Goal: Task Accomplishment & Management: Use online tool/utility

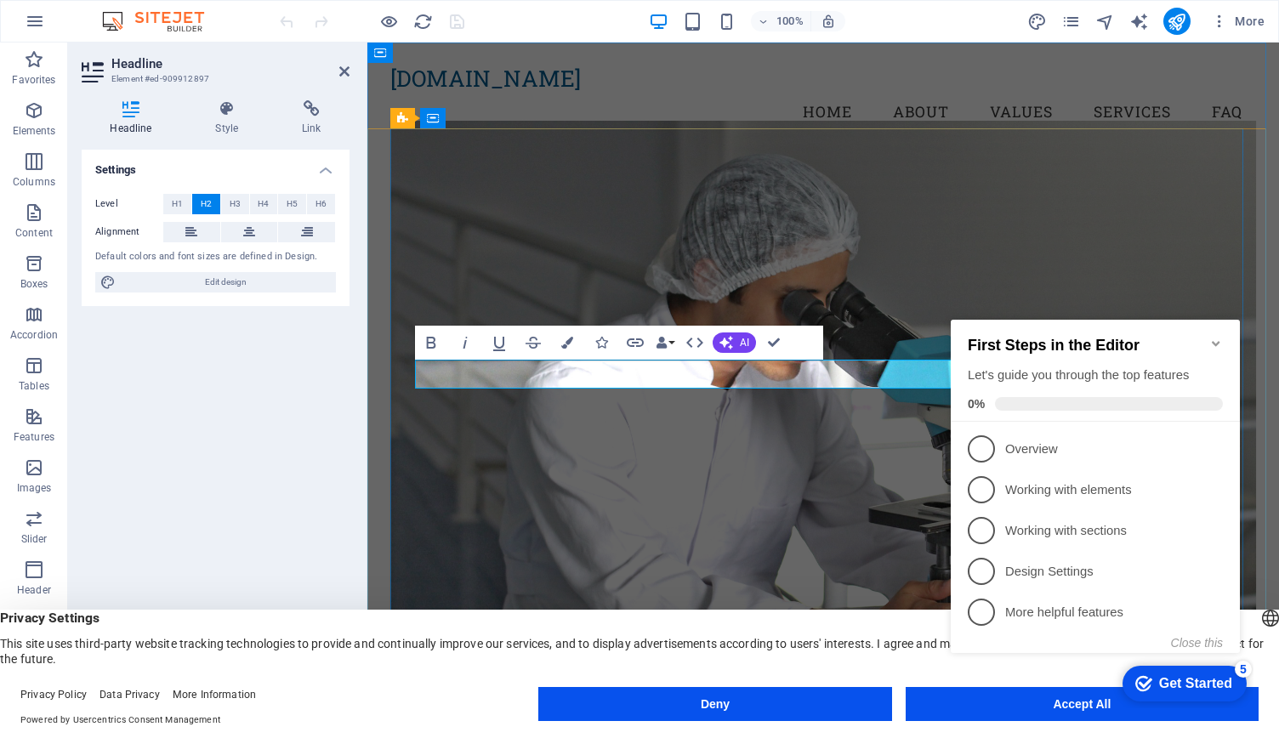
click at [908, 471] on figure at bounding box center [823, 425] width 866 height 609
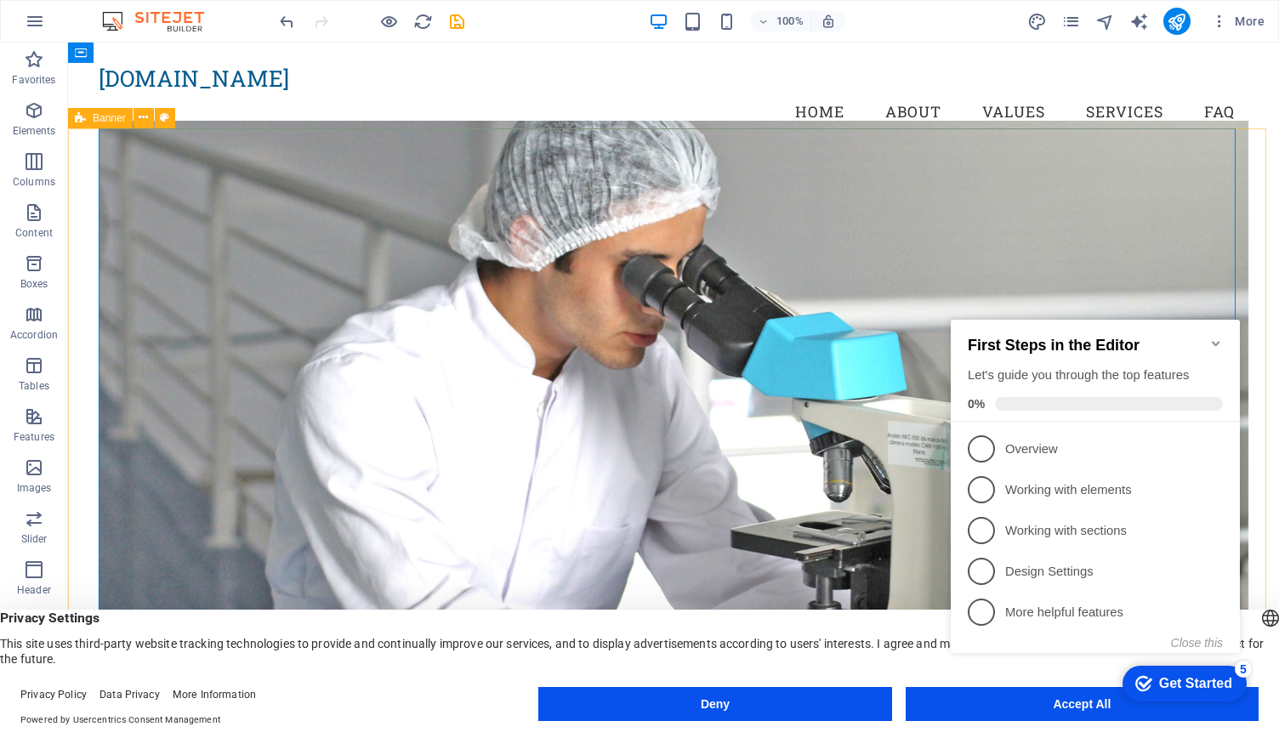
click at [1212, 337] on icon "Minimize checklist" at bounding box center [1216, 344] width 14 height 14
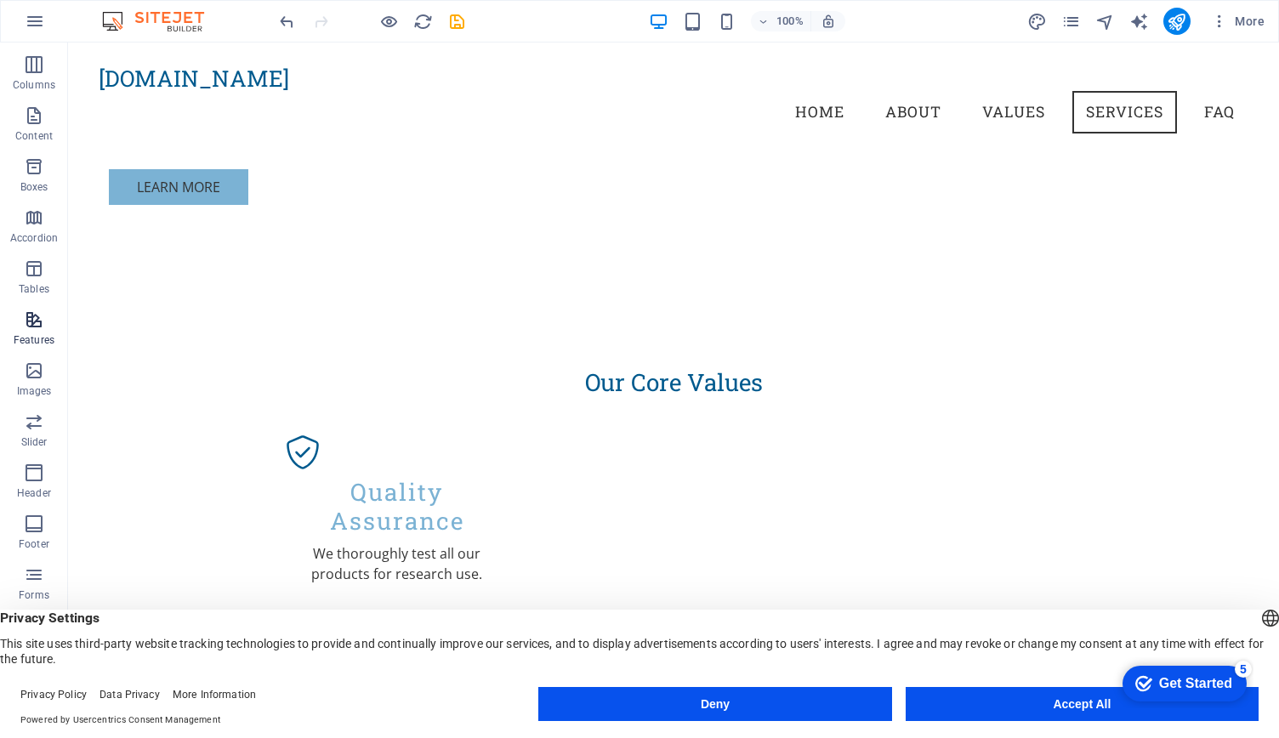
scroll to position [97, 0]
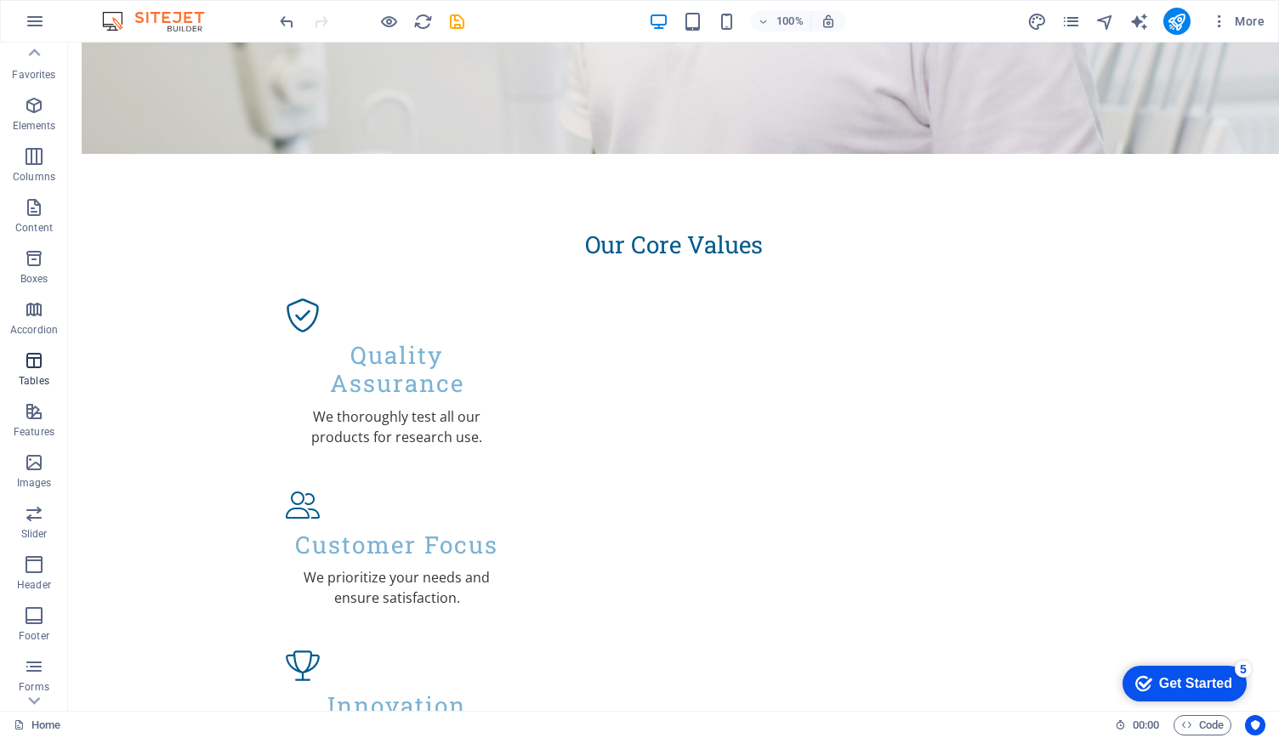
scroll to position [0, 0]
click at [48, 124] on p "Elements" at bounding box center [34, 131] width 43 height 14
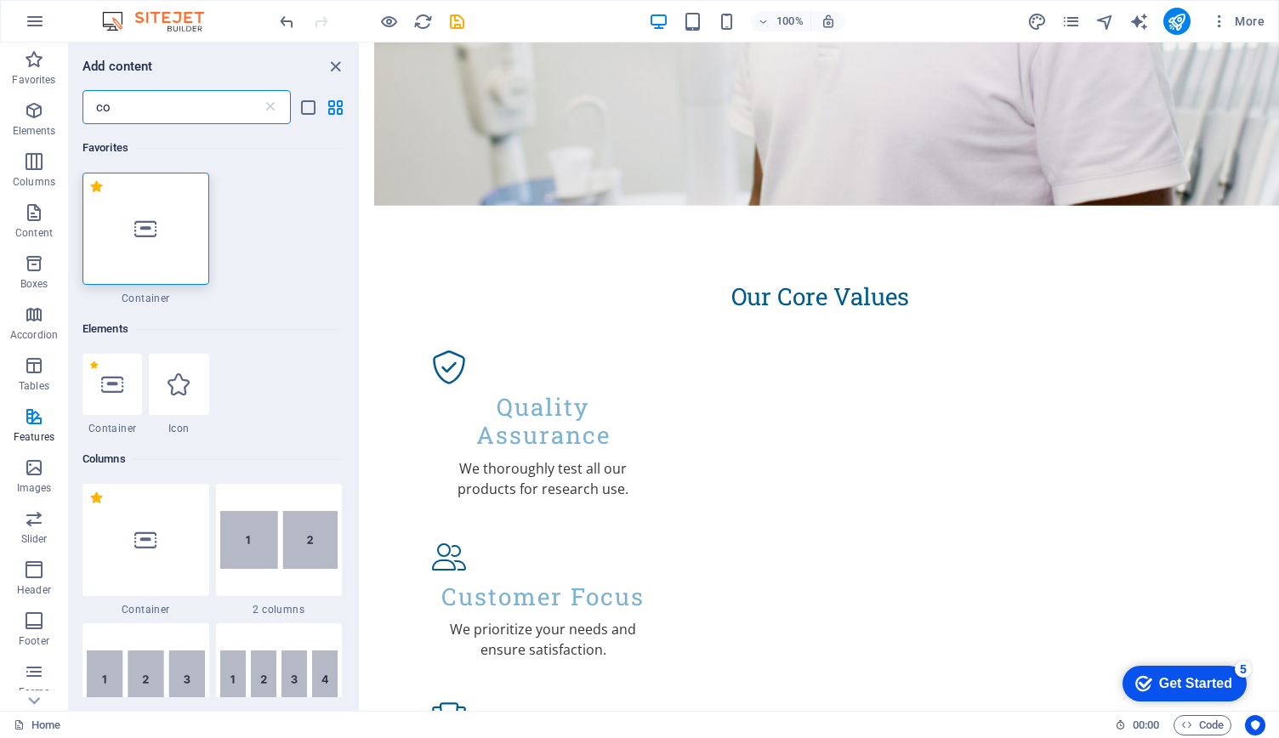
type input "c"
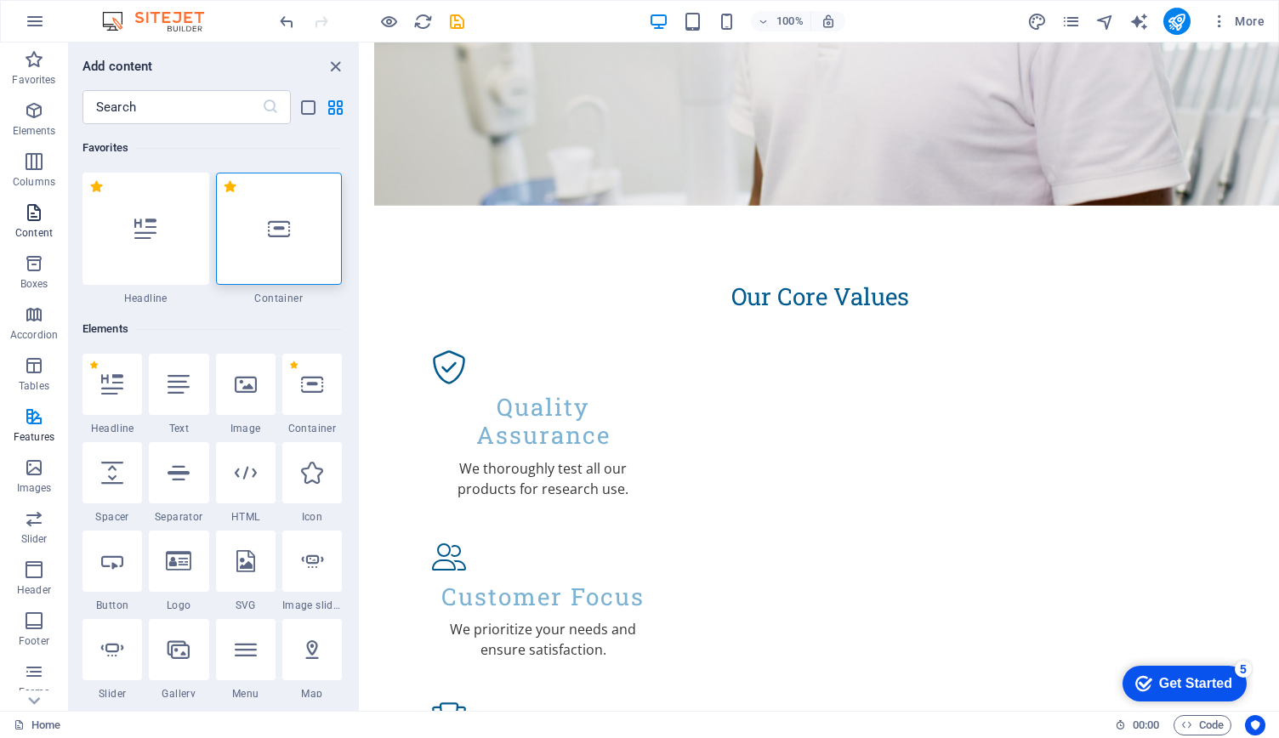
click at [29, 212] on icon "button" at bounding box center [34, 212] width 20 height 20
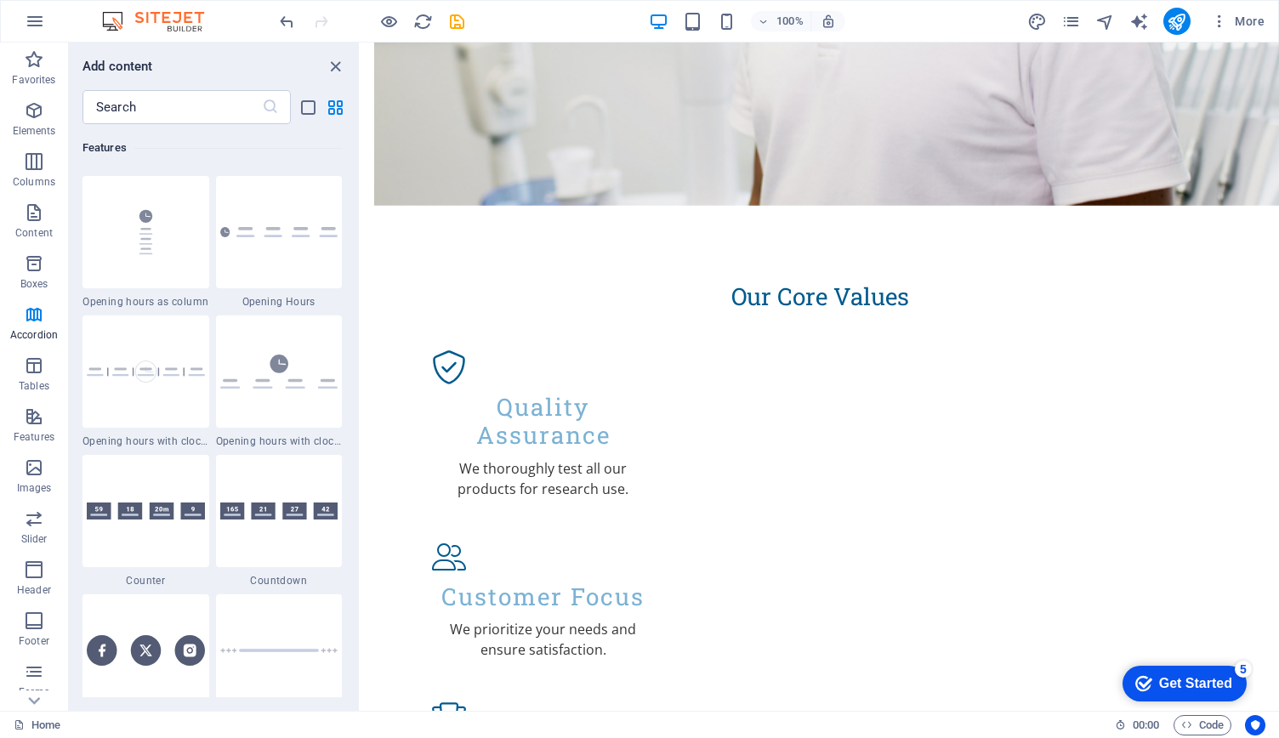
scroll to position [7344, 0]
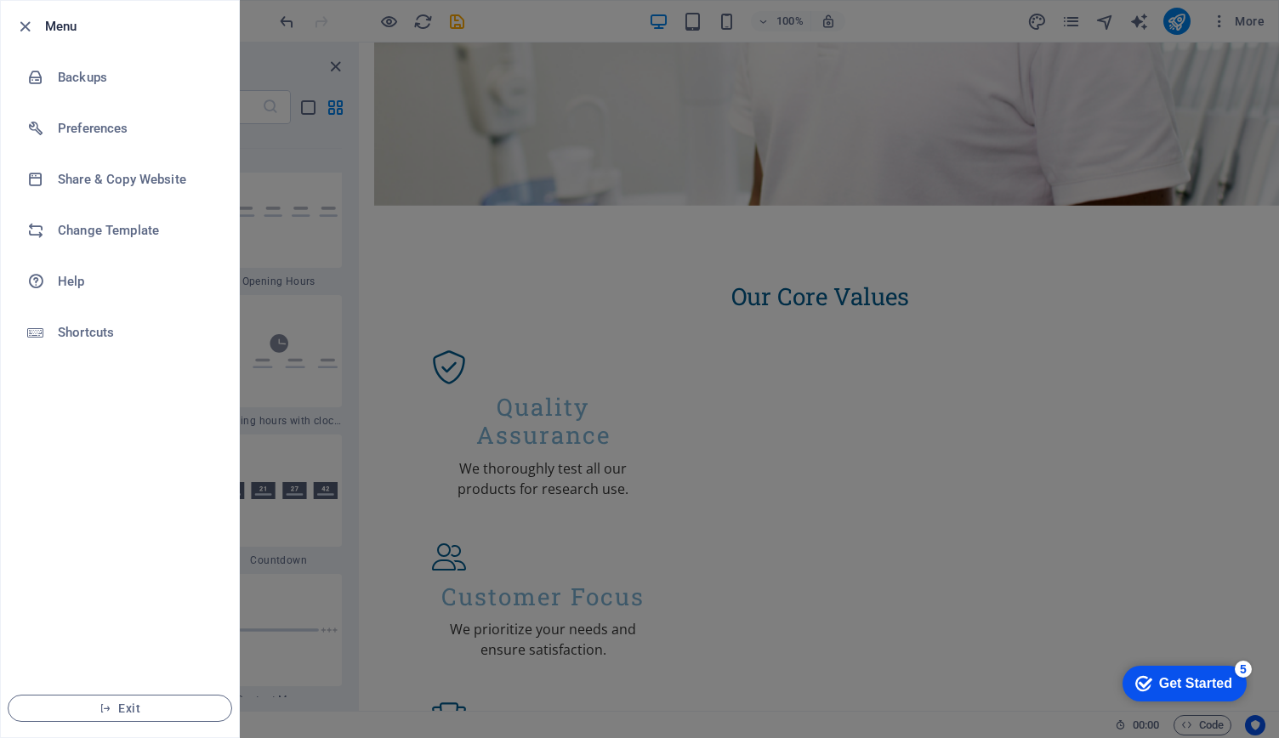
click at [36, 21] on div at bounding box center [29, 26] width 31 height 20
click at [25, 26] on icon "button" at bounding box center [25, 27] width 20 height 20
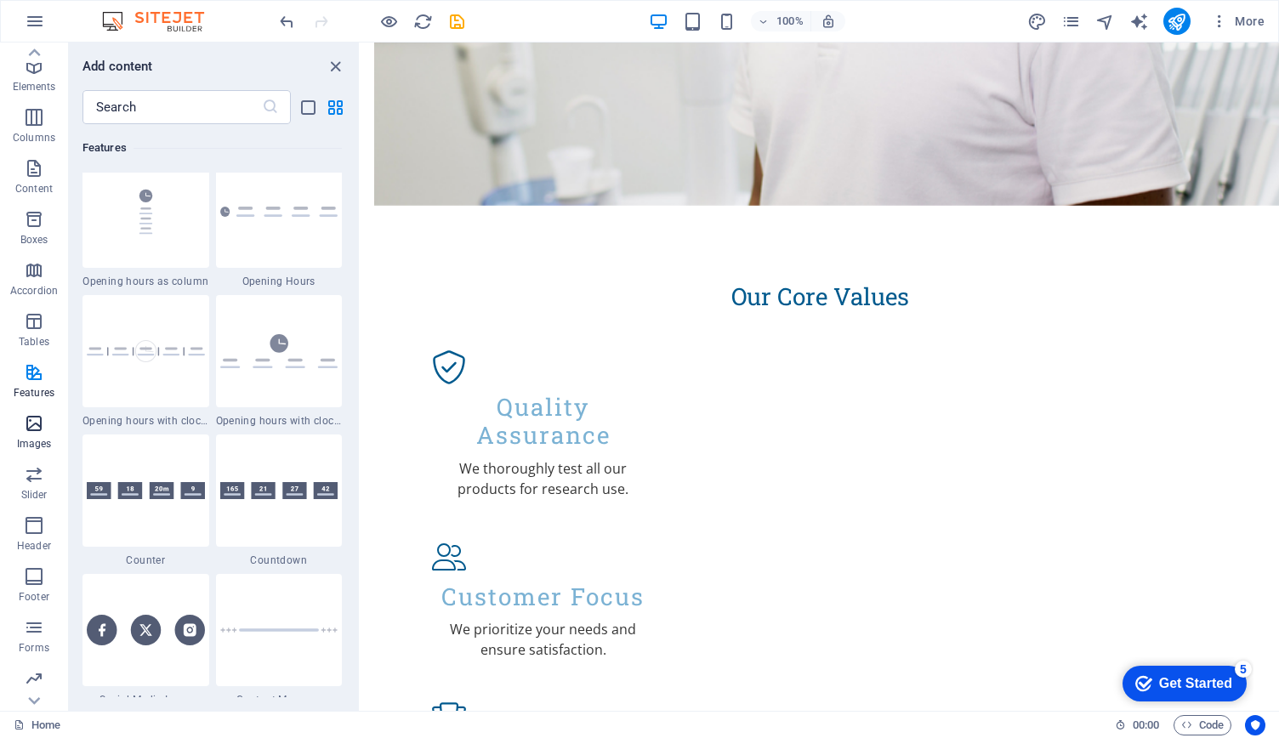
scroll to position [0, 0]
click at [27, 382] on p "Tables" at bounding box center [34, 386] width 31 height 14
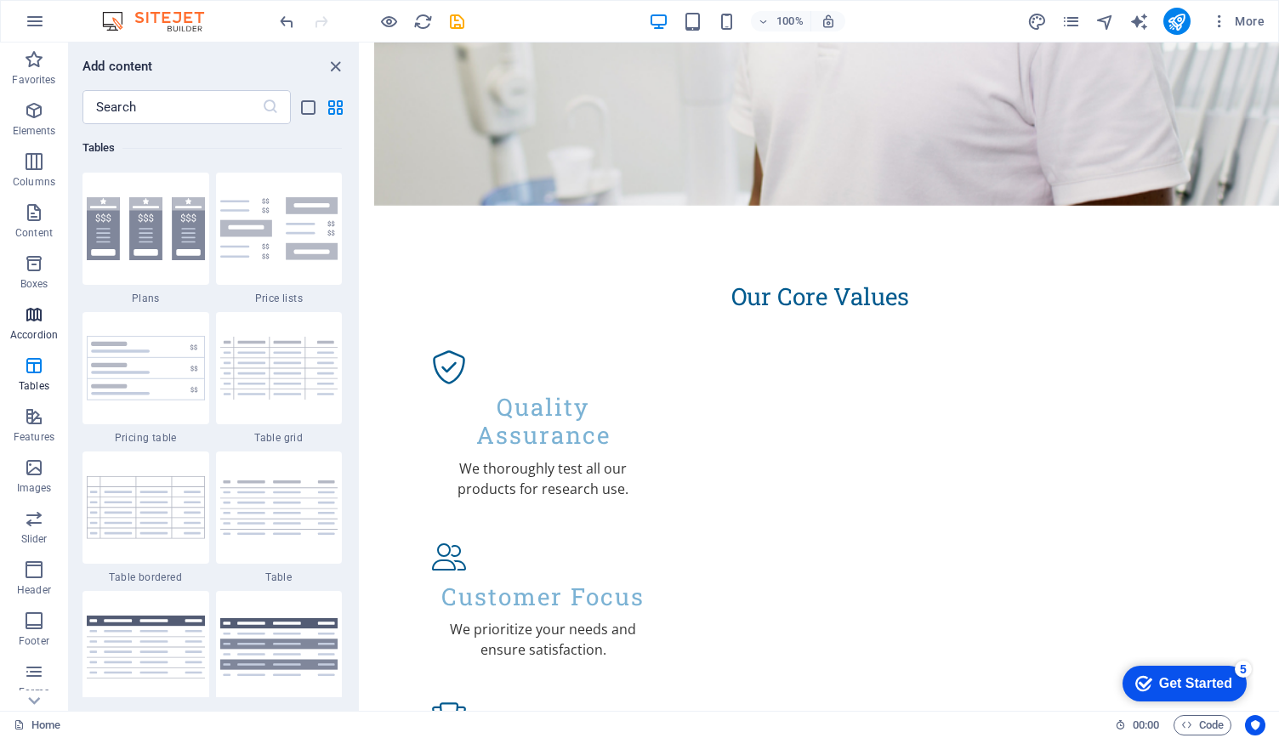
click at [39, 324] on icon "button" at bounding box center [34, 314] width 20 height 20
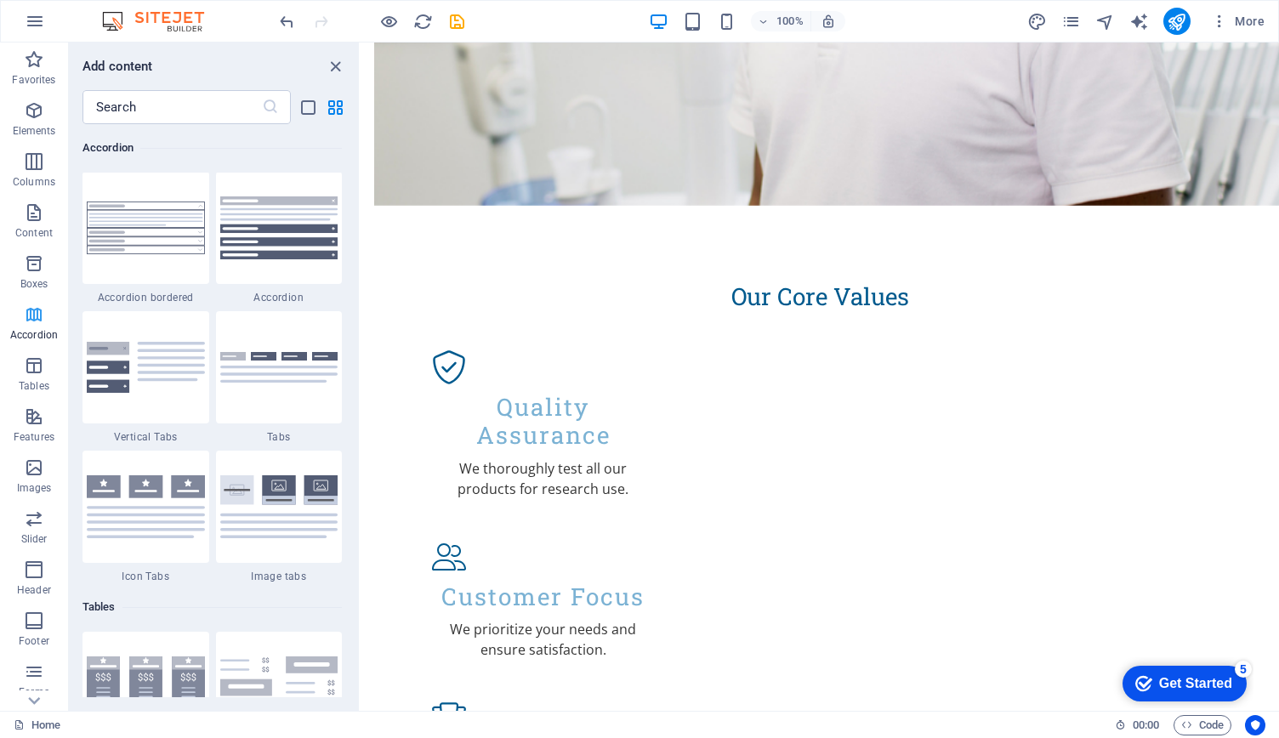
scroll to position [5429, 0]
click at [41, 293] on span "Boxes" at bounding box center [34, 273] width 68 height 41
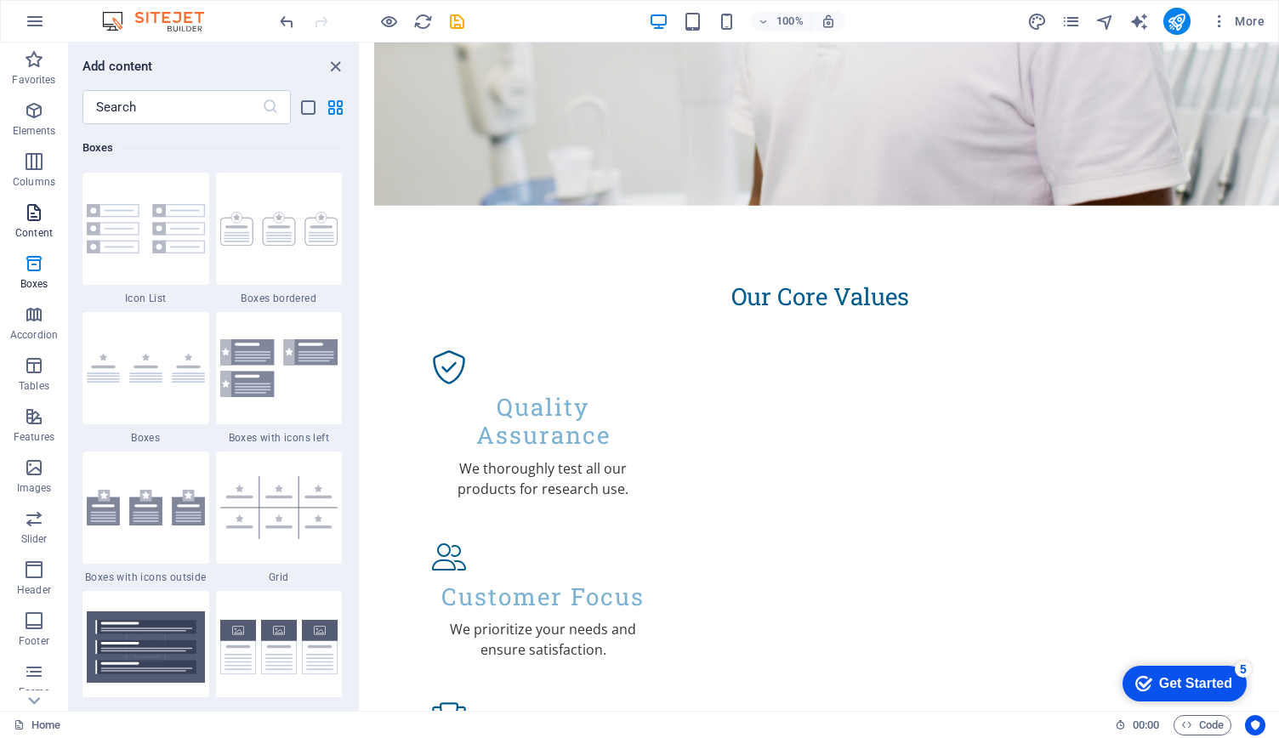
click at [41, 234] on p "Content" at bounding box center [33, 233] width 37 height 14
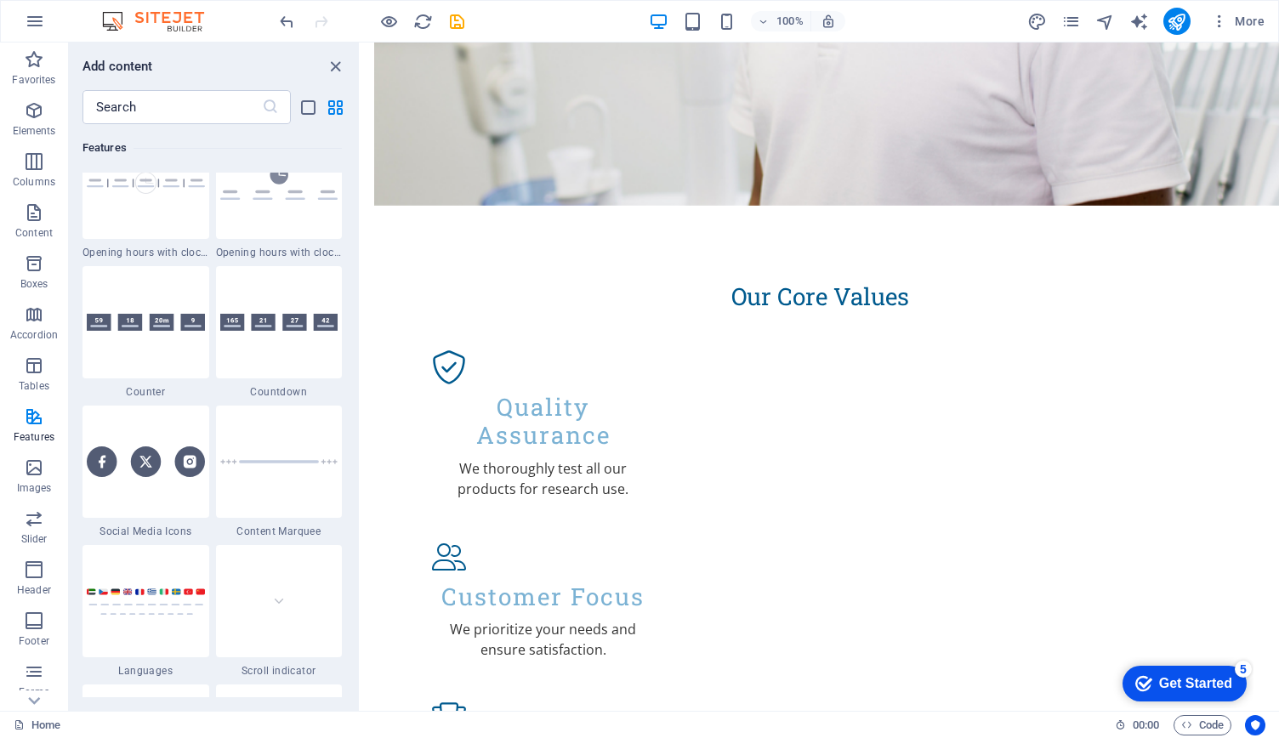
scroll to position [7117, 0]
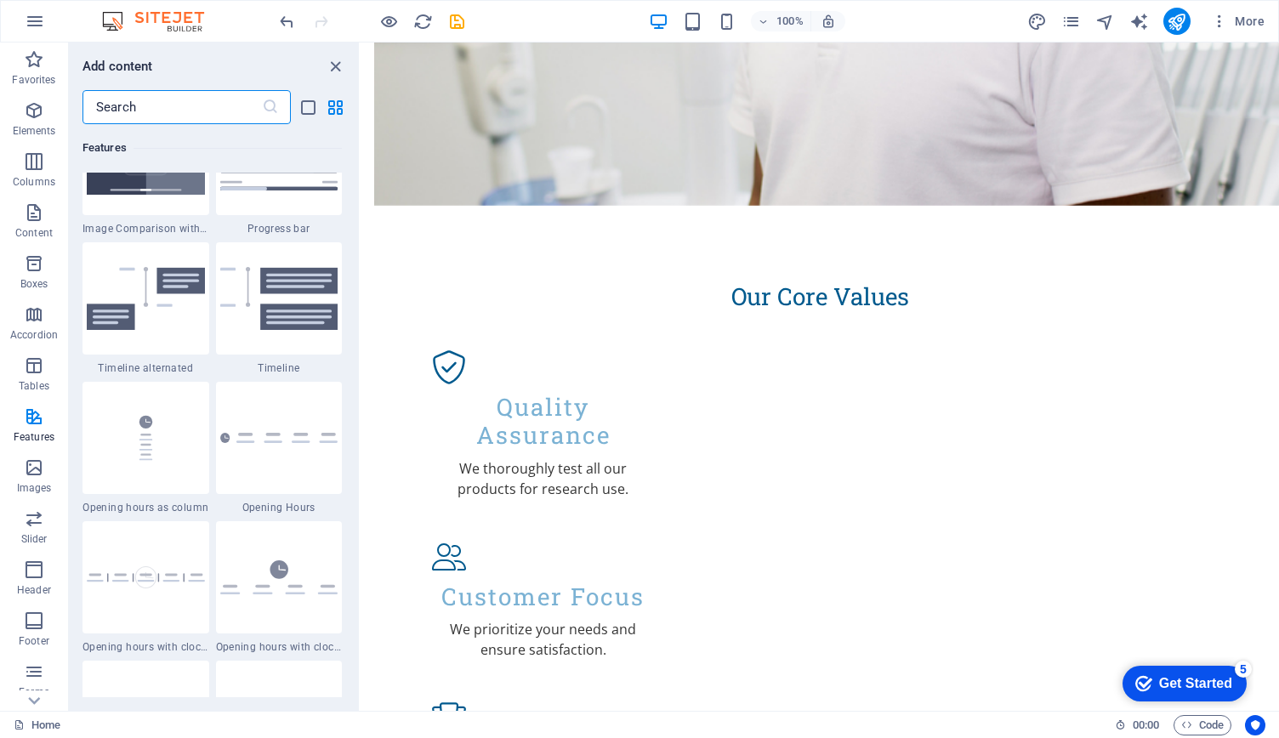
click at [201, 108] on input "text" at bounding box center [171, 107] width 179 height 34
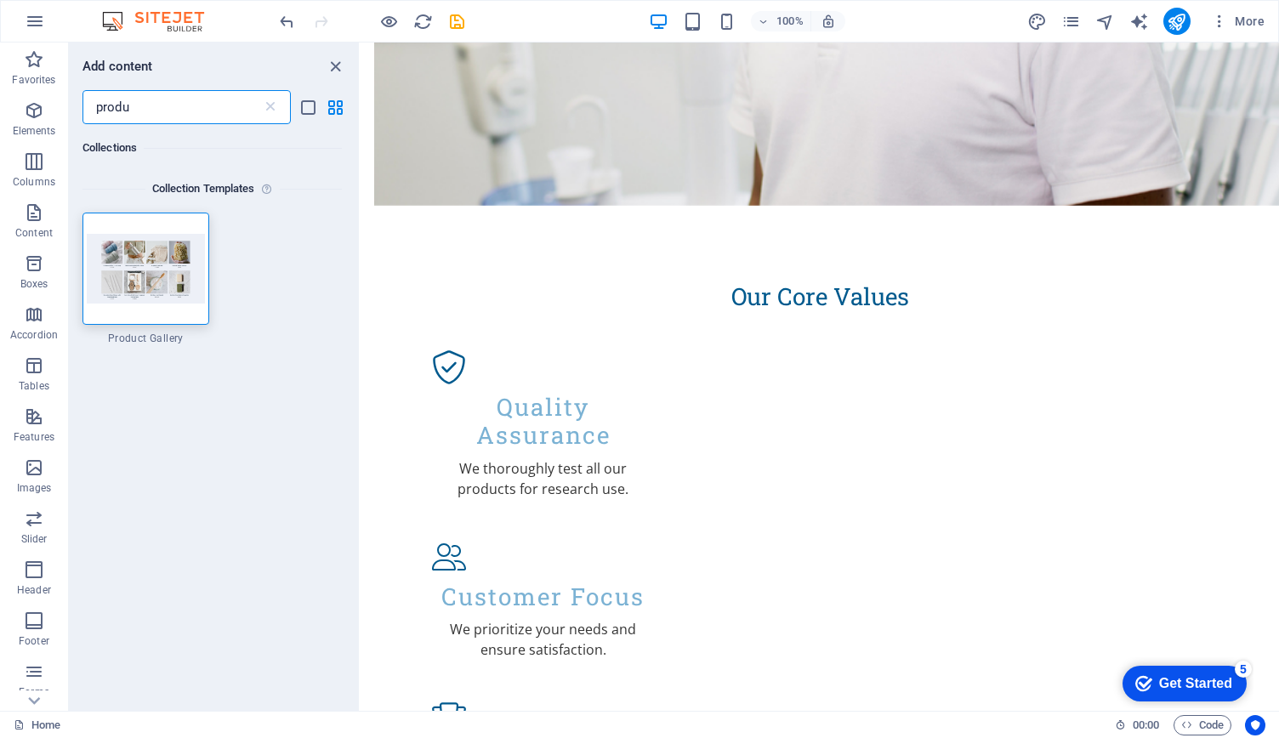
scroll to position [0, 0]
type input "produ"
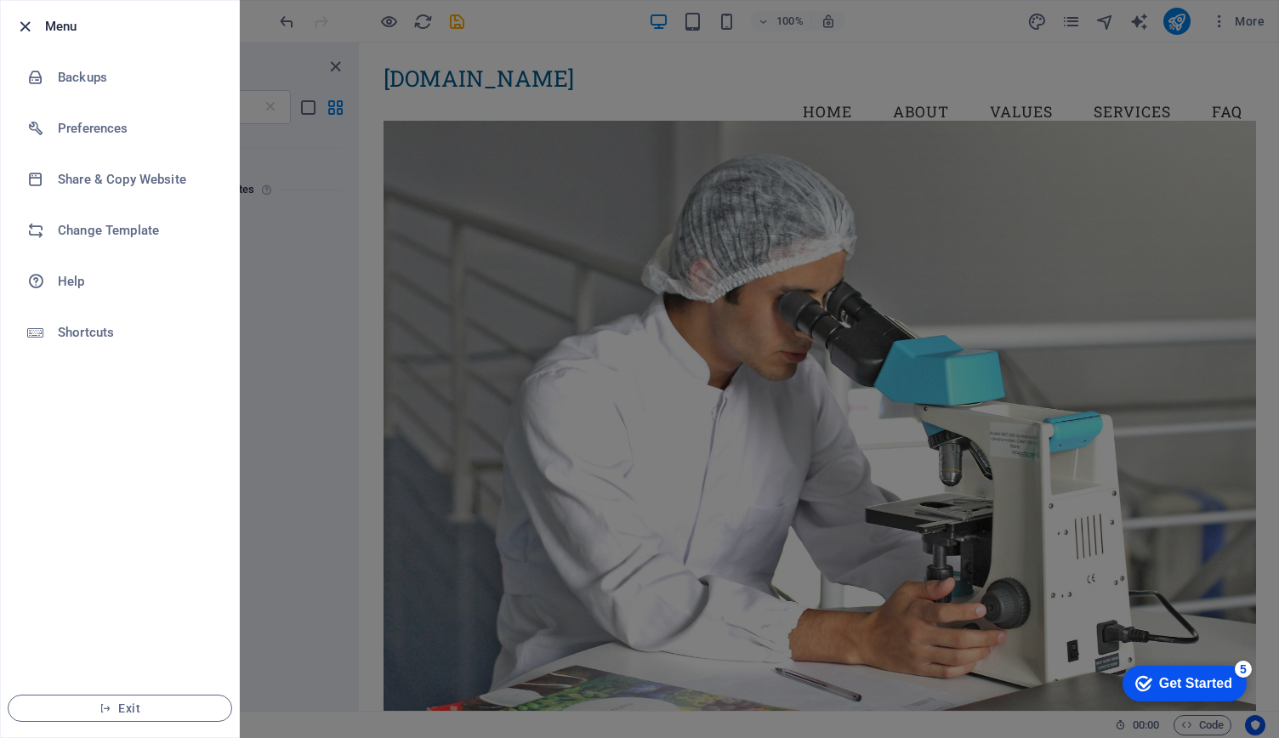
click at [24, 29] on icon "button" at bounding box center [25, 27] width 20 height 20
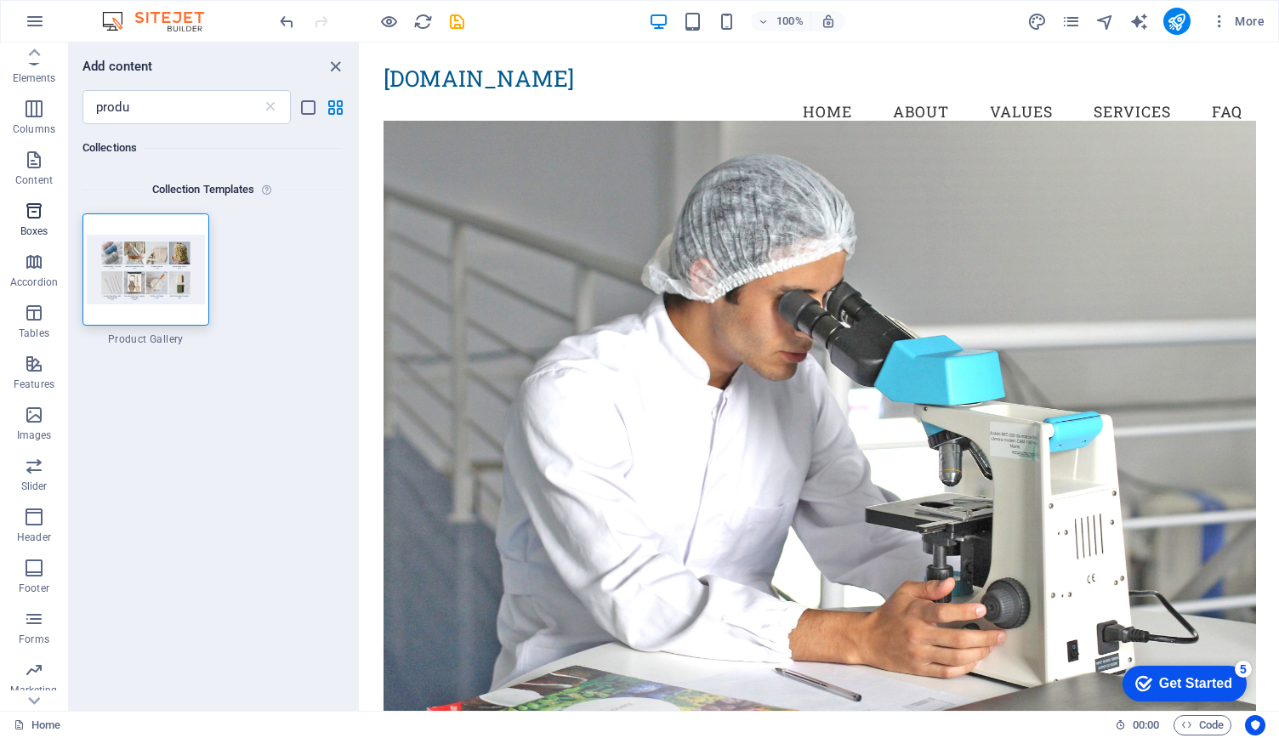
scroll to position [97, 0]
click at [37, 579] on icon "button" at bounding box center [34, 575] width 20 height 20
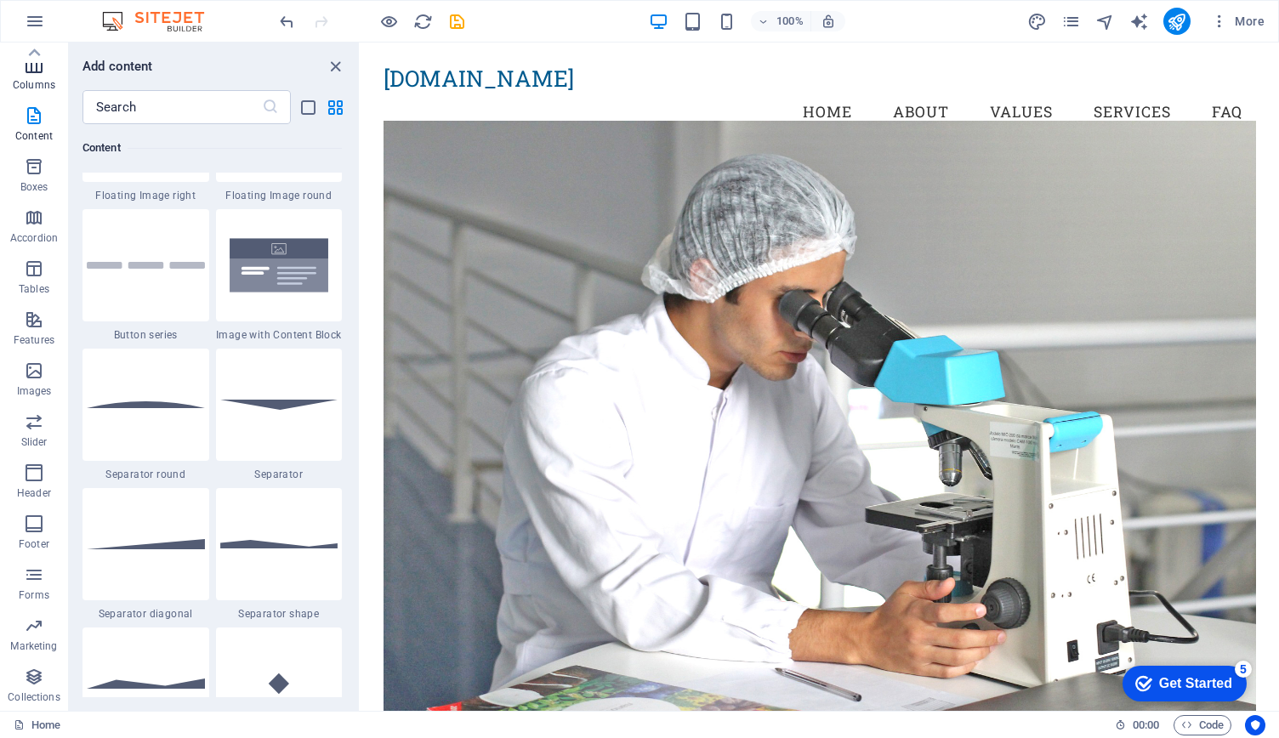
scroll to position [0, 0]
click at [31, 117] on icon "button" at bounding box center [34, 110] width 20 height 20
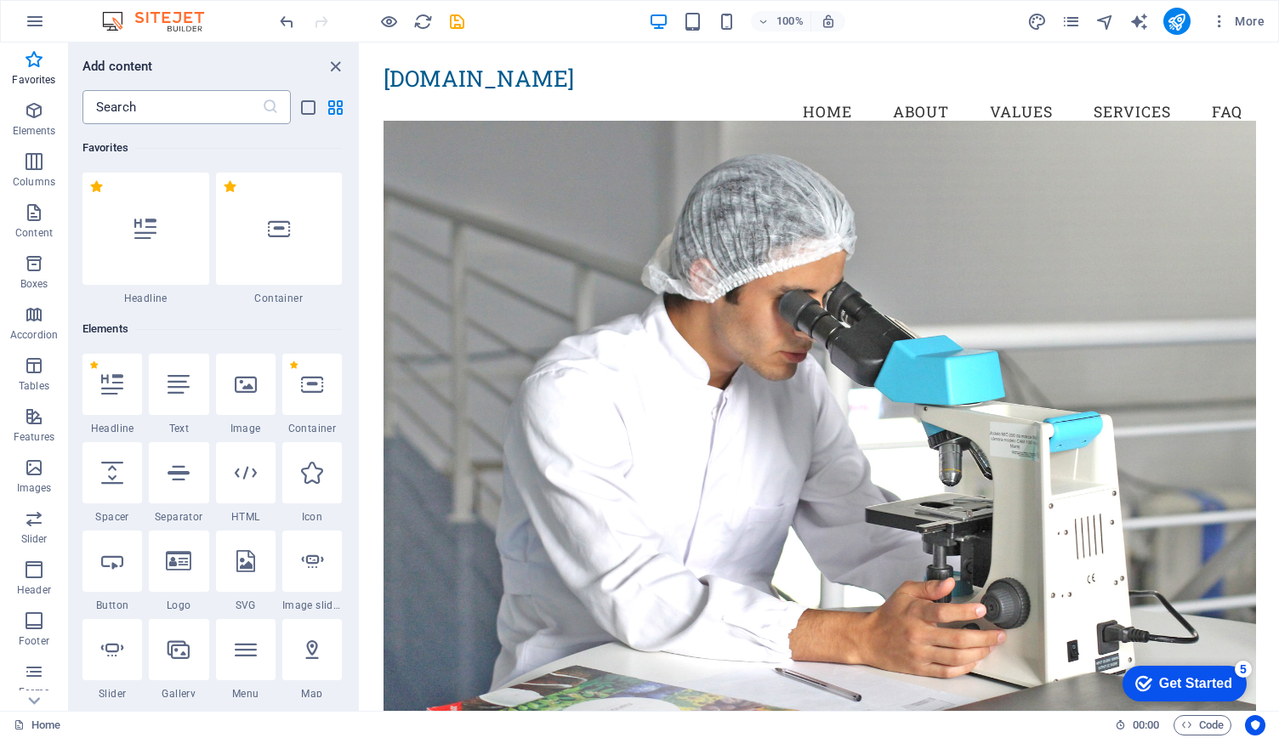
click at [190, 105] on input "text" at bounding box center [171, 107] width 179 height 34
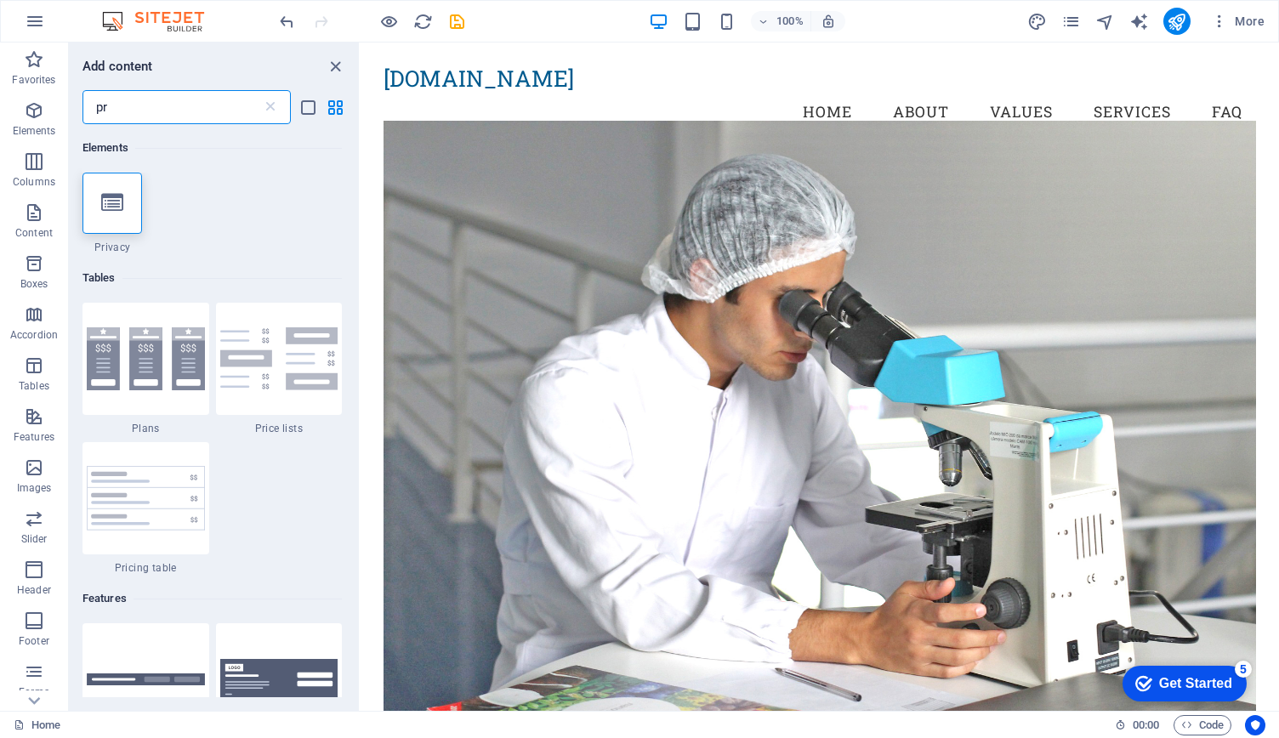
type input "p"
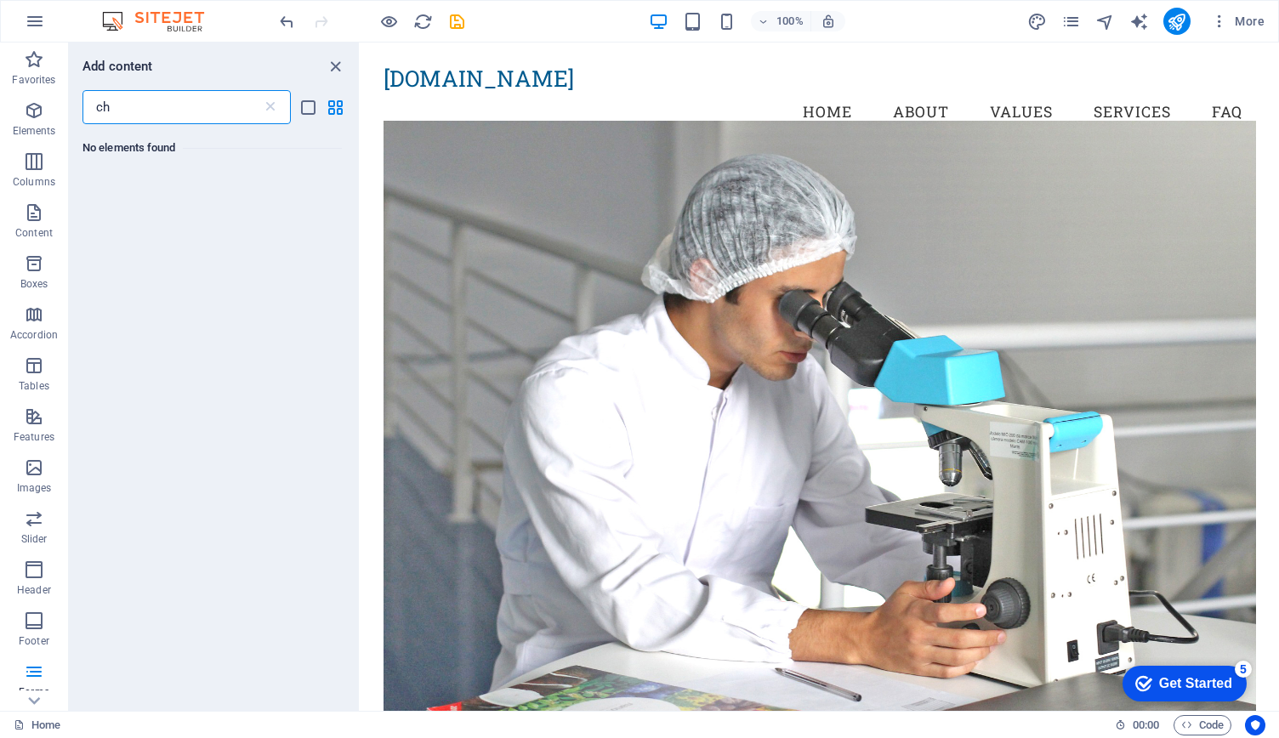
type input "c"
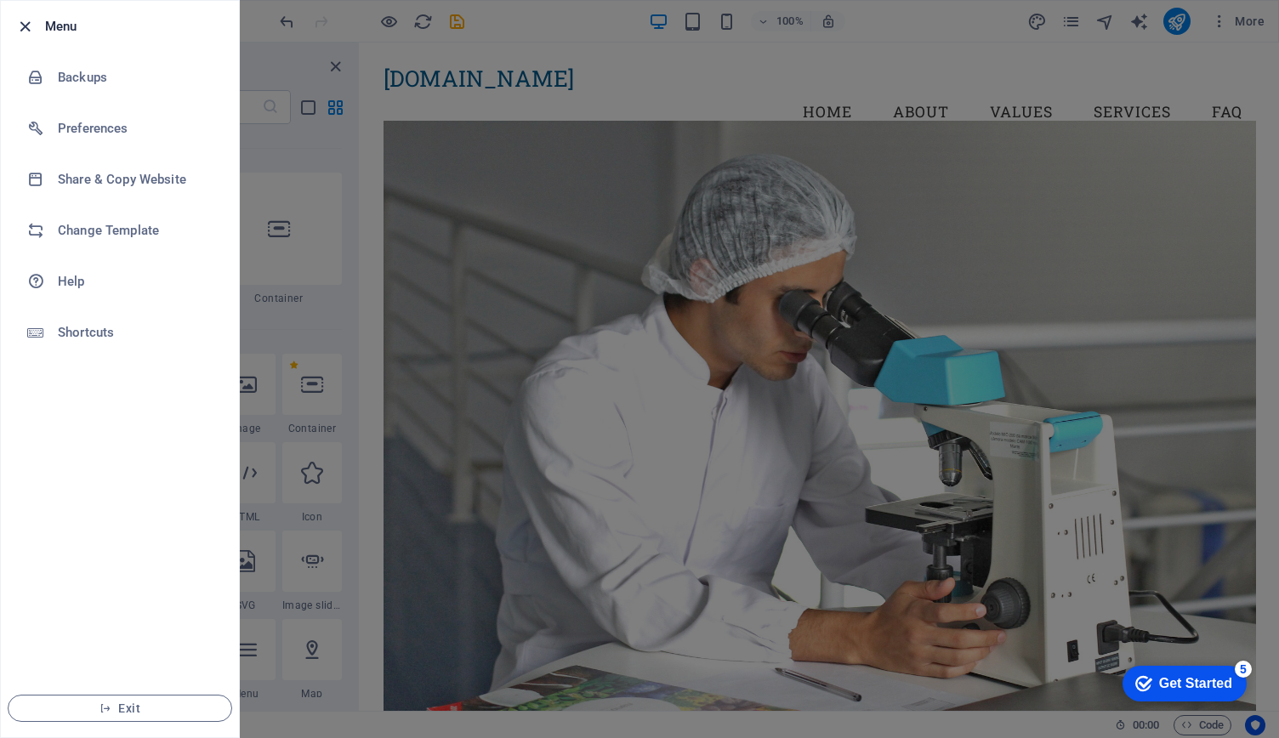
click at [31, 33] on icon "button" at bounding box center [25, 27] width 20 height 20
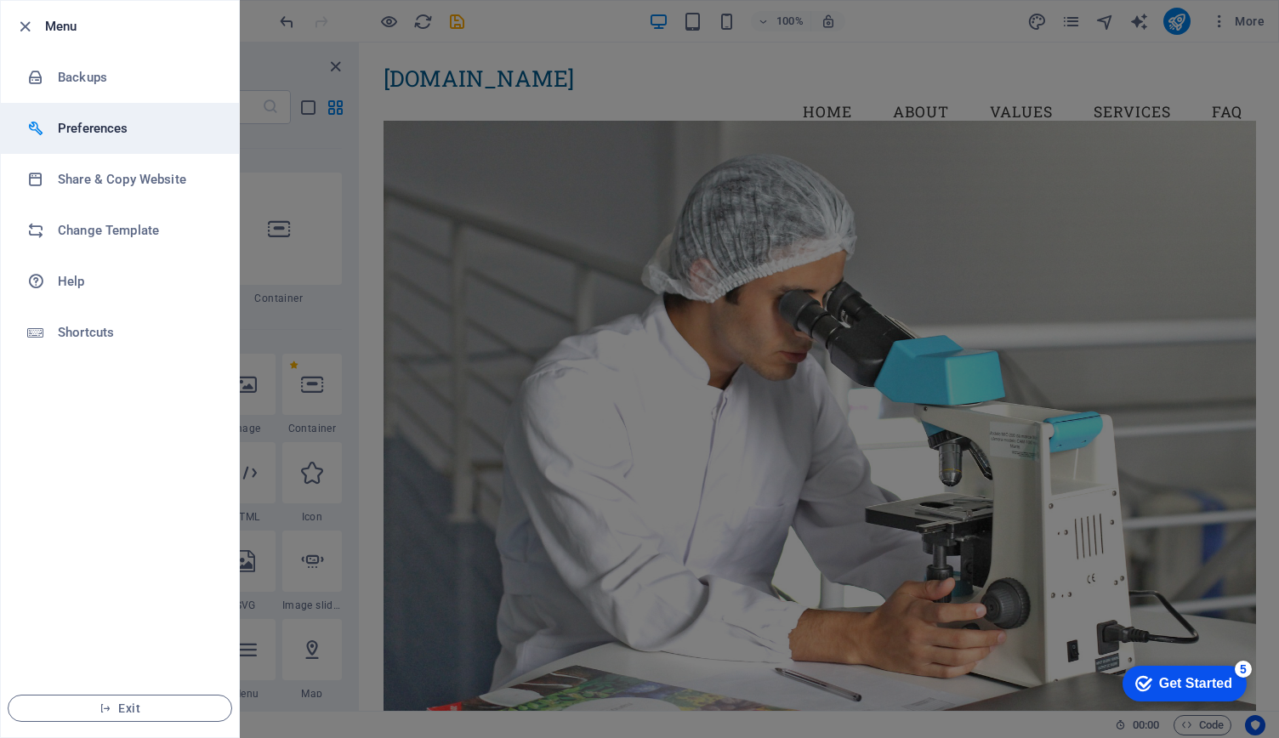
click at [128, 134] on h6 "Preferences" at bounding box center [136, 128] width 157 height 20
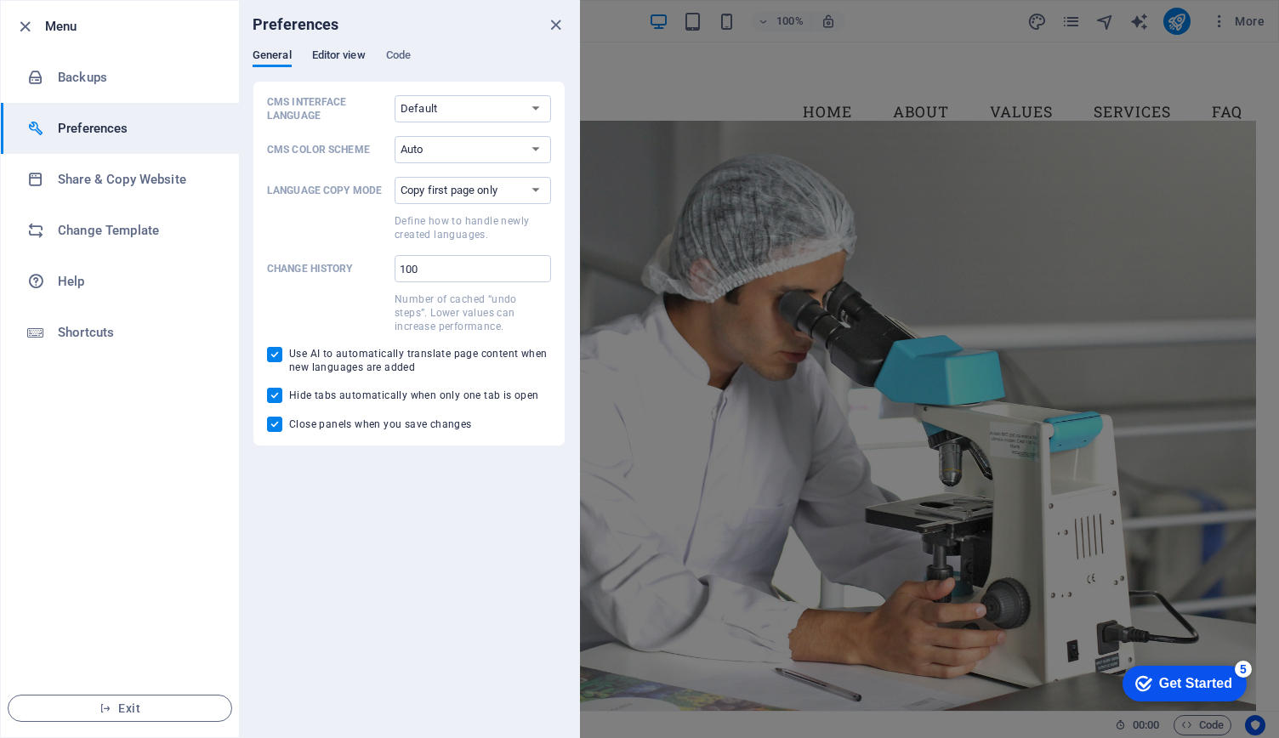
click at [357, 54] on span "Editor view" at bounding box center [339, 57] width 54 height 24
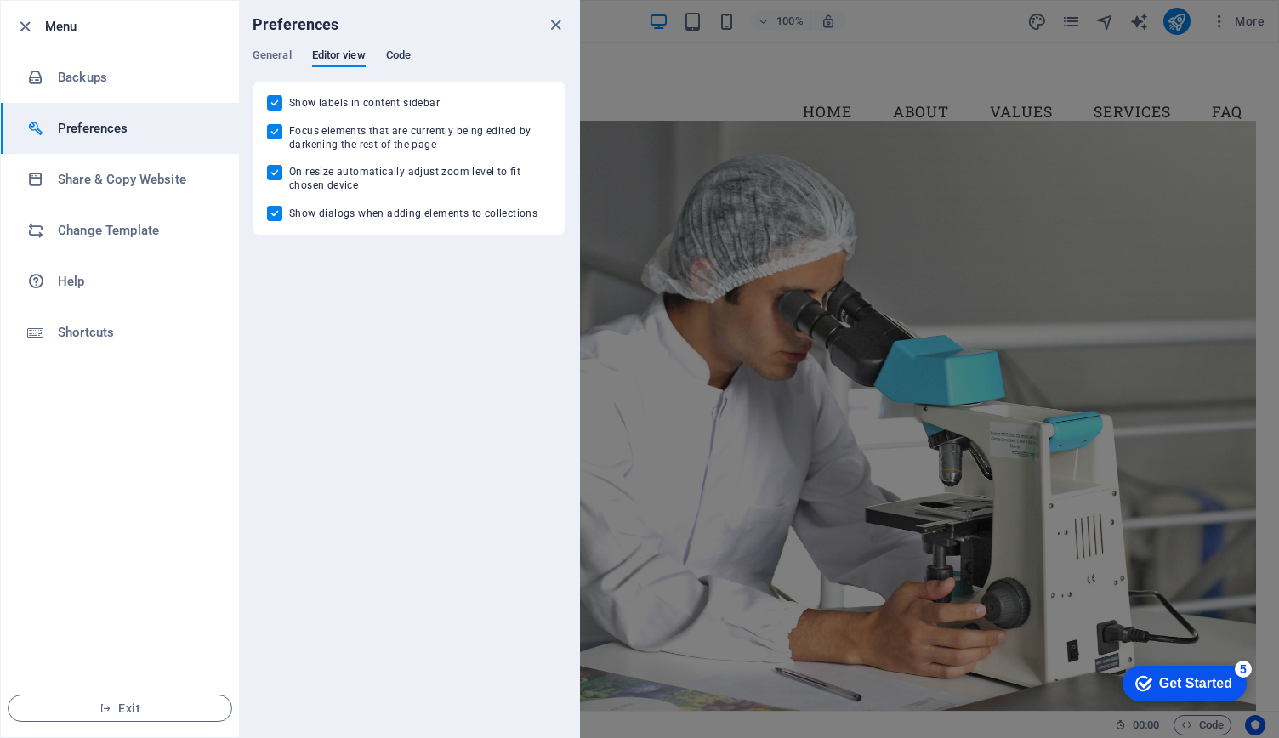
click at [410, 54] on span "Code" at bounding box center [398, 57] width 25 height 24
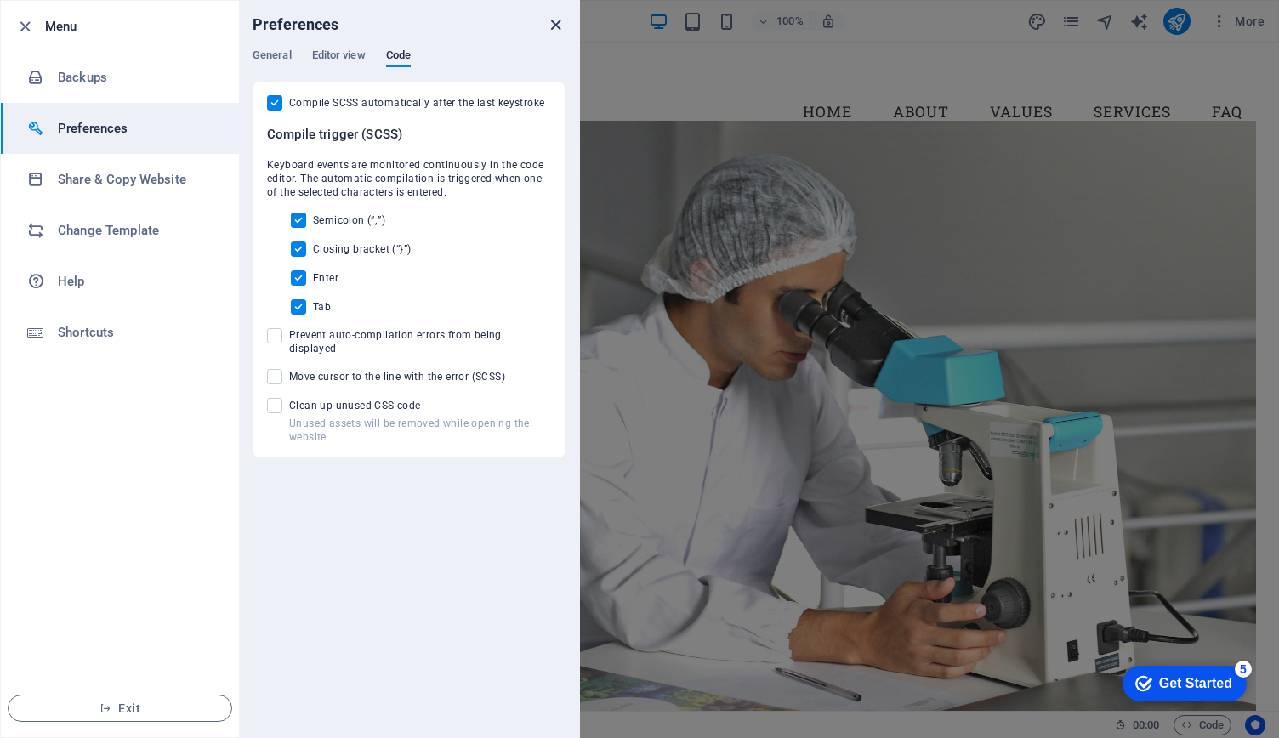
click at [560, 30] on icon "close" at bounding box center [556, 25] width 20 height 20
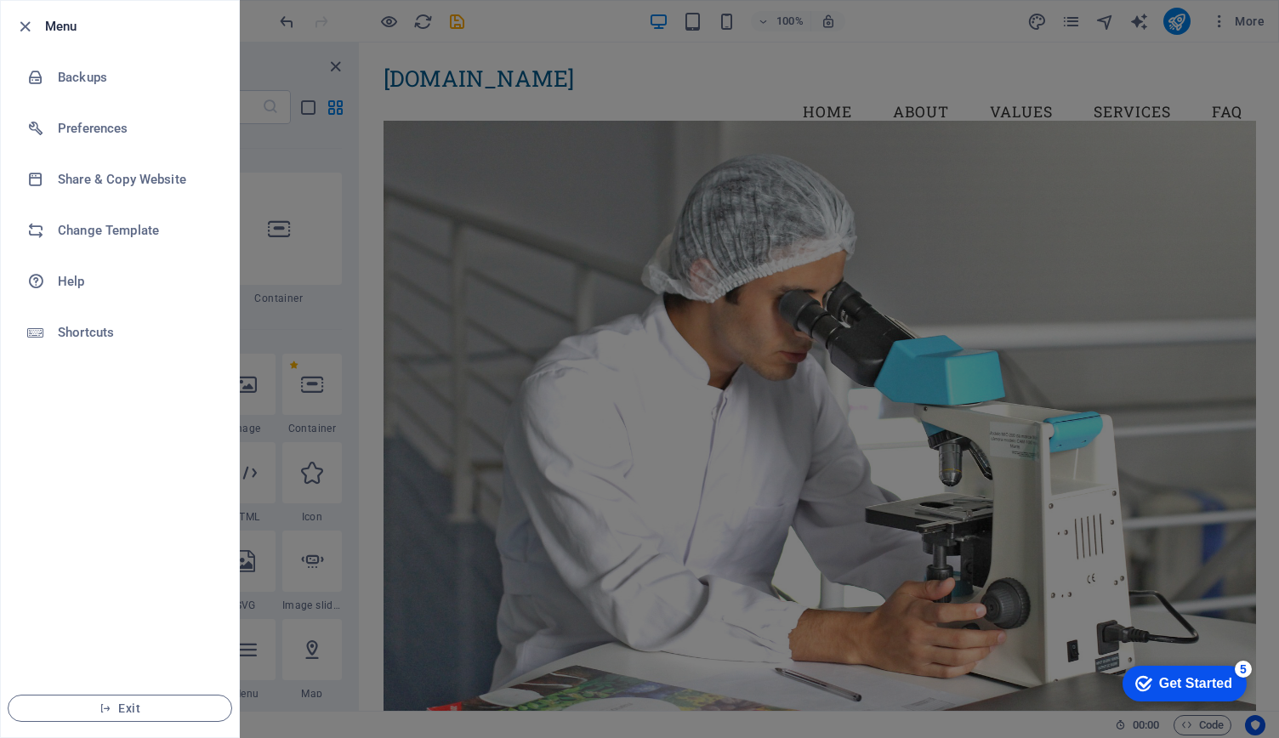
click at [415, 59] on div at bounding box center [639, 369] width 1279 height 738
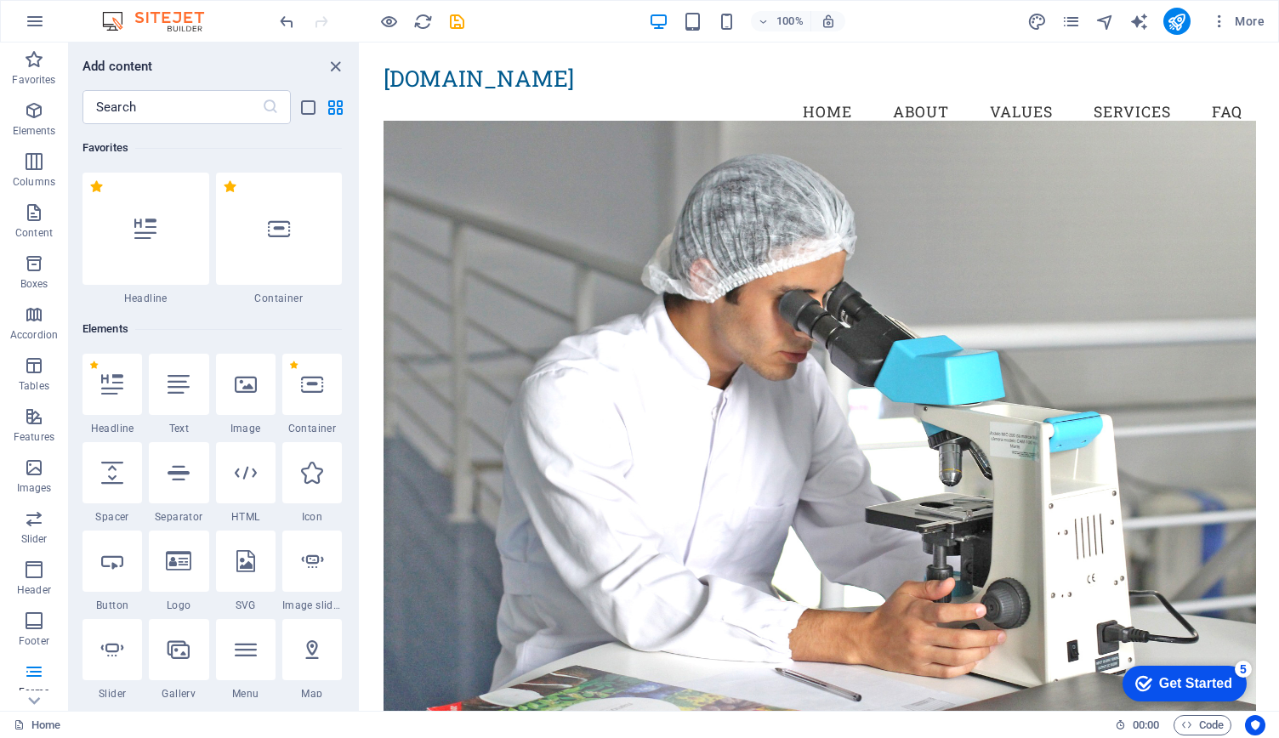
click at [190, 20] on img at bounding box center [162, 21] width 128 height 20
click at [107, 13] on img at bounding box center [162, 21] width 128 height 20
click at [0, 0] on icon "pages" at bounding box center [0, 0] width 0 height 0
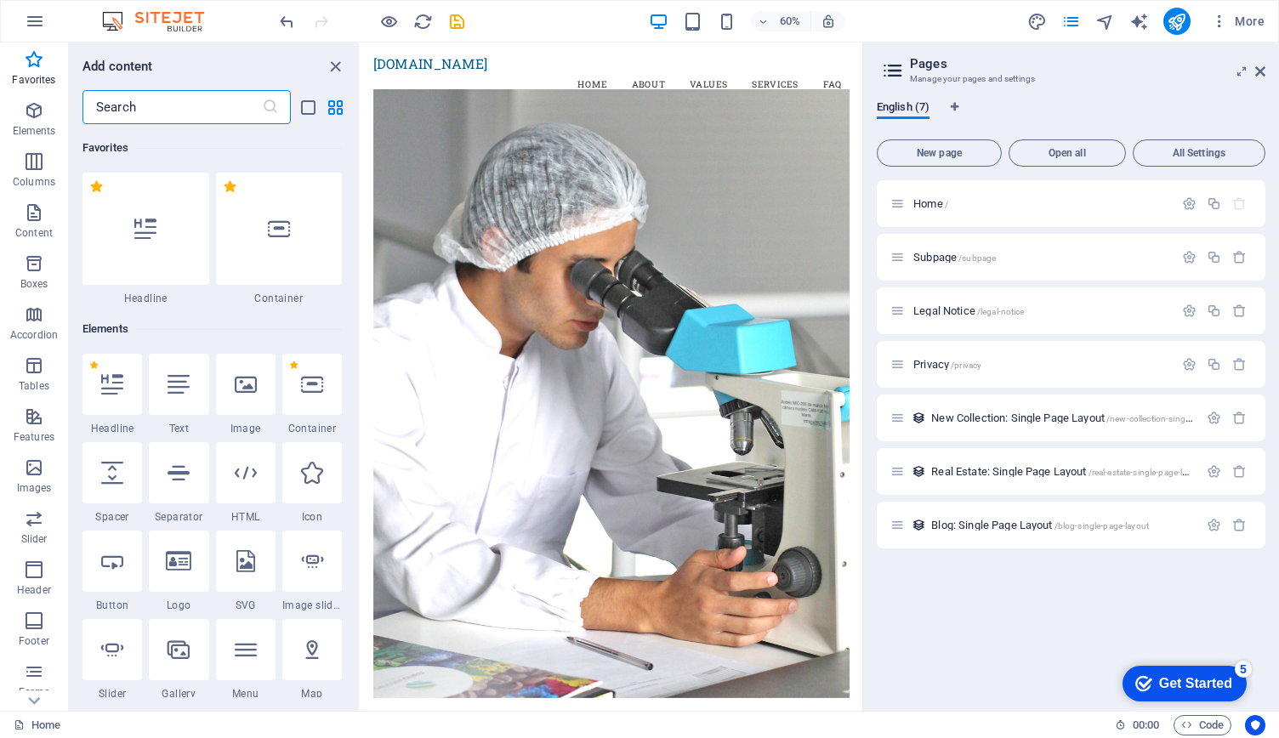
click at [134, 115] on input "text" at bounding box center [171, 107] width 179 height 34
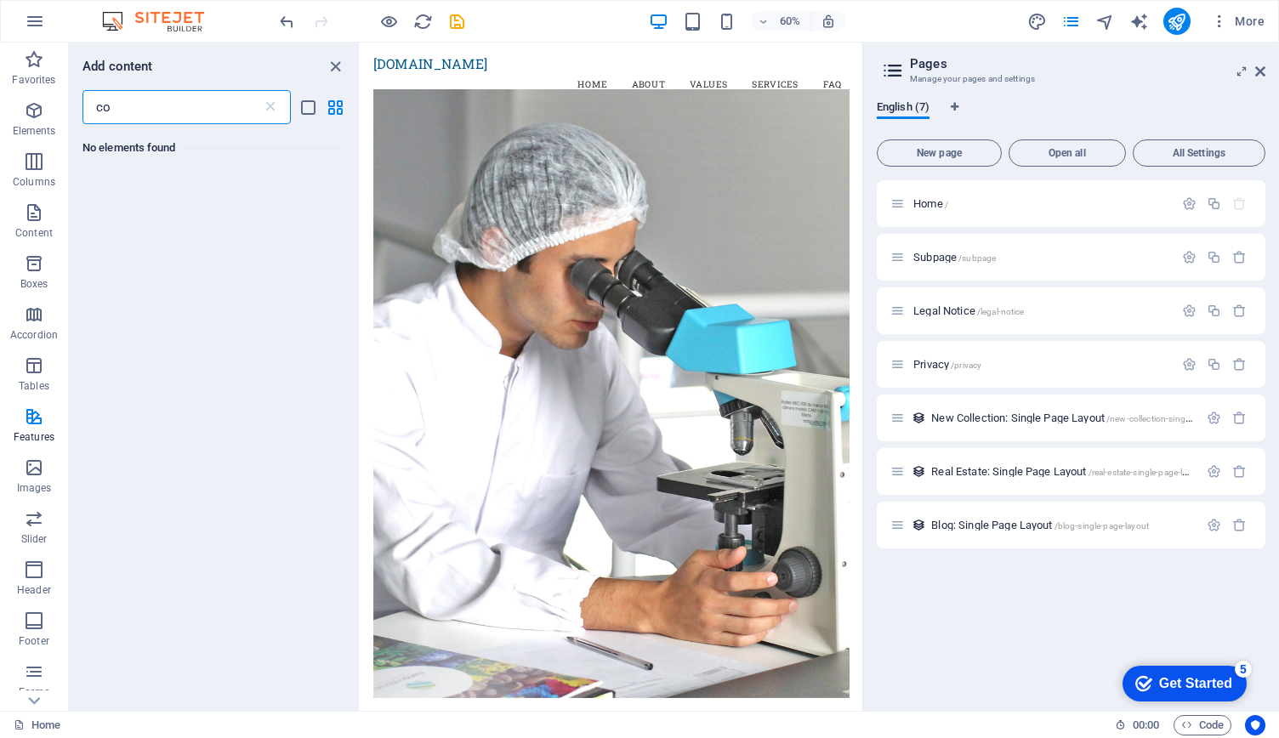
type input "c"
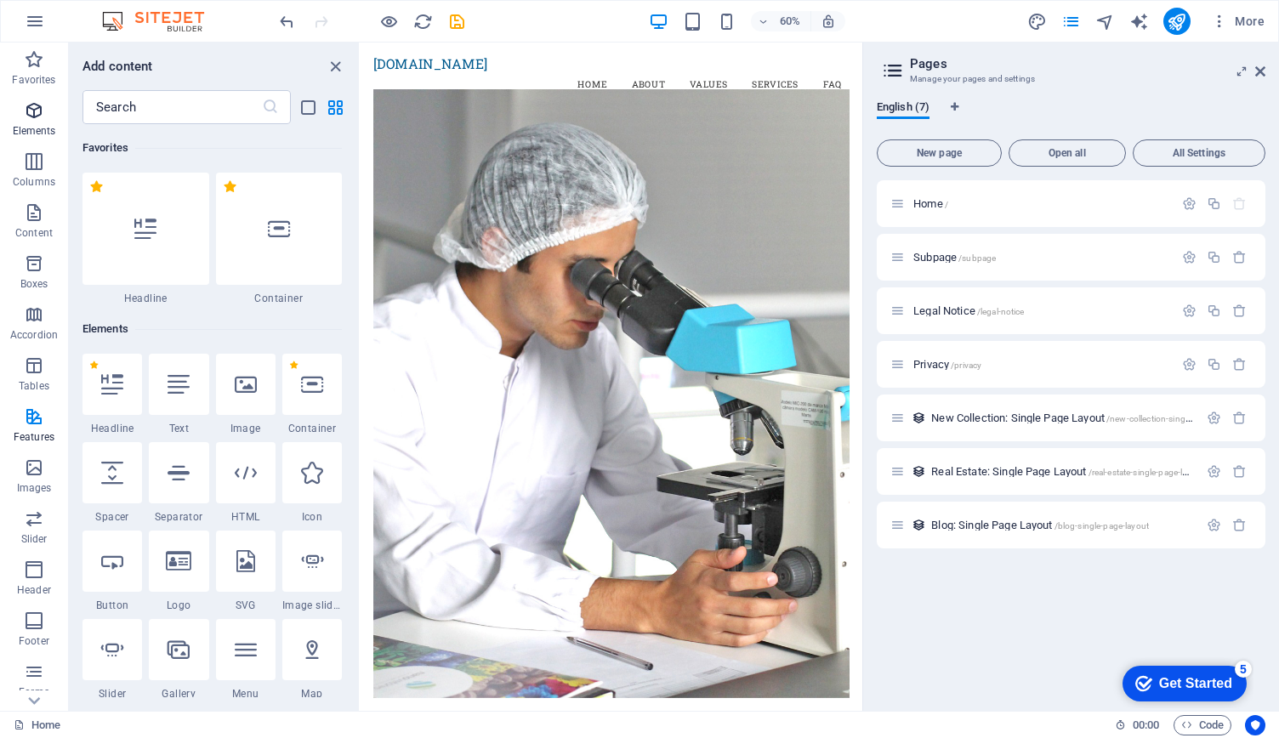
click at [37, 120] on icon "button" at bounding box center [34, 110] width 20 height 20
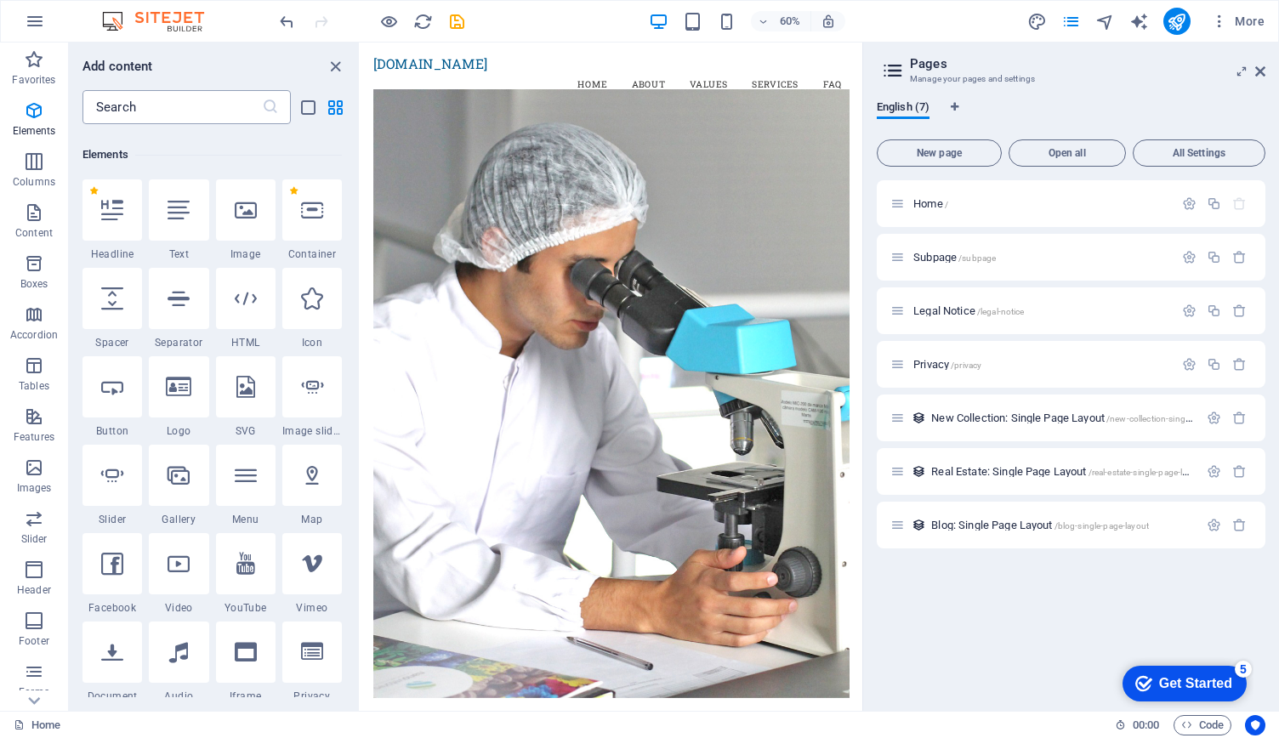
scroll to position [181, 0]
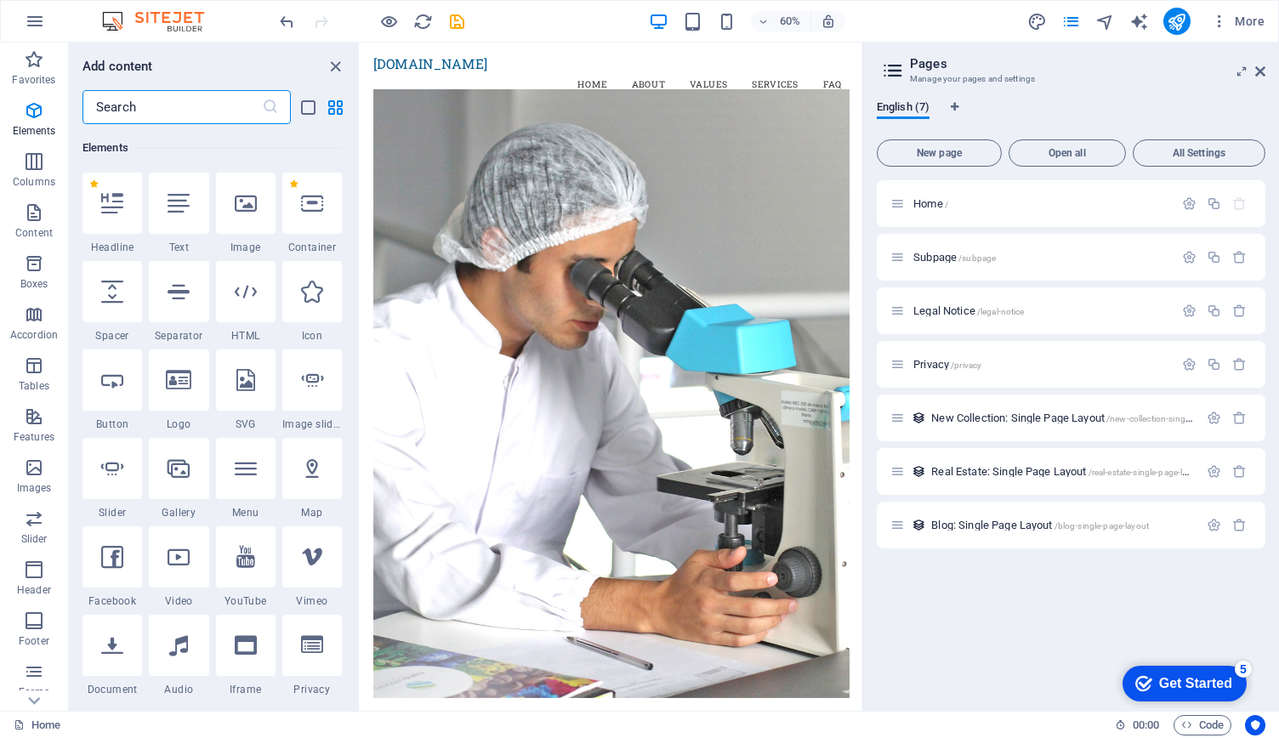
click at [148, 115] on input "text" at bounding box center [171, 107] width 179 height 34
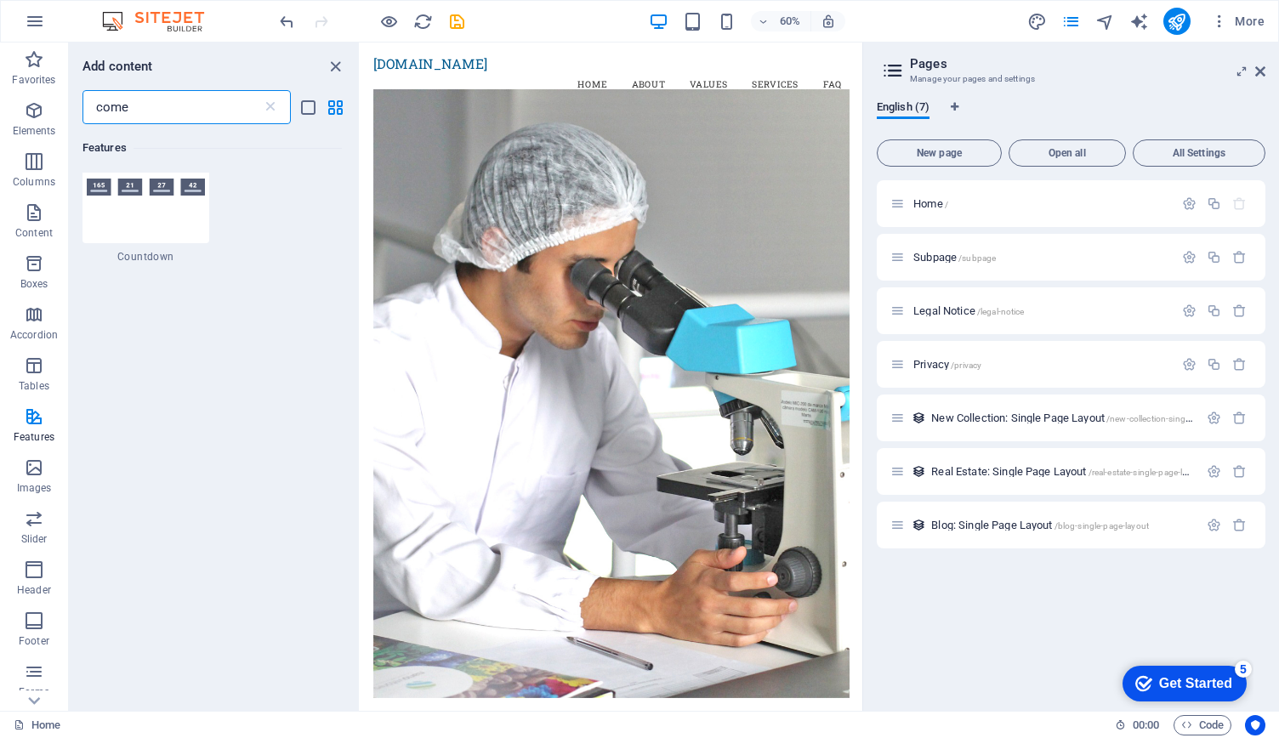
scroll to position [0, 0]
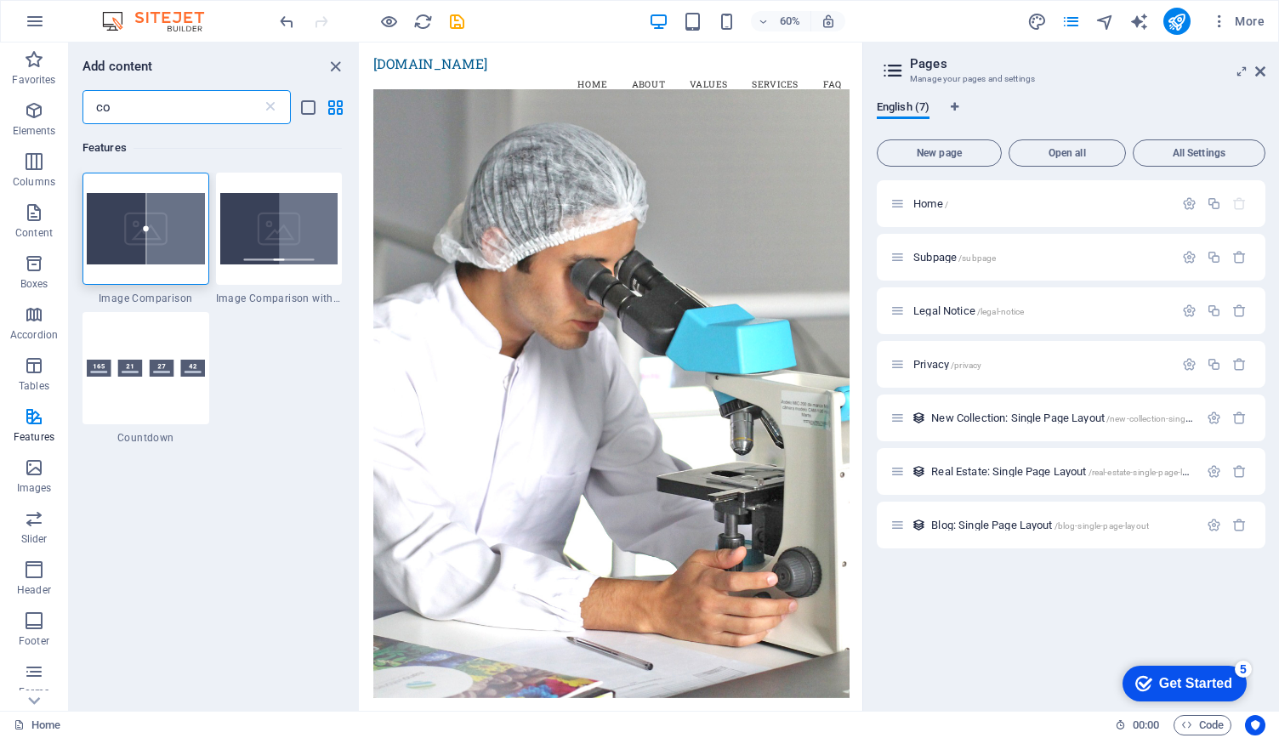
type input "c"
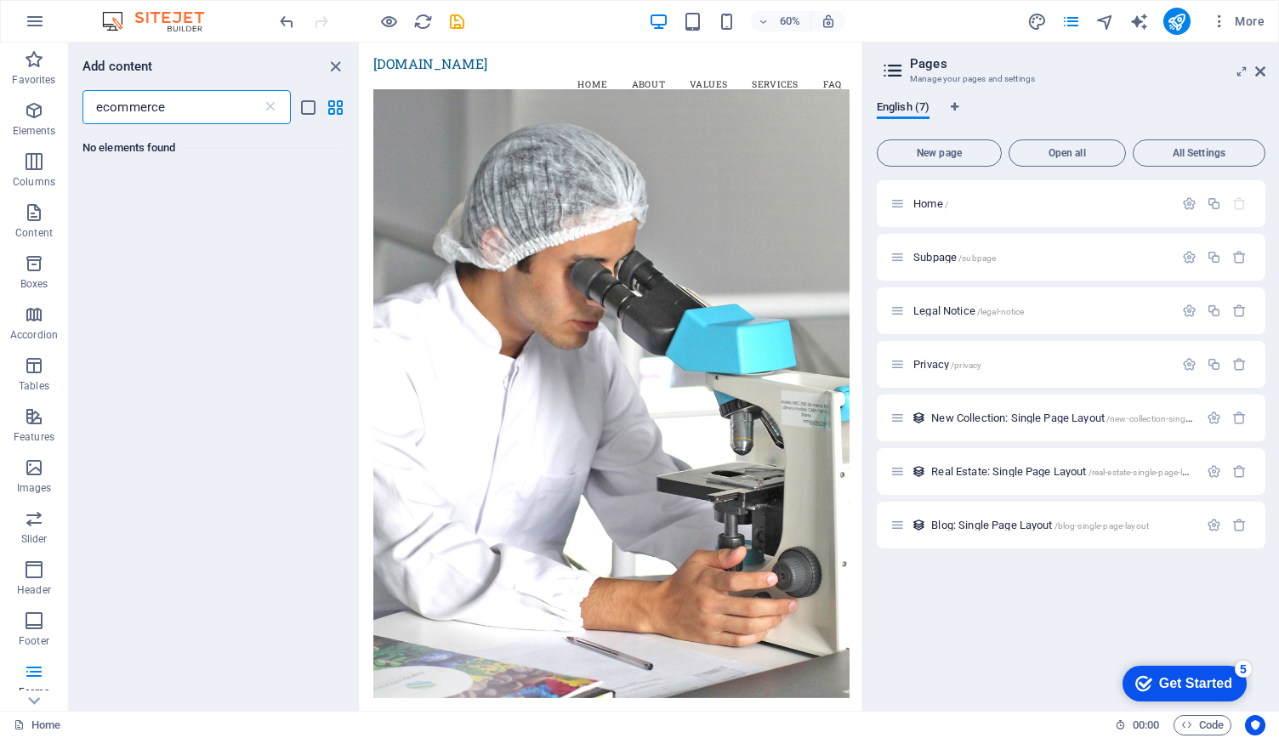
type input "ecommerce"
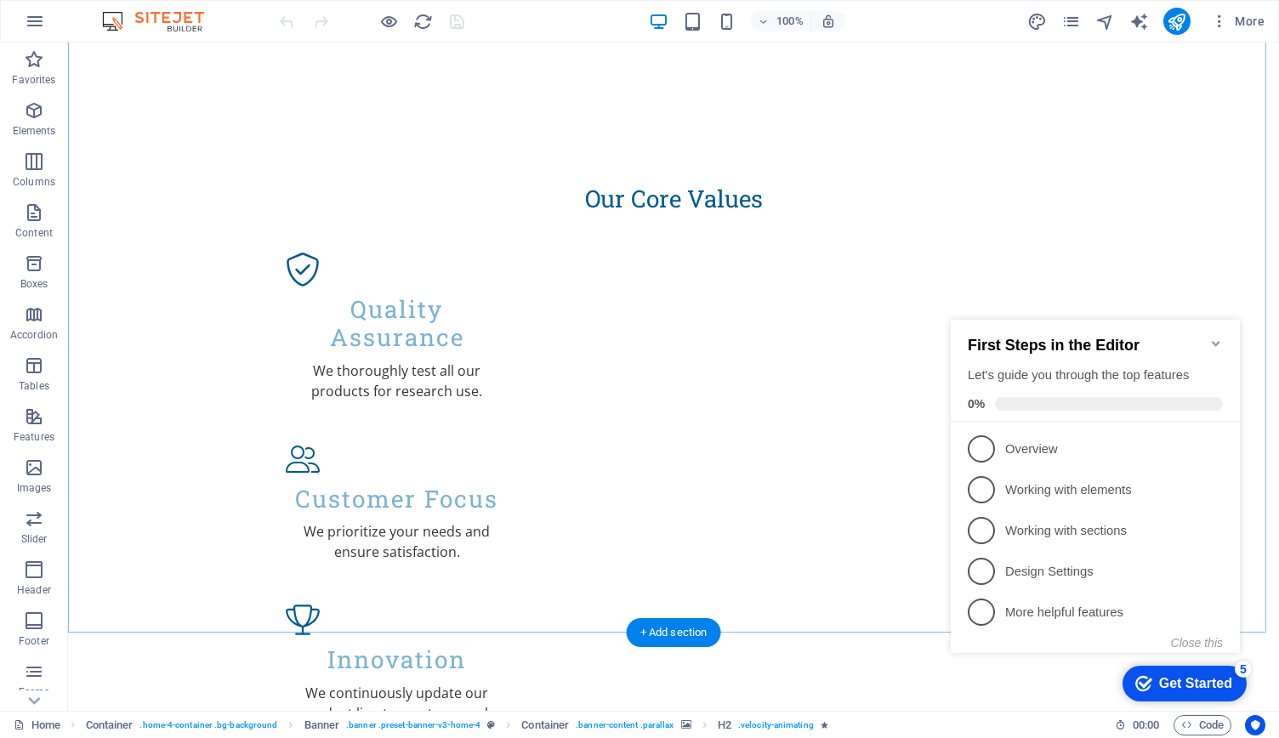
scroll to position [1874, 0]
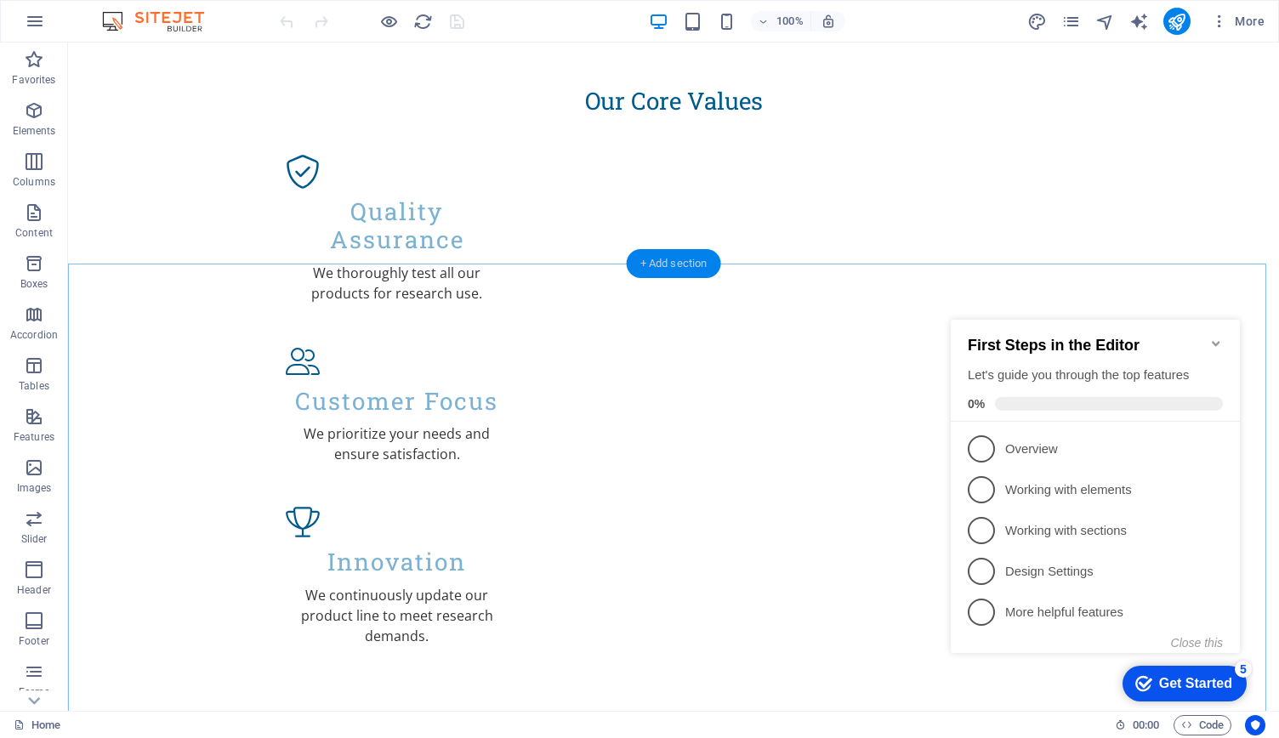
click at [0, 0] on div "+ Add section" at bounding box center [0, 0] width 0 height 0
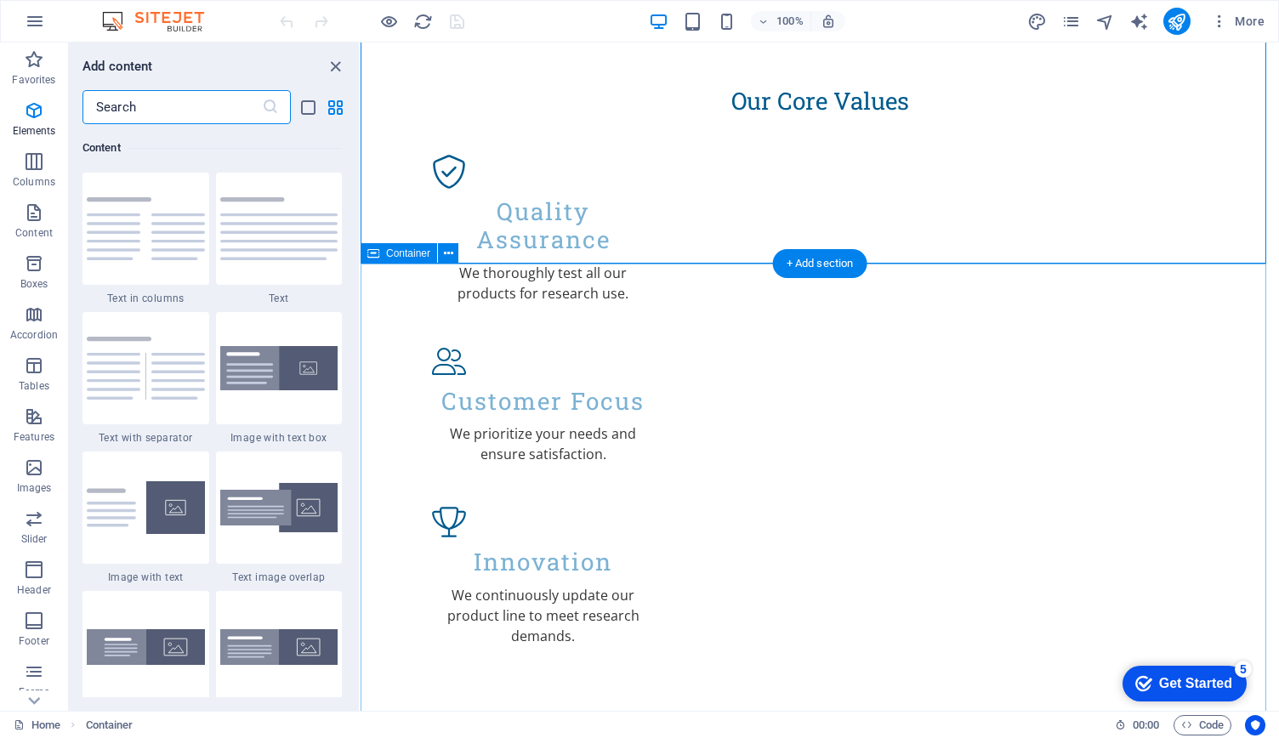
scroll to position [2976, 0]
click at [150, 120] on input "text" at bounding box center [171, 107] width 179 height 34
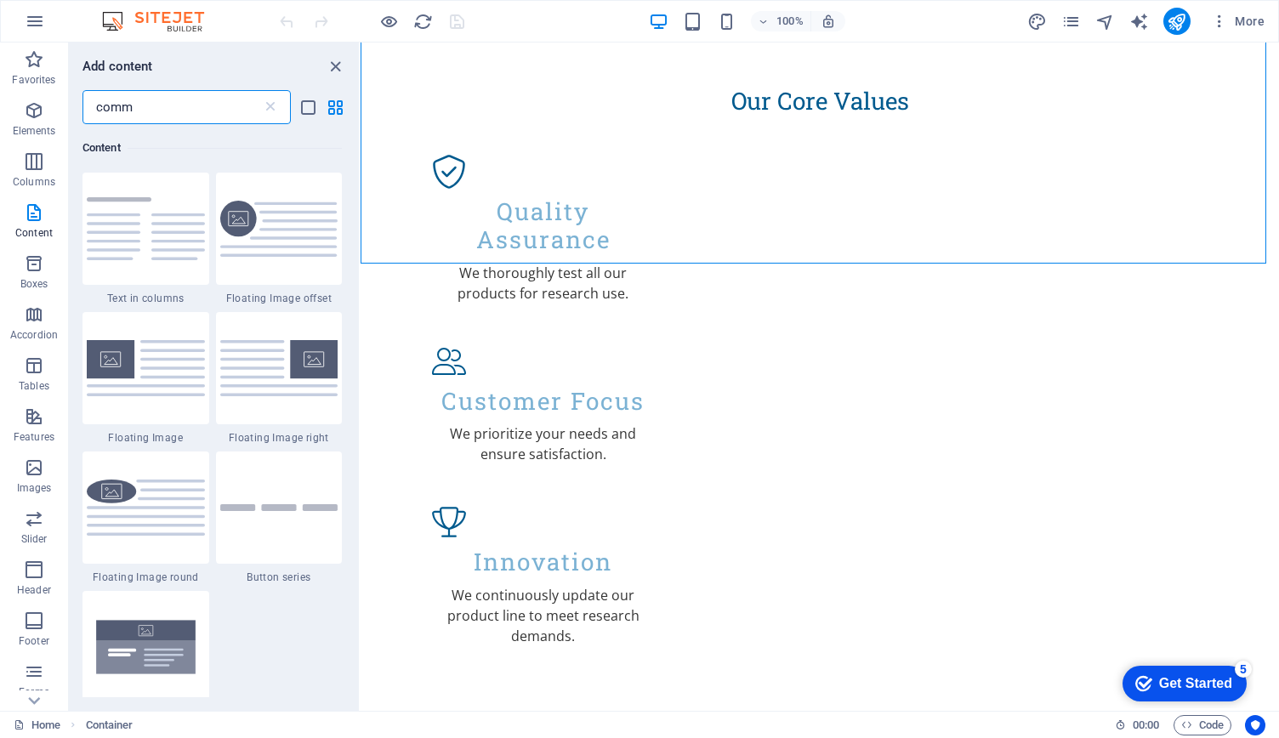
scroll to position [0, 0]
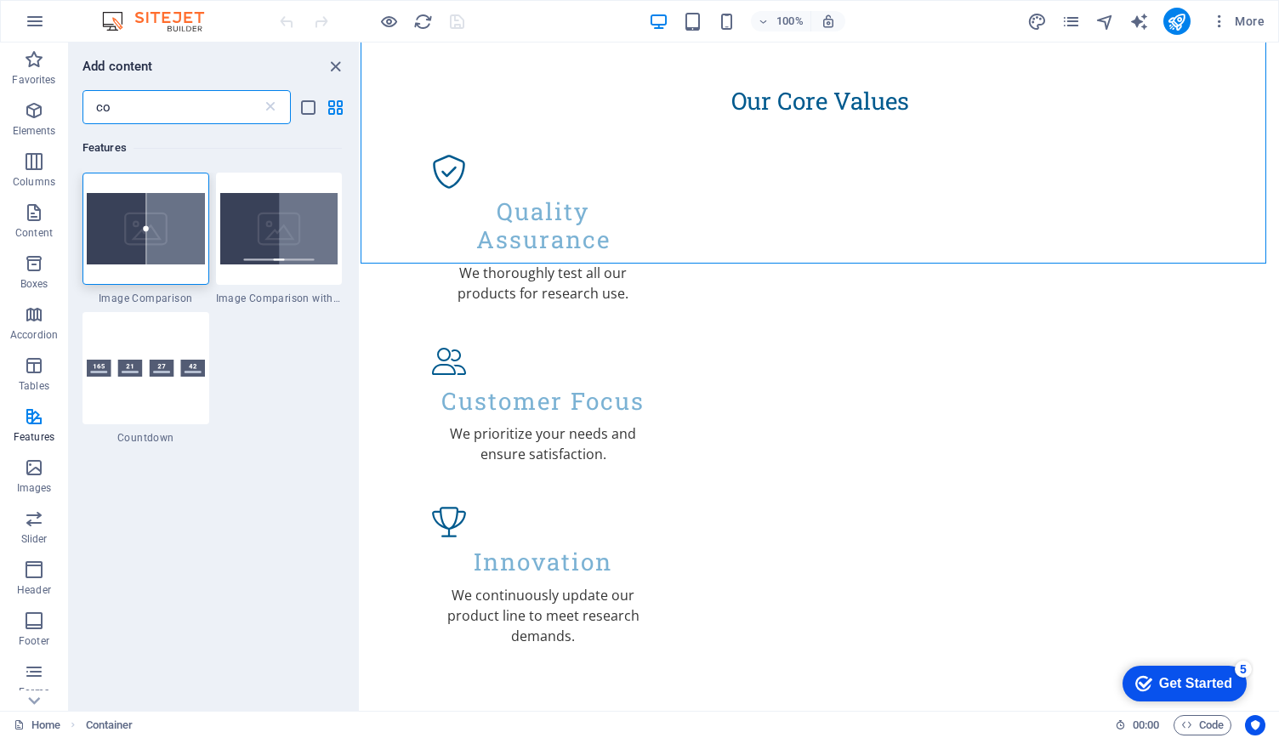
type input "c"
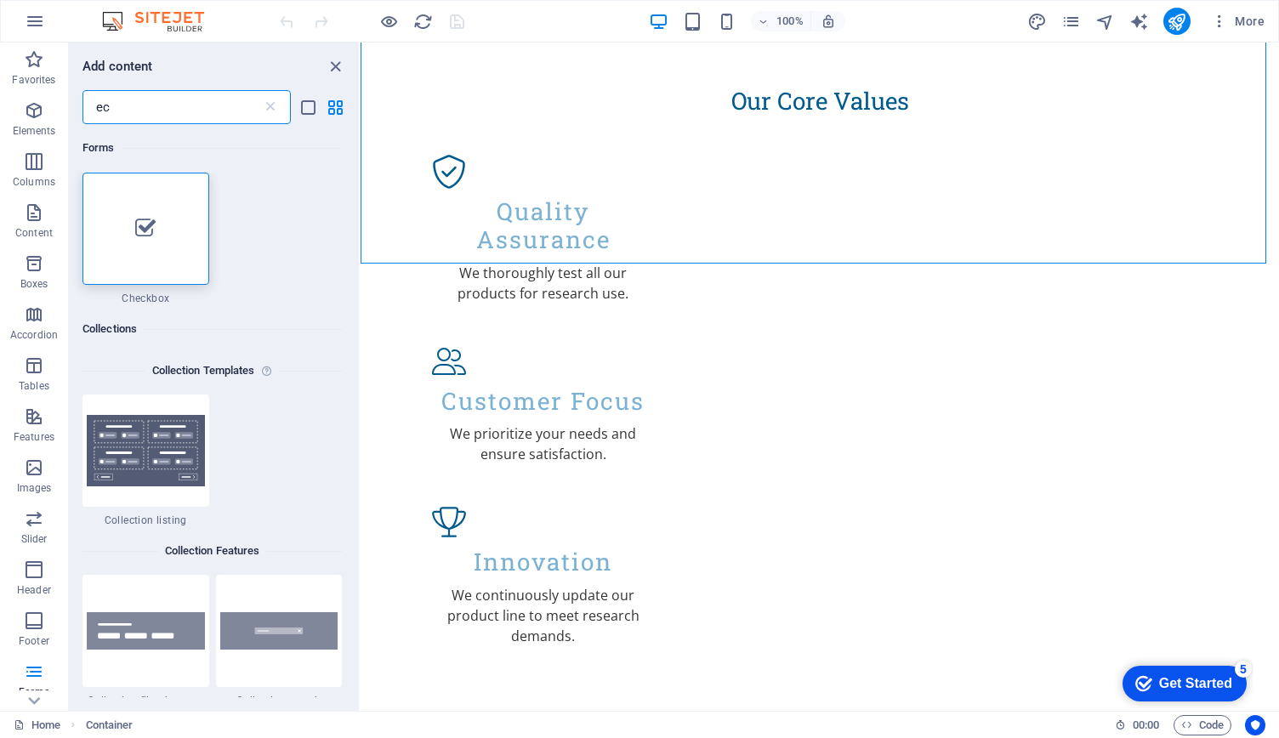
type input "e"
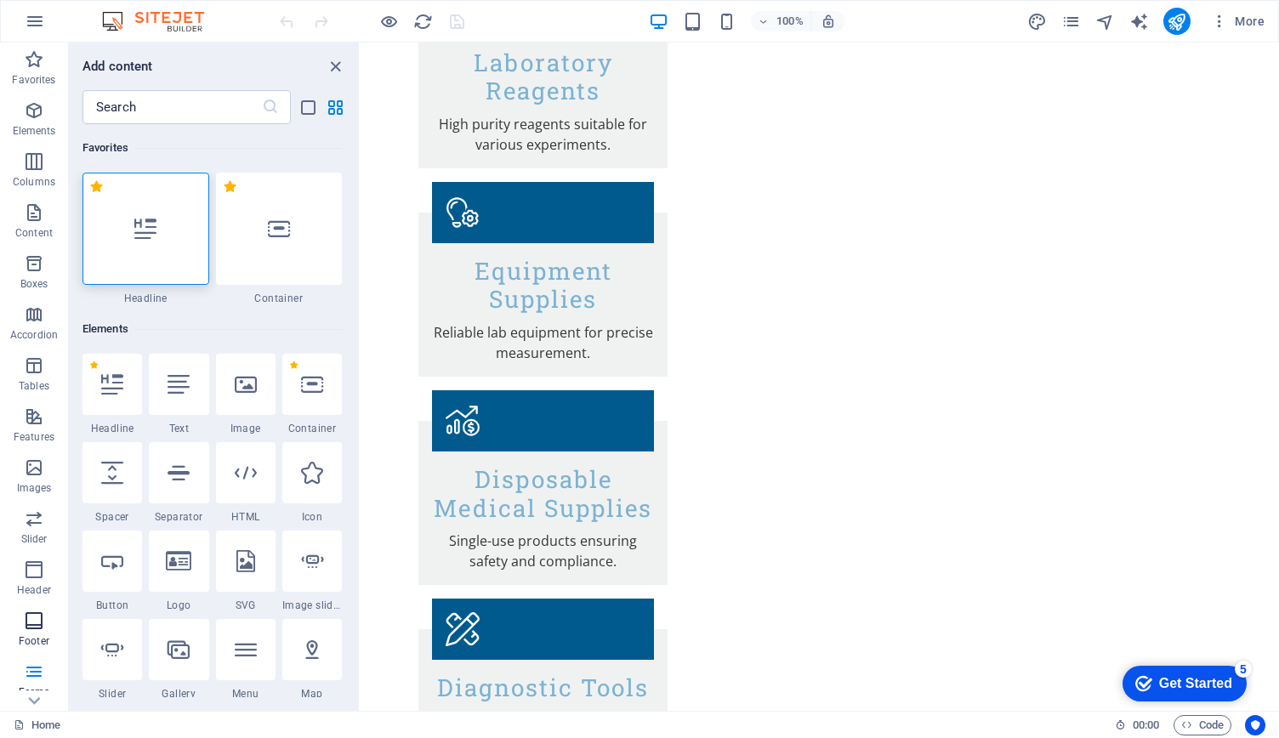
scroll to position [97, 0]
click at [40, 686] on icon "button" at bounding box center [34, 677] width 20 height 20
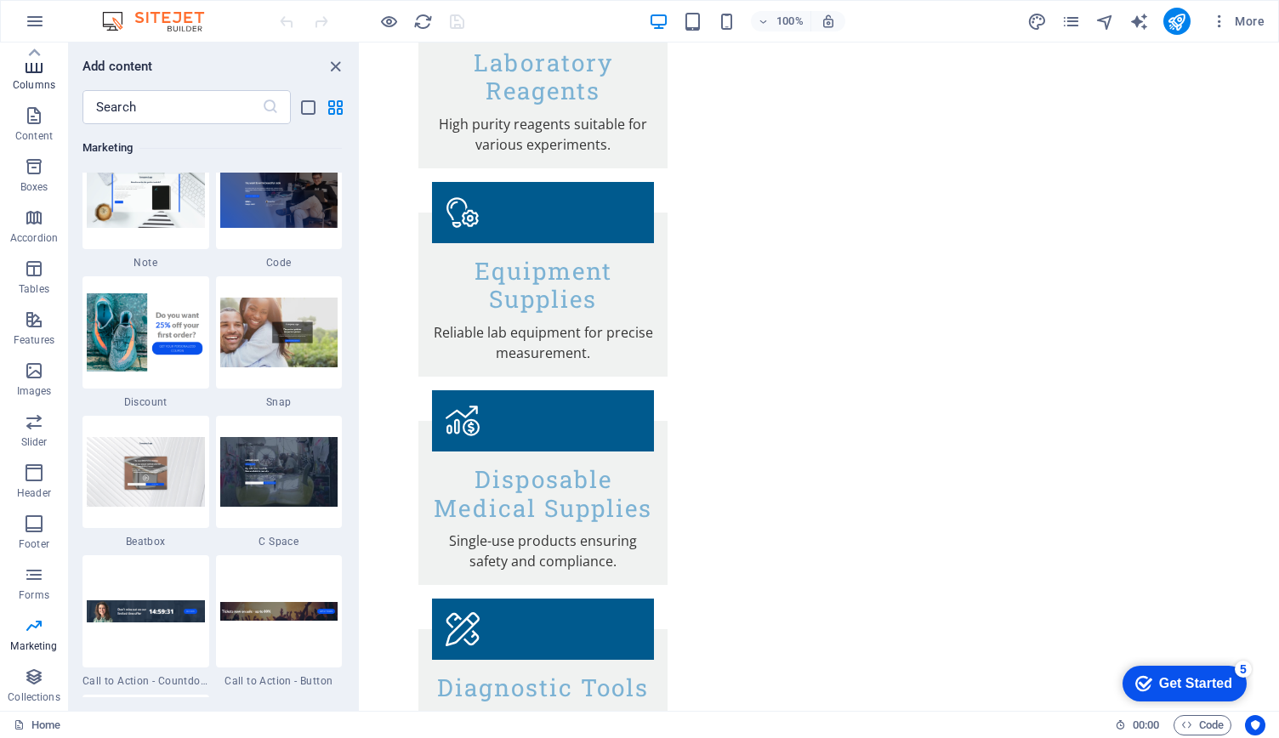
scroll to position [0, 0]
click at [0, 0] on icon "button" at bounding box center [0, 0] width 0 height 0
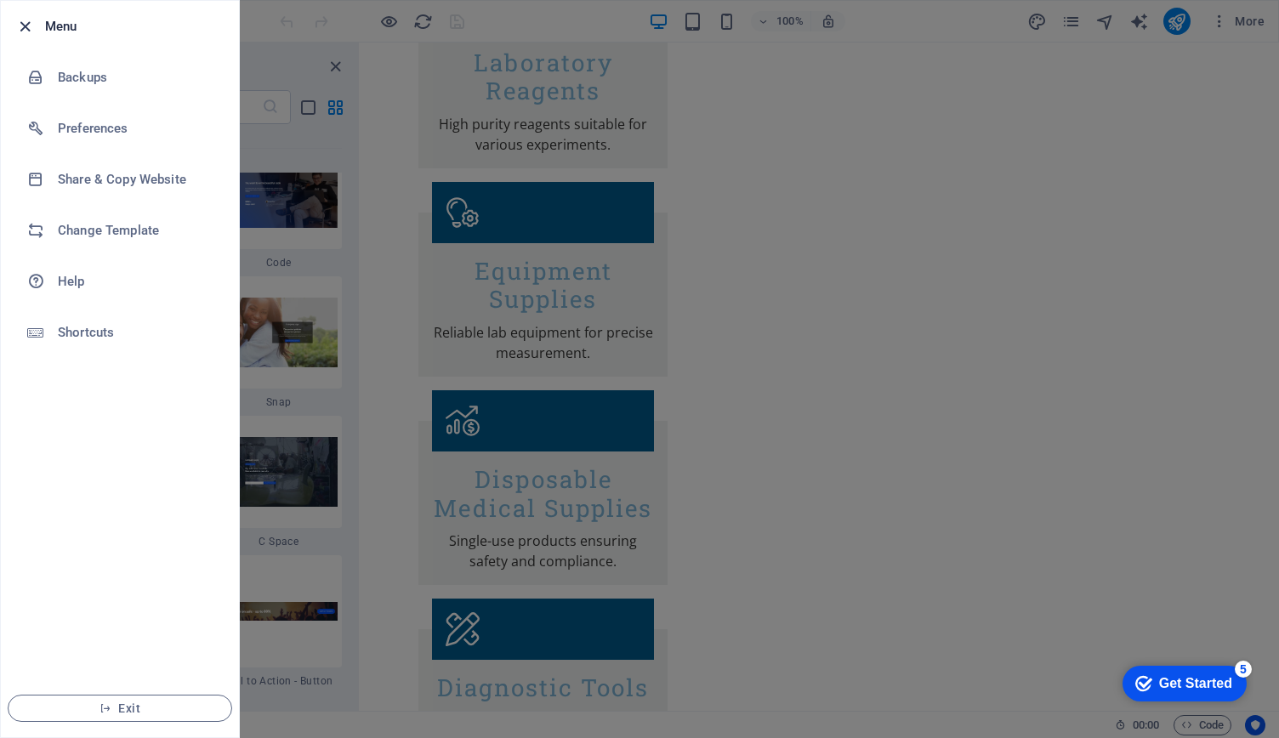
click at [25, 29] on icon "button" at bounding box center [25, 27] width 20 height 20
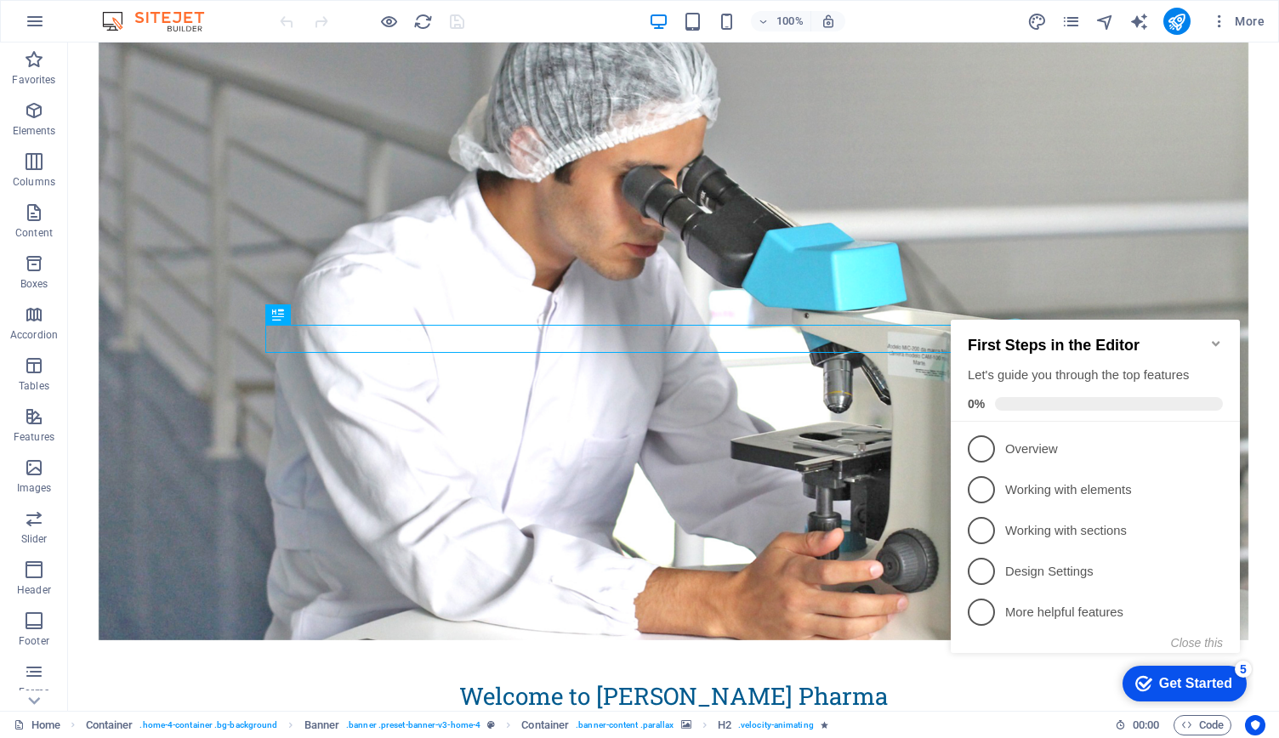
scroll to position [152, 0]
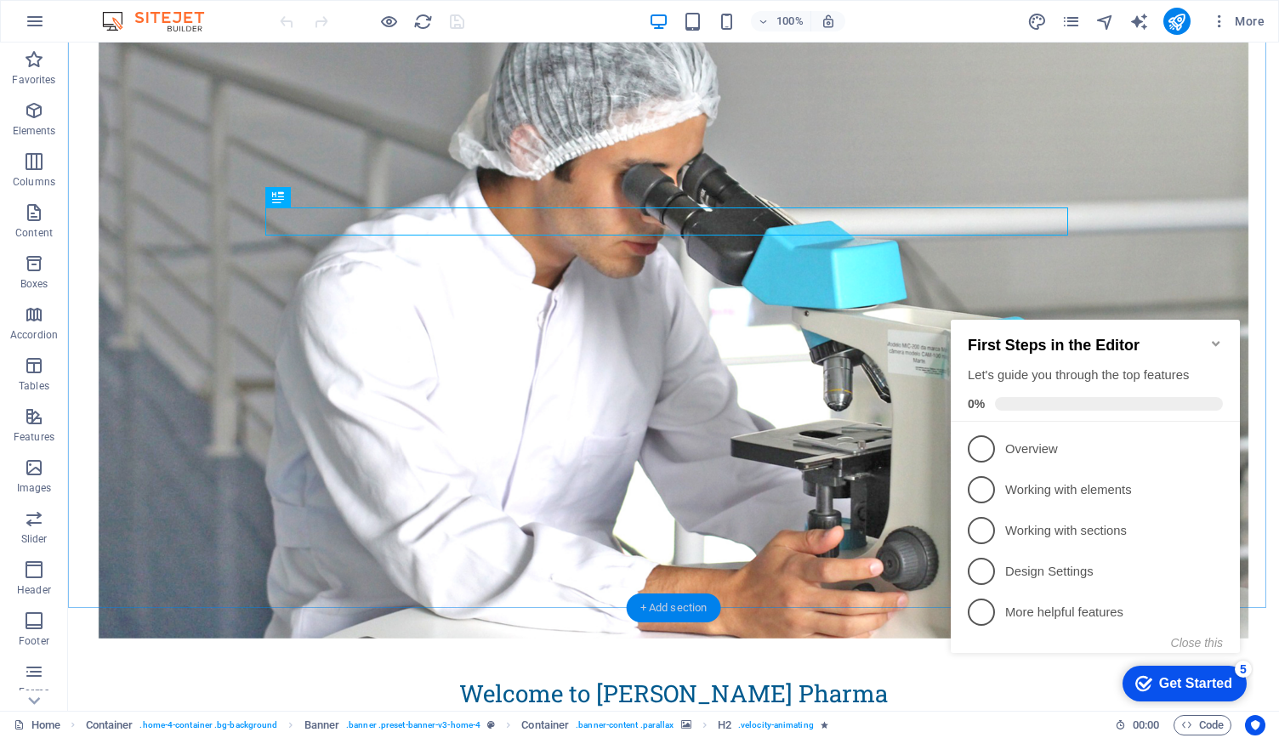
click at [703, 608] on div "+ Add section" at bounding box center [674, 608] width 94 height 29
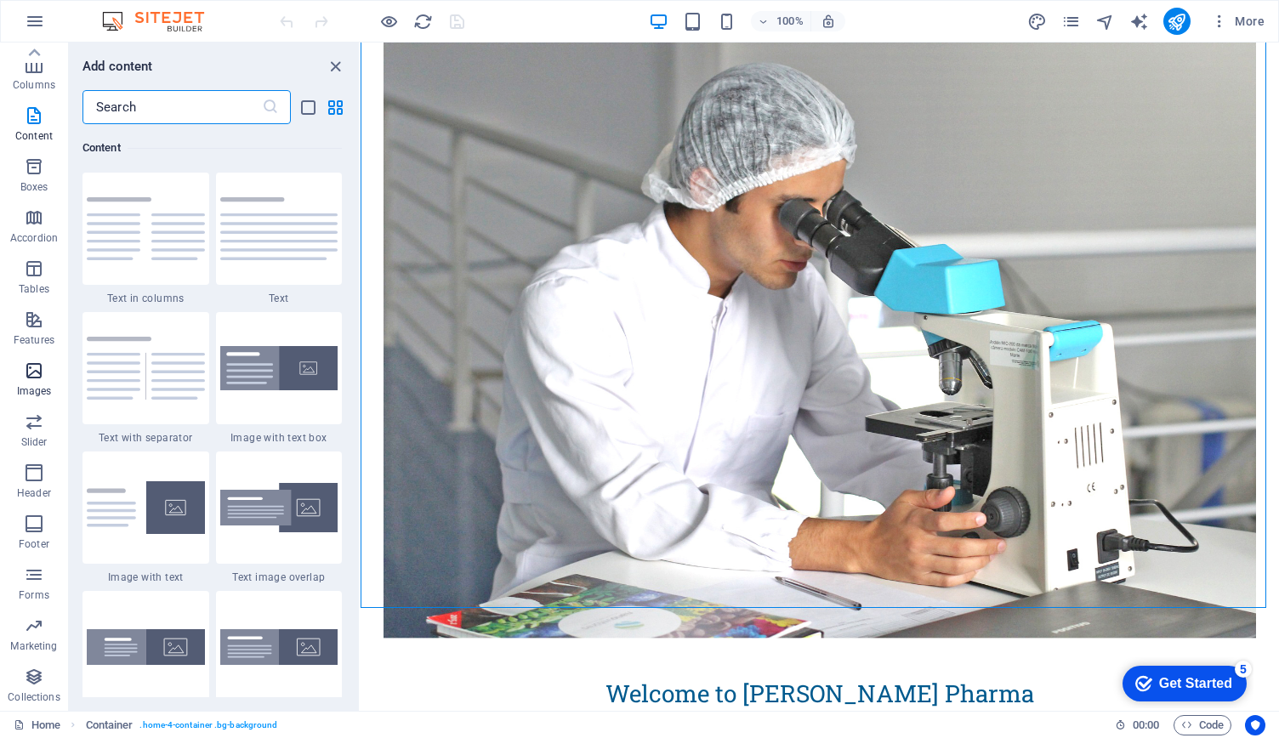
scroll to position [0, 0]
click at [31, 113] on icon "button" at bounding box center [34, 110] width 20 height 20
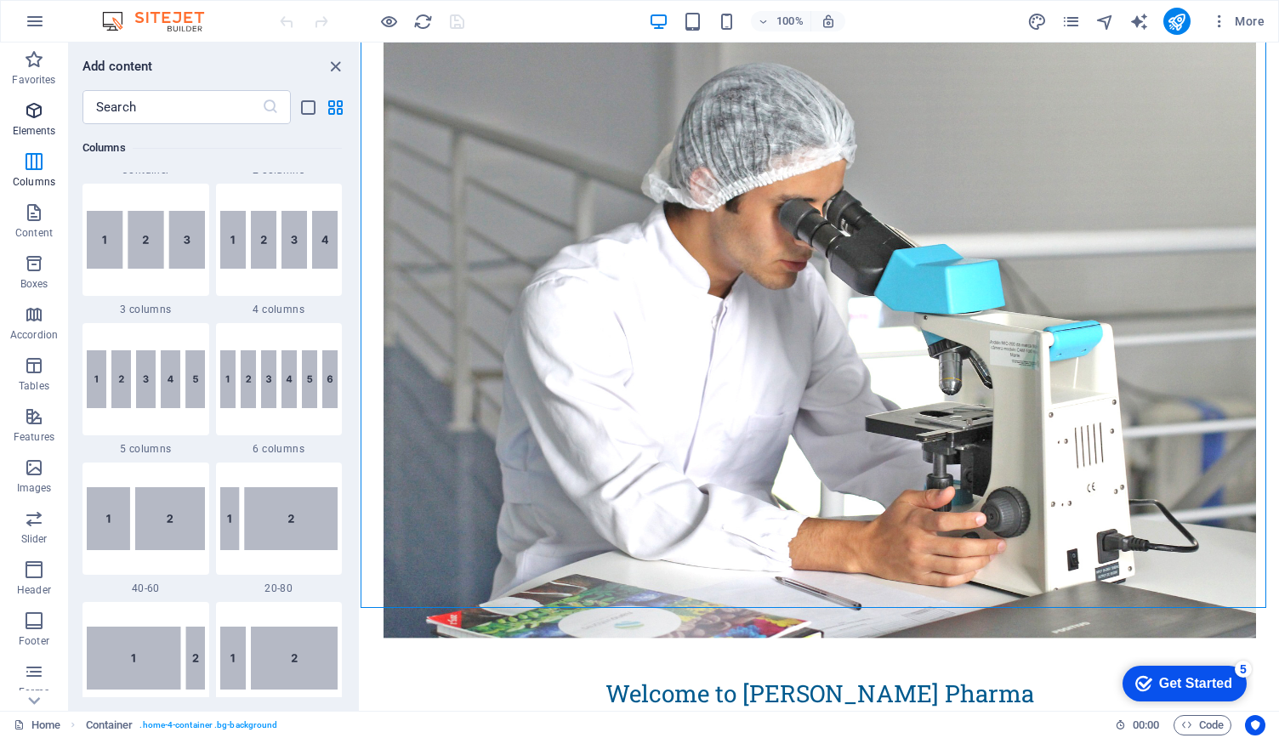
scroll to position [181, 0]
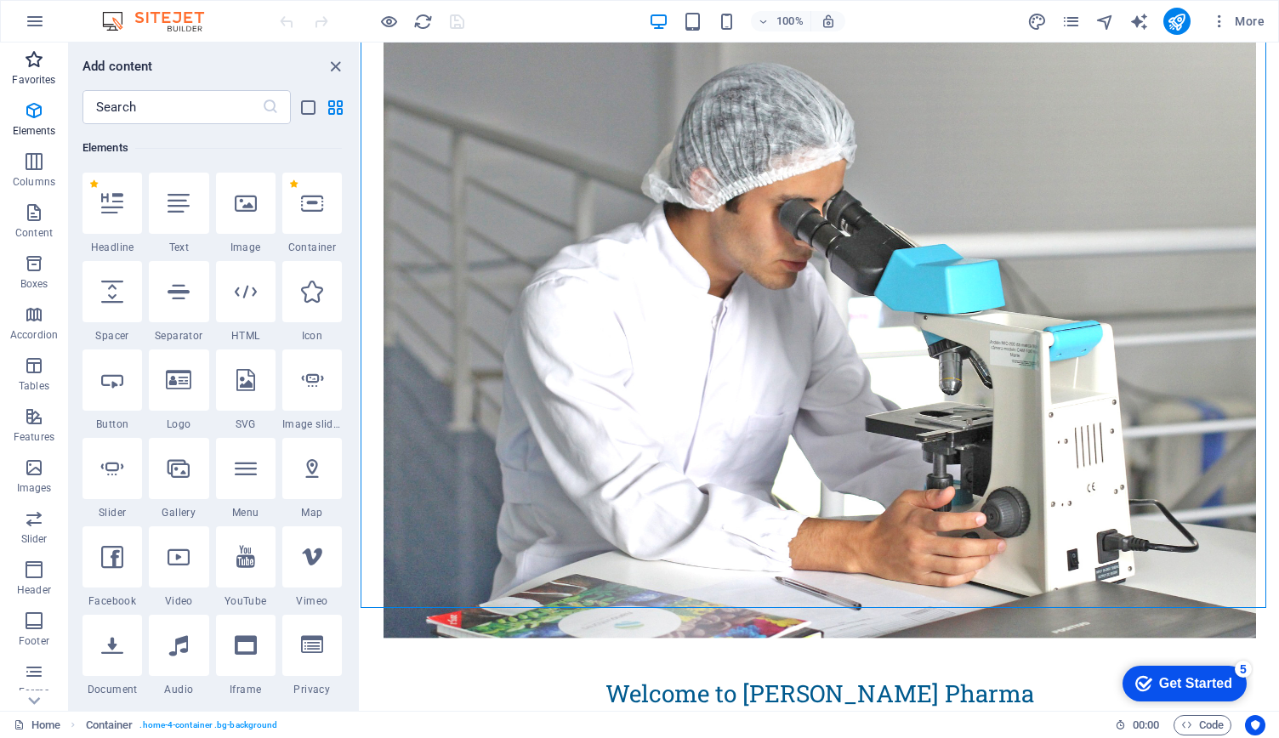
click at [37, 77] on p "Favorites" at bounding box center [33, 80] width 43 height 14
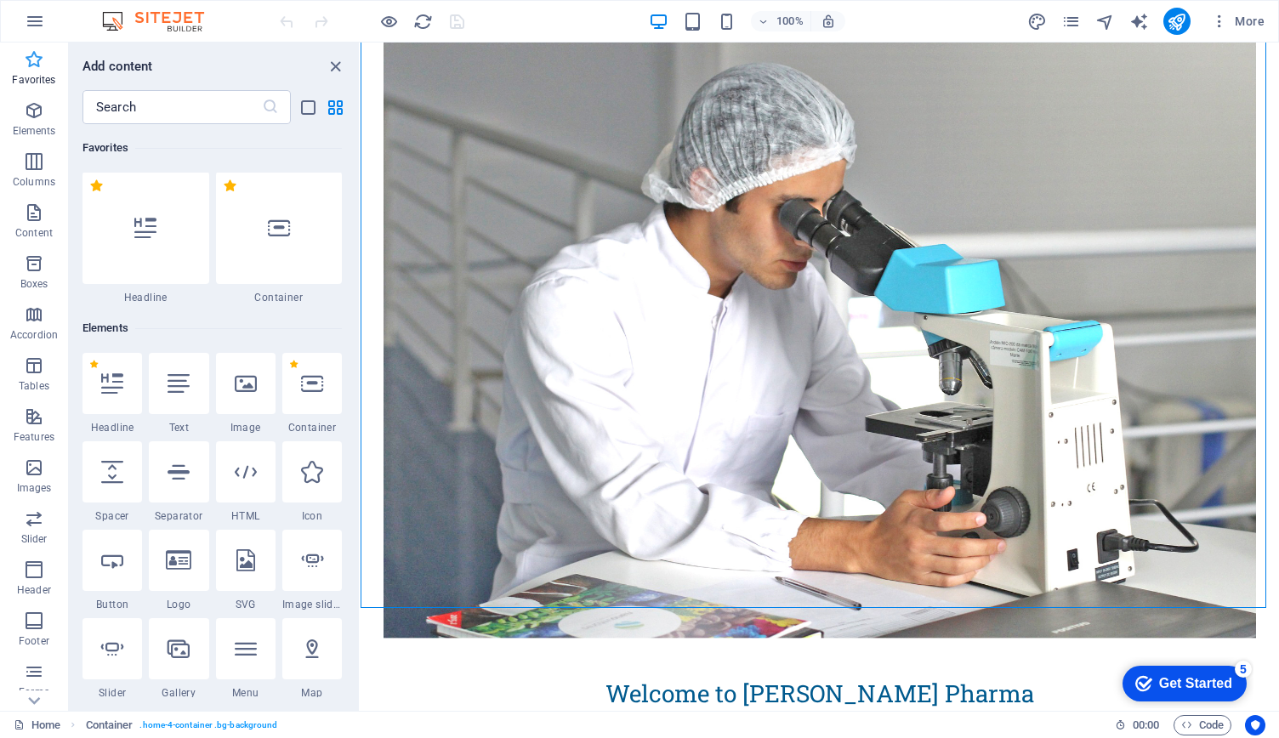
scroll to position [0, 0]
click at [266, 475] on div at bounding box center [246, 472] width 60 height 61
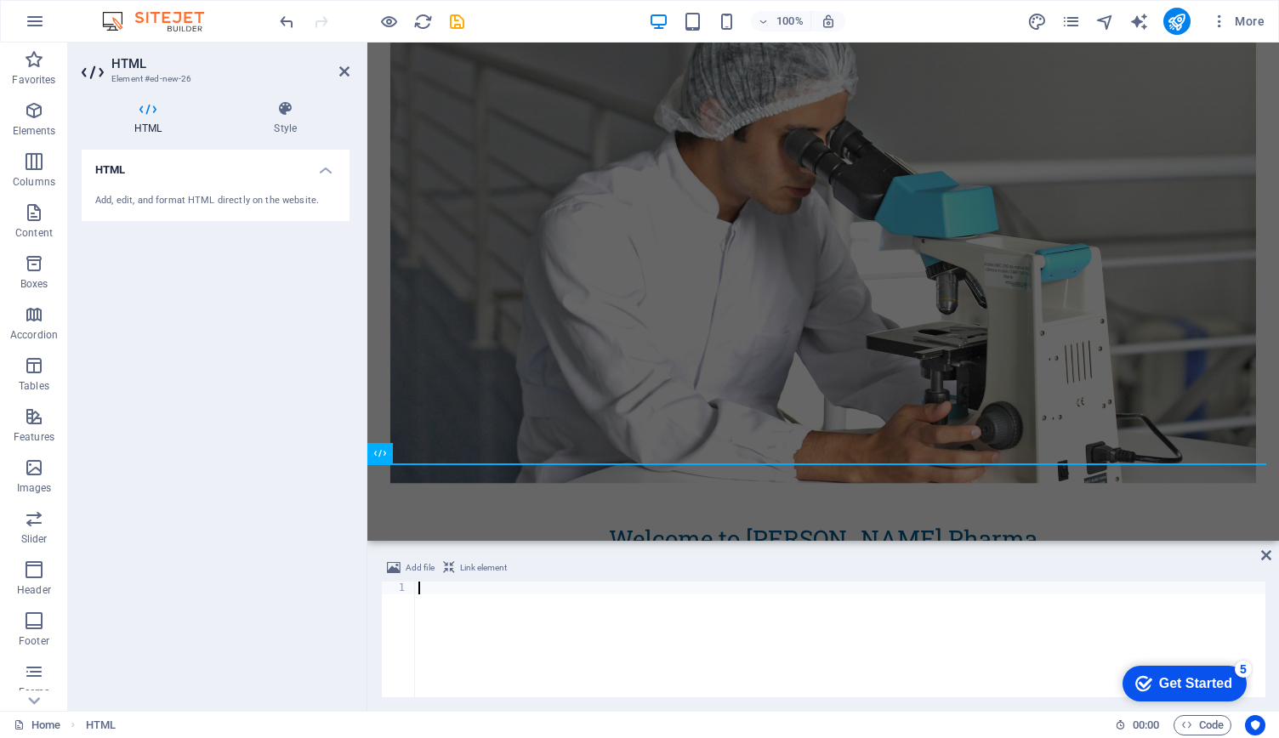
type textarea "[DOMAIN_NAME]"
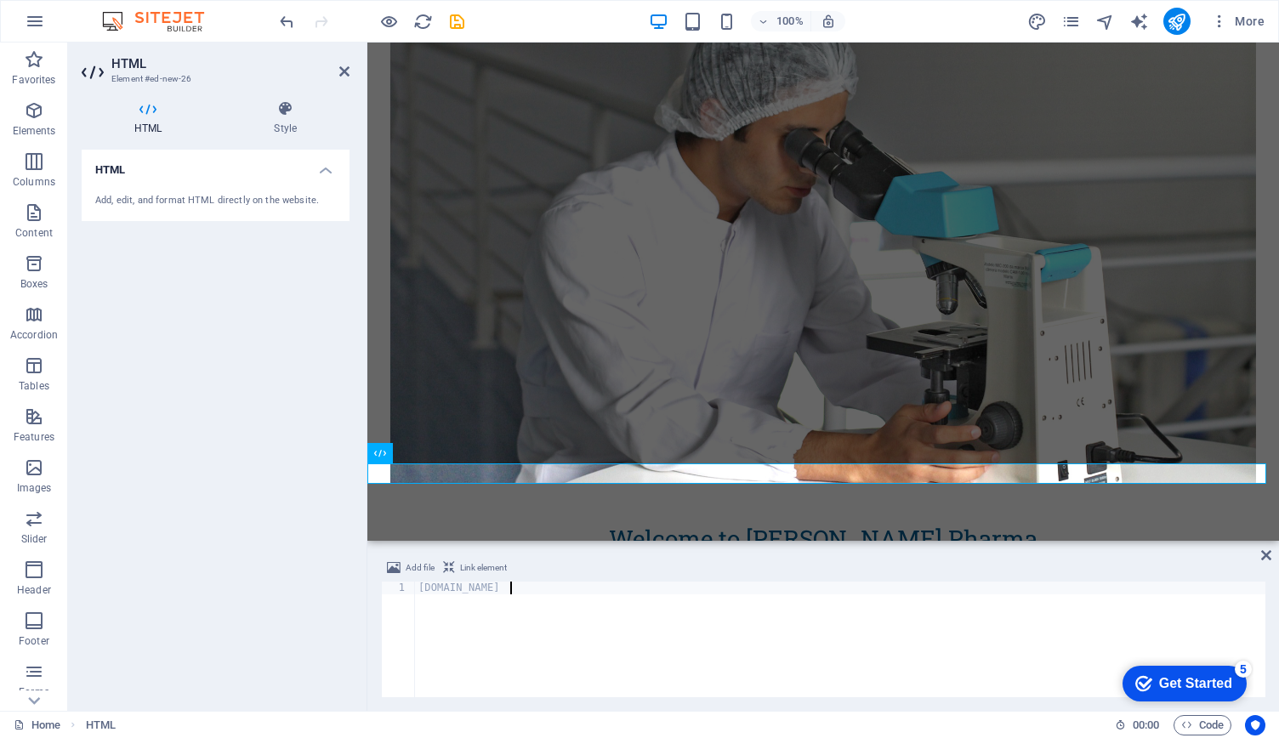
click at [583, 615] on div "[DOMAIN_NAME]" at bounding box center [840, 652] width 850 height 141
click at [1265, 548] on div "Add file Link element 1 ההההההההההההההההההההההההההההההההההההההההההההההההההההההה…" at bounding box center [823, 627] width 912 height 167
click at [304, 117] on icon at bounding box center [285, 108] width 128 height 17
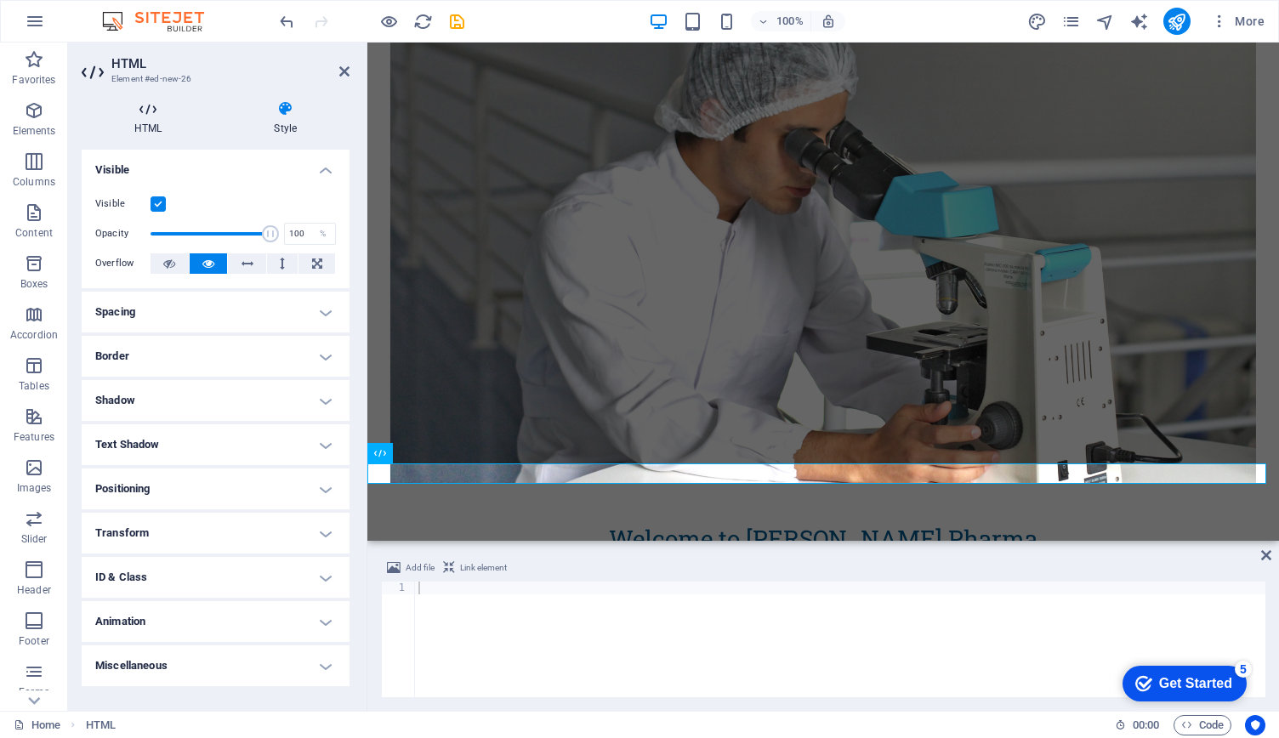
click at [158, 105] on icon at bounding box center [148, 108] width 133 height 17
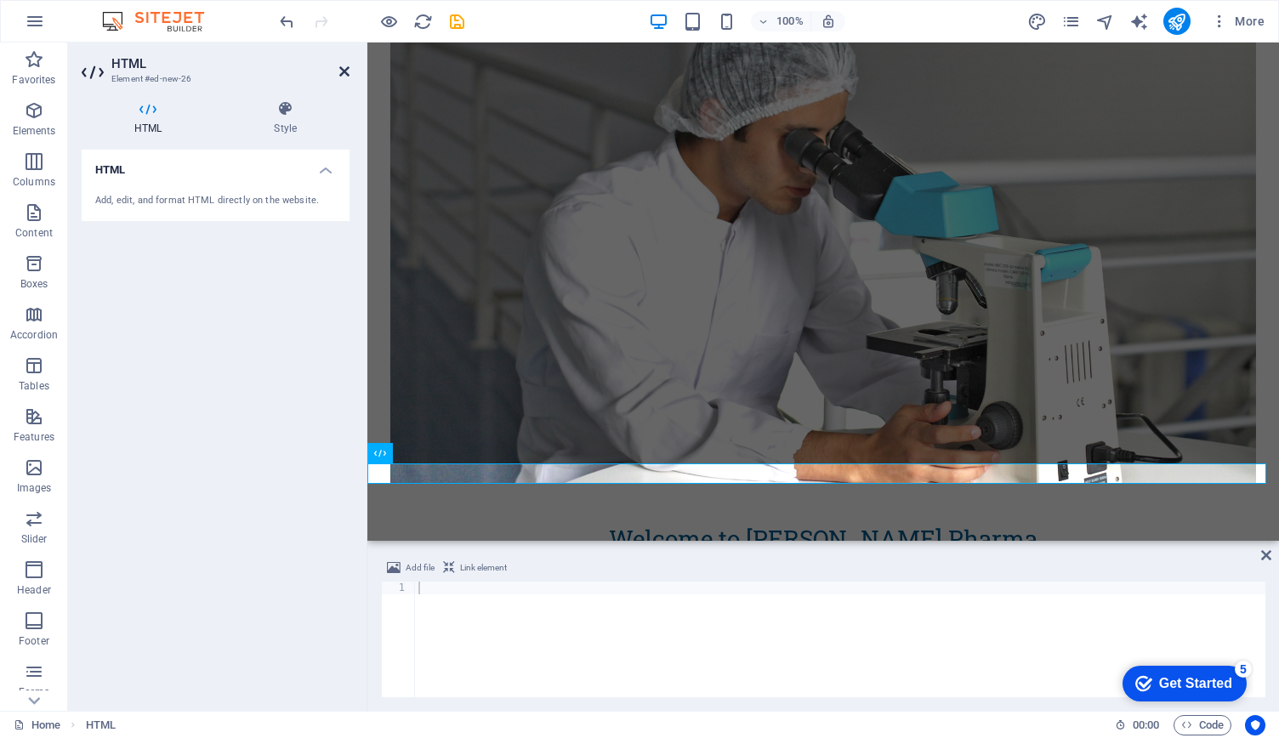
click at [344, 69] on icon at bounding box center [344, 72] width 10 height 14
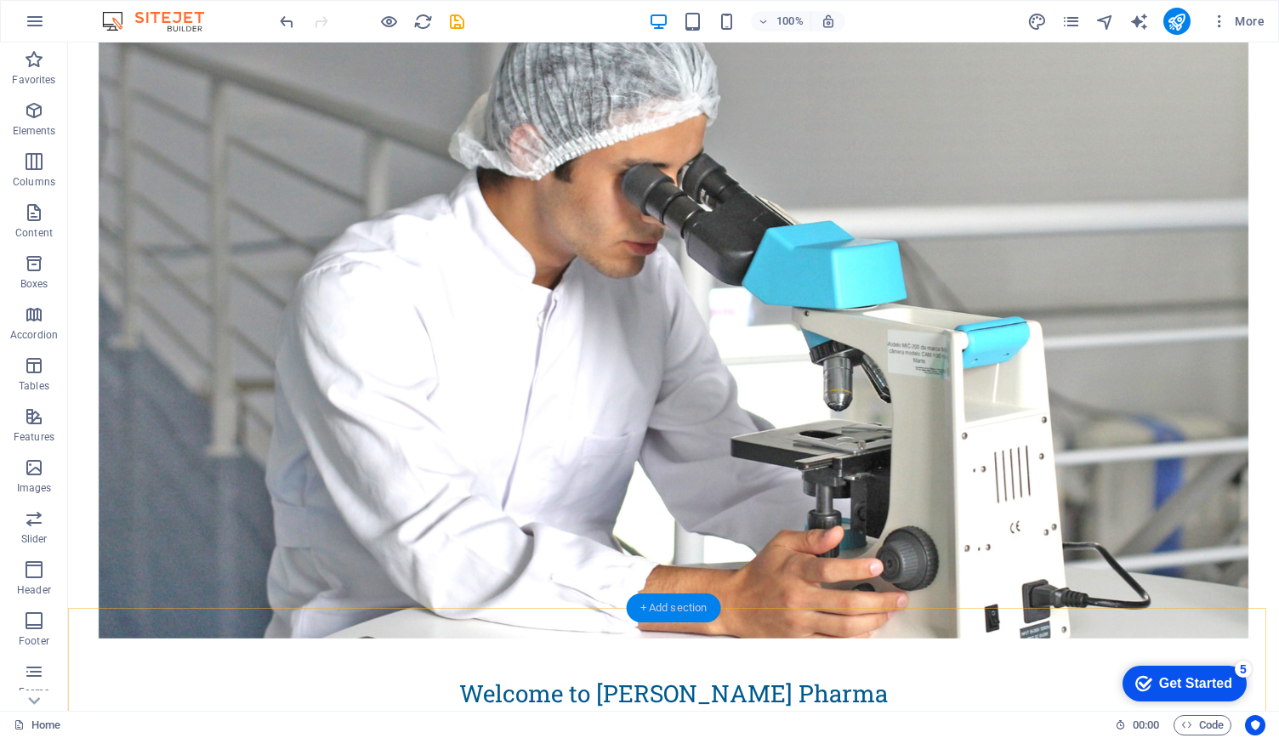
click at [677, 601] on div "+ Add section" at bounding box center [674, 608] width 94 height 29
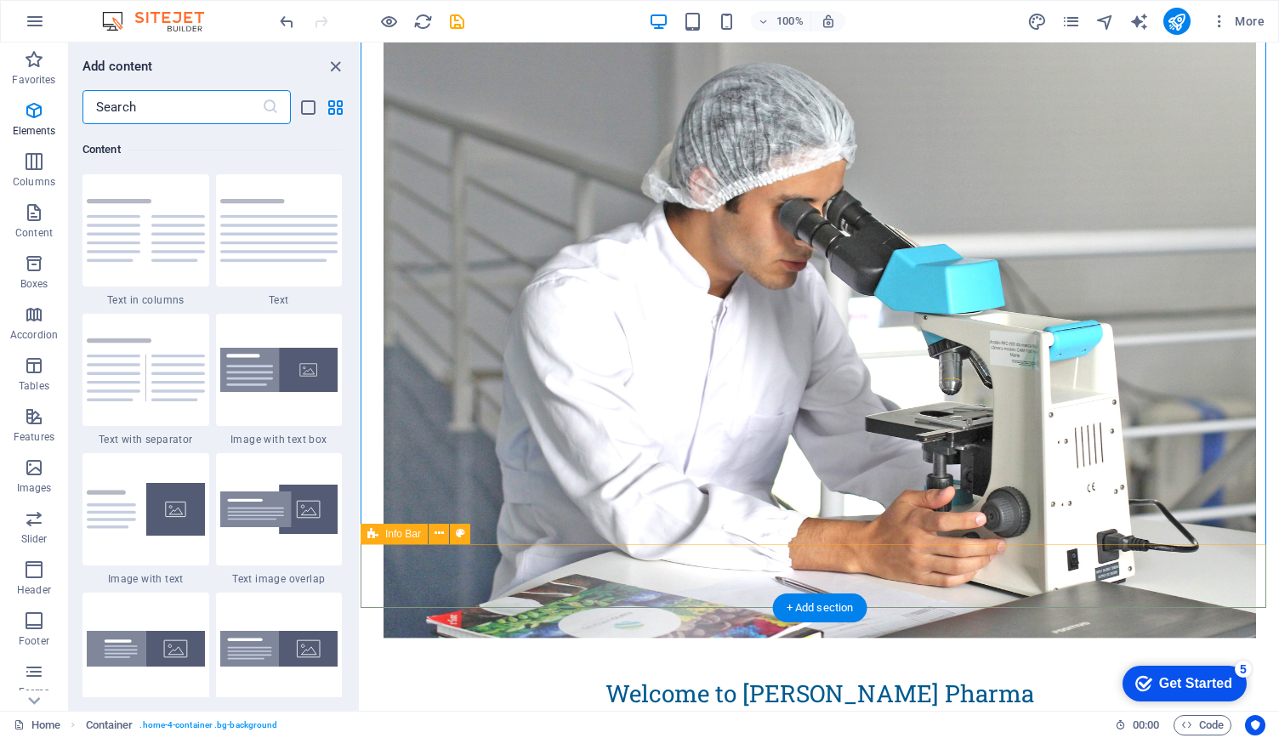
scroll to position [2976, 0]
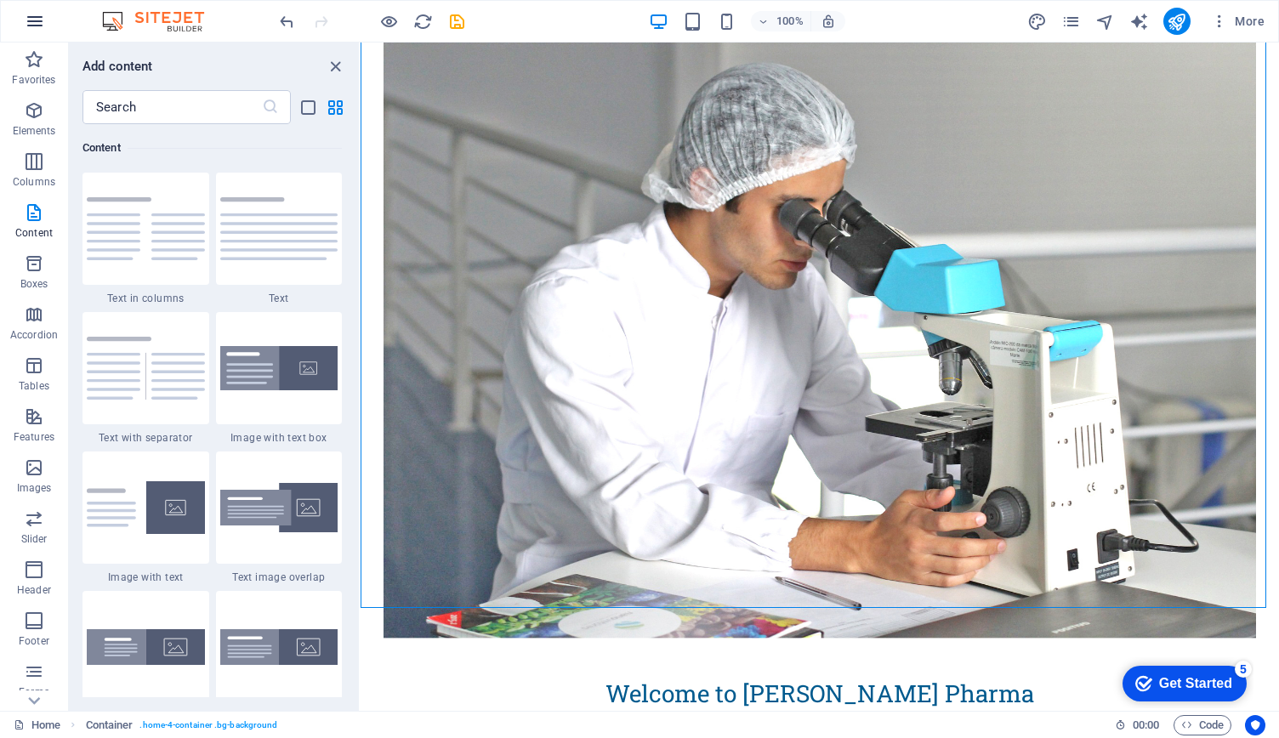
click at [0, 0] on icon "button" at bounding box center [0, 0] width 0 height 0
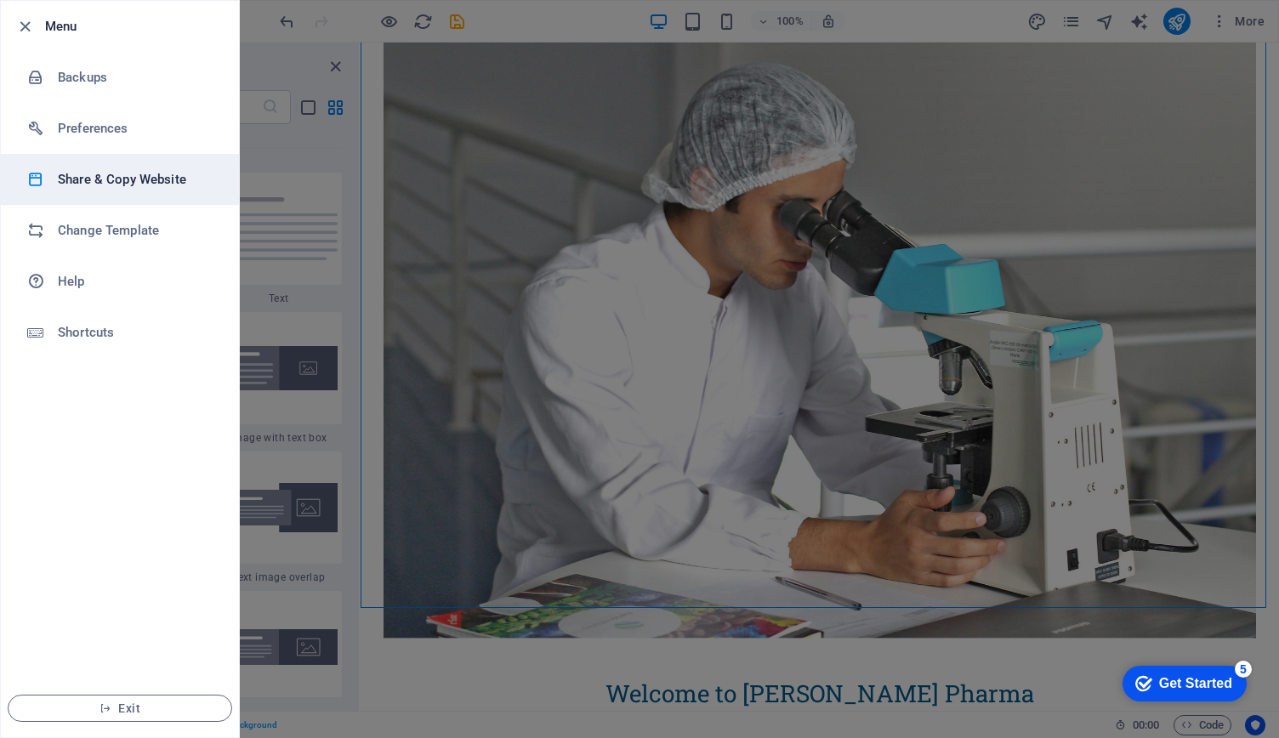
click at [156, 184] on h6 "Share & Copy Website" at bounding box center [136, 179] width 157 height 20
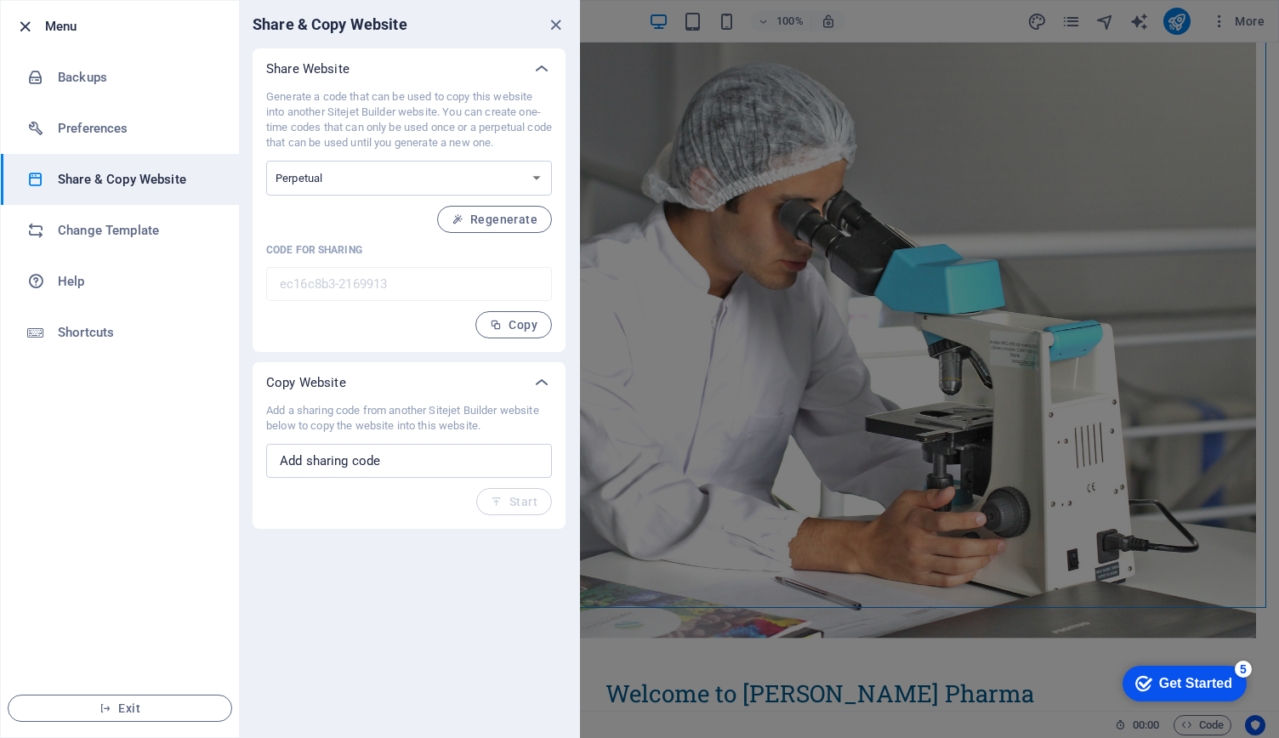
click at [29, 25] on icon "button" at bounding box center [25, 27] width 20 height 20
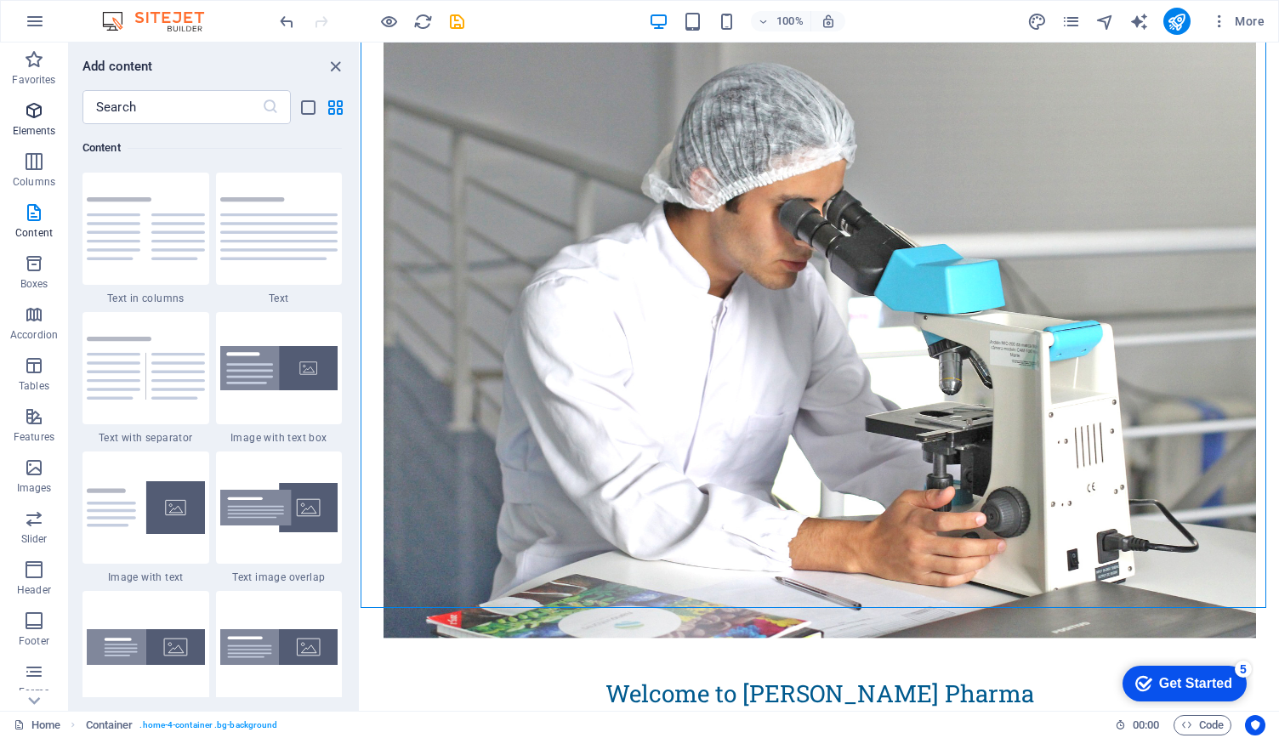
click at [25, 118] on icon "button" at bounding box center [34, 110] width 20 height 20
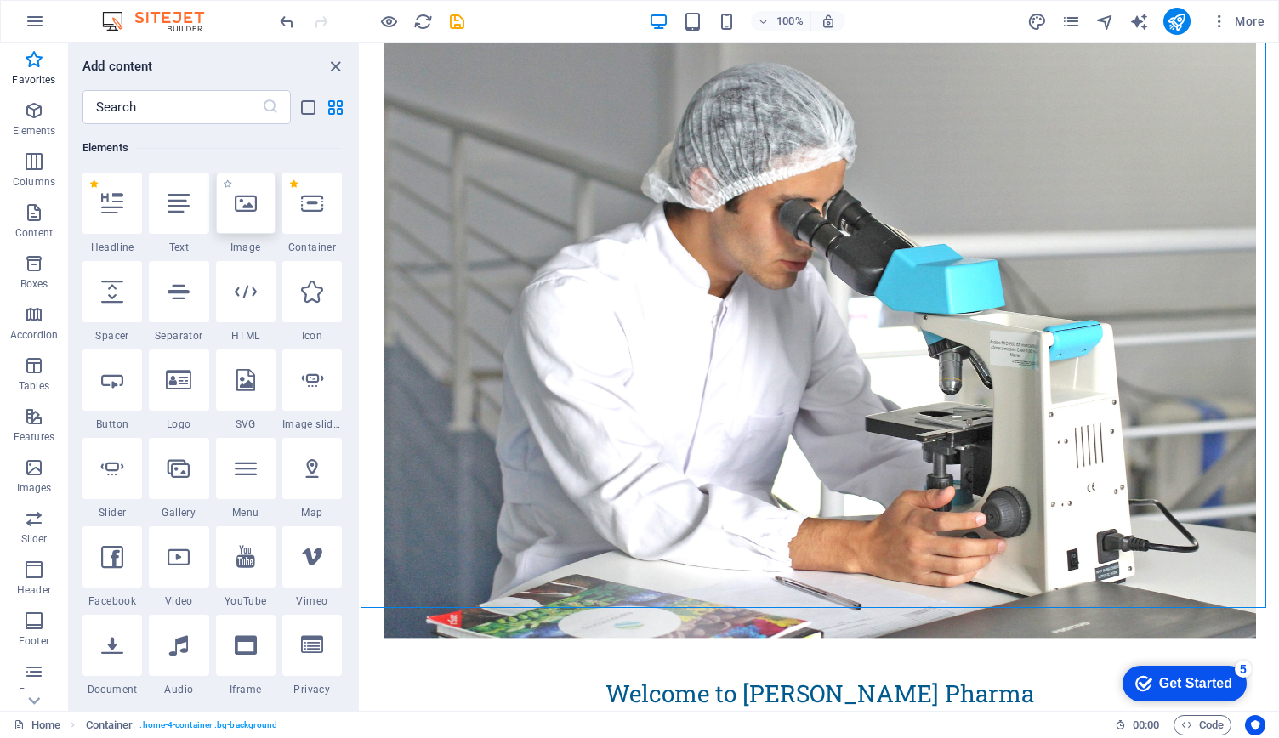
scroll to position [0, 0]
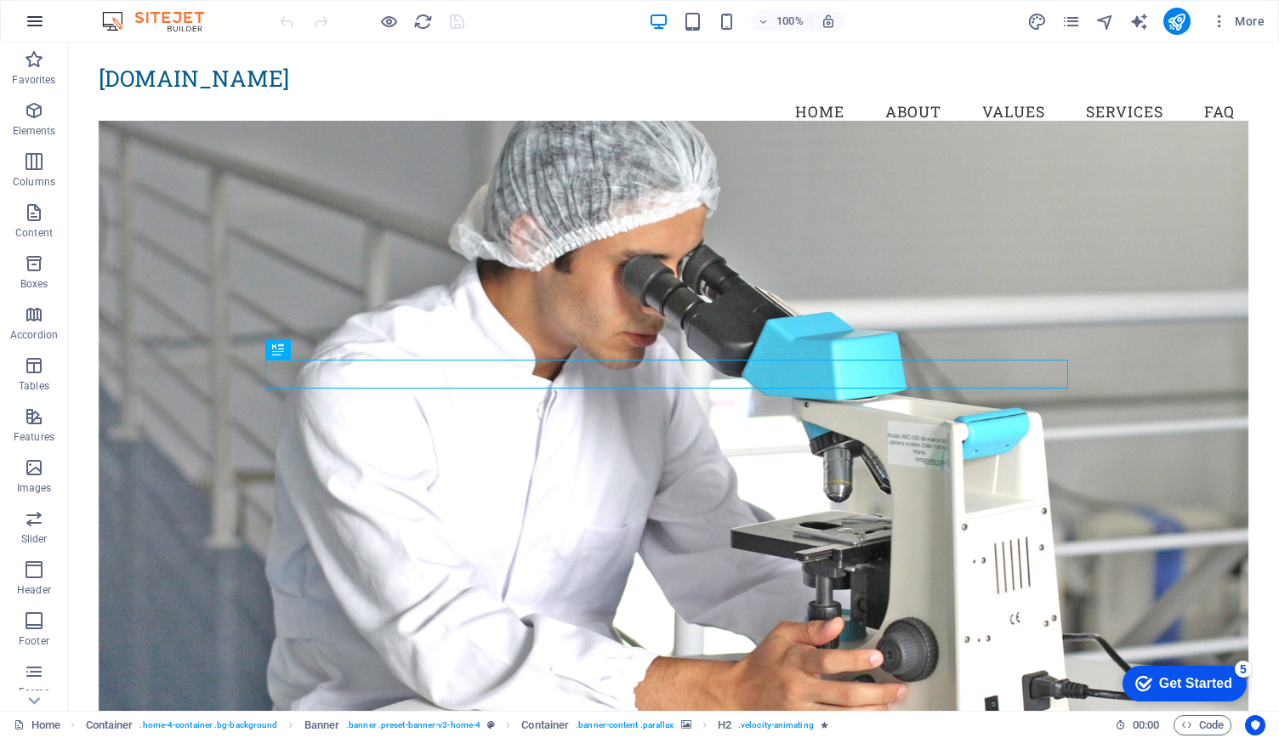
click at [0, 0] on button "button" at bounding box center [0, 0] width 0 height 0
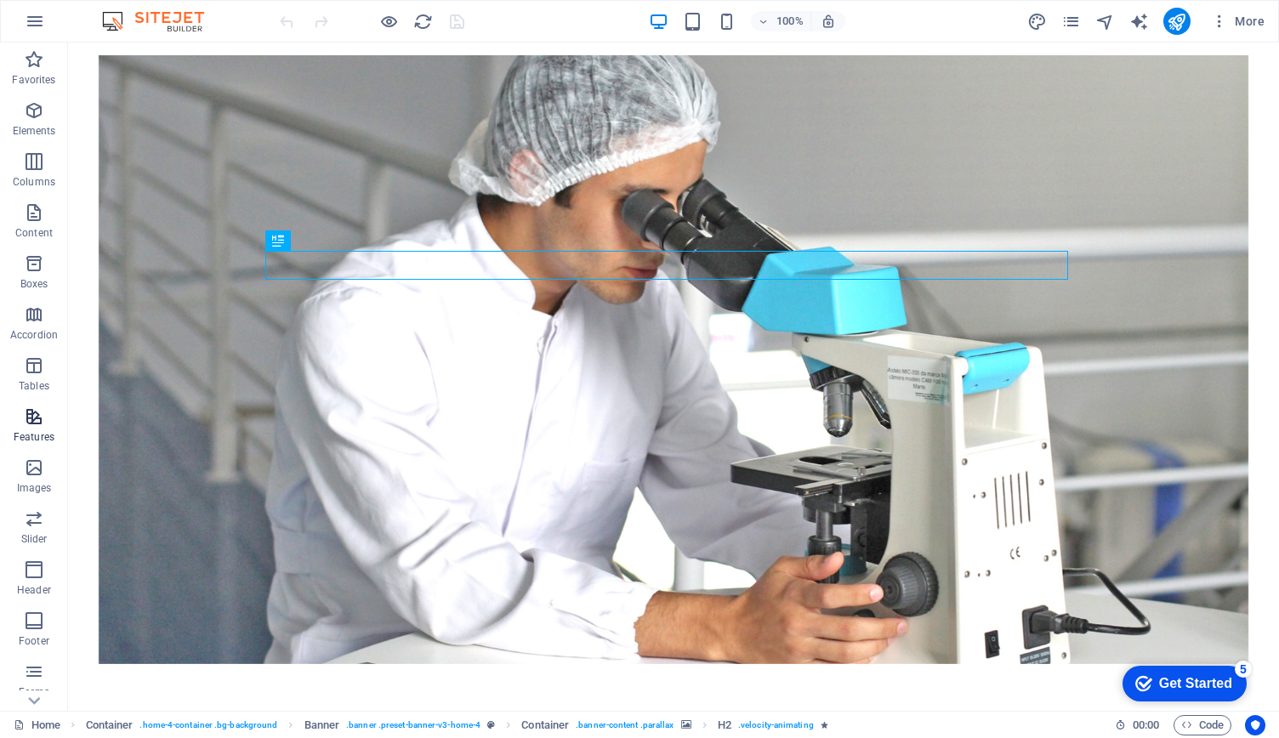
scroll to position [97, 0]
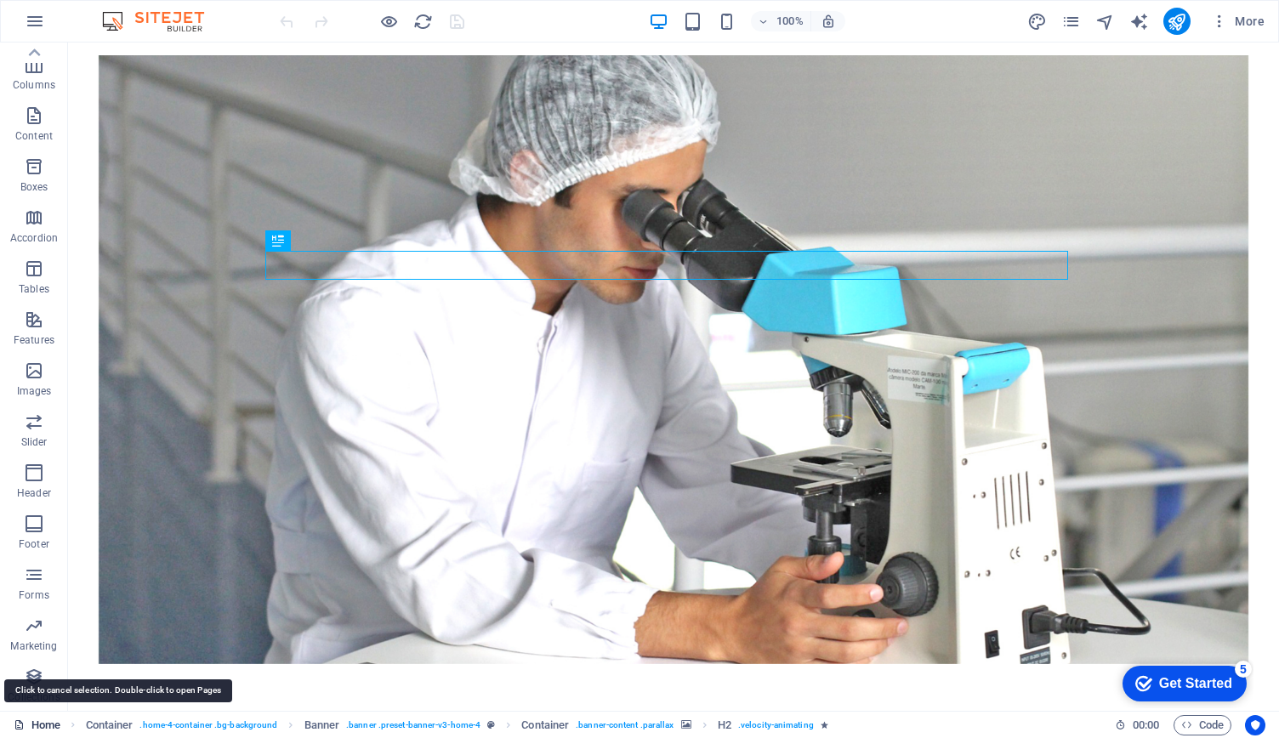
click at [46, 725] on link "Home" at bounding box center [37, 725] width 47 height 20
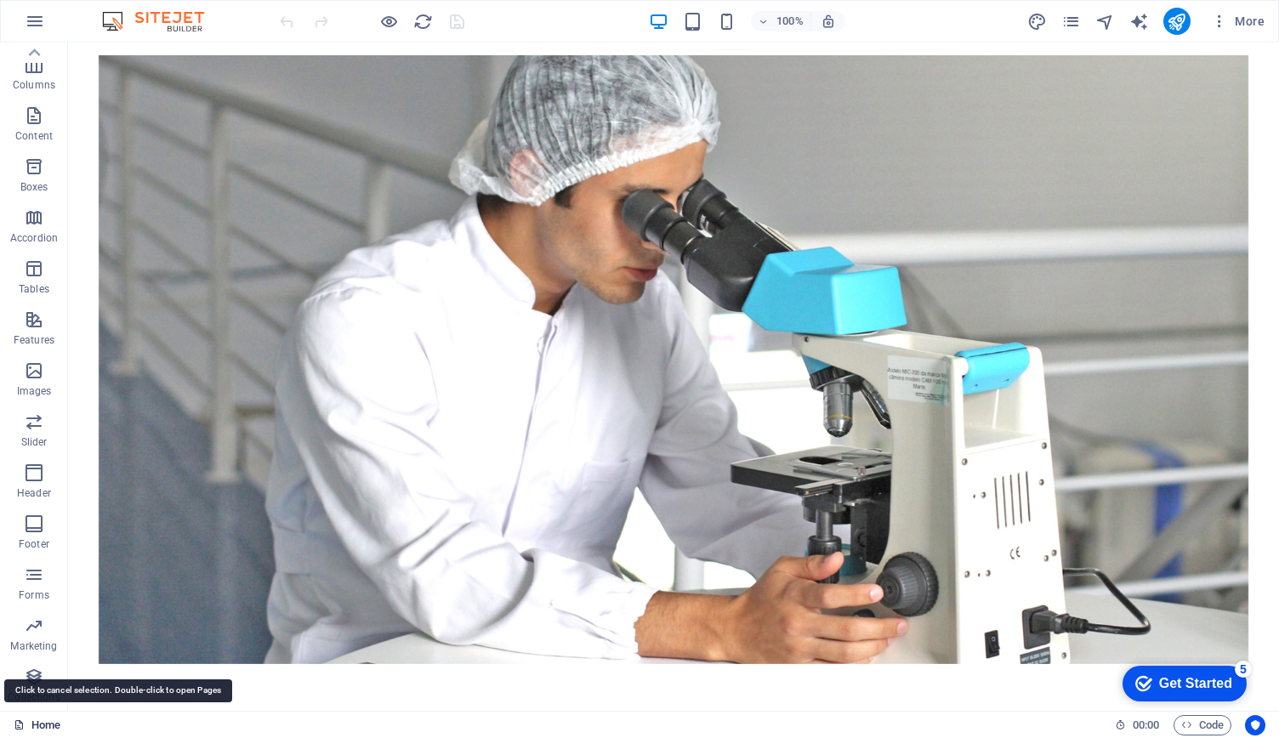
click at [60, 725] on link "Home" at bounding box center [37, 725] width 47 height 20
click at [5, 725] on div "Home 00 : 00 Code" at bounding box center [639, 724] width 1279 height 27
click at [1159, 677] on div "Get Started" at bounding box center [1195, 683] width 73 height 15
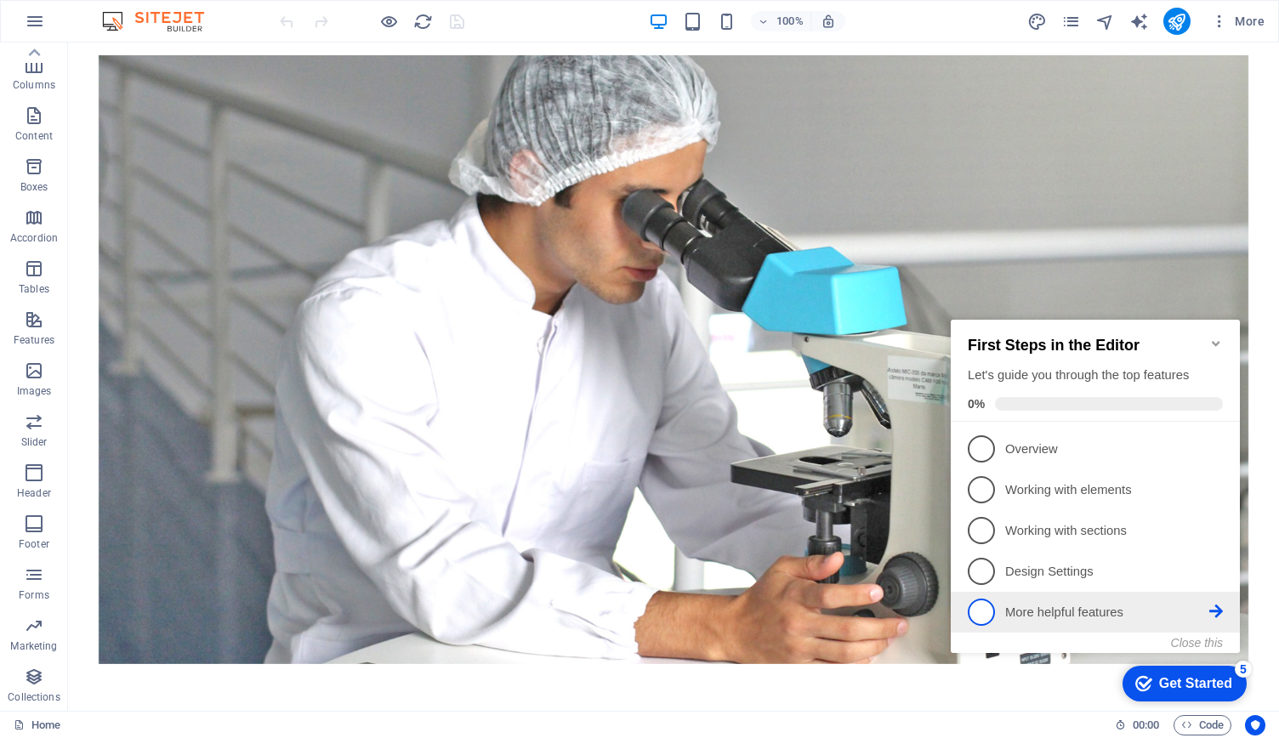
click at [1115, 595] on li "5 More helpful features - incomplete" at bounding box center [1095, 612] width 289 height 41
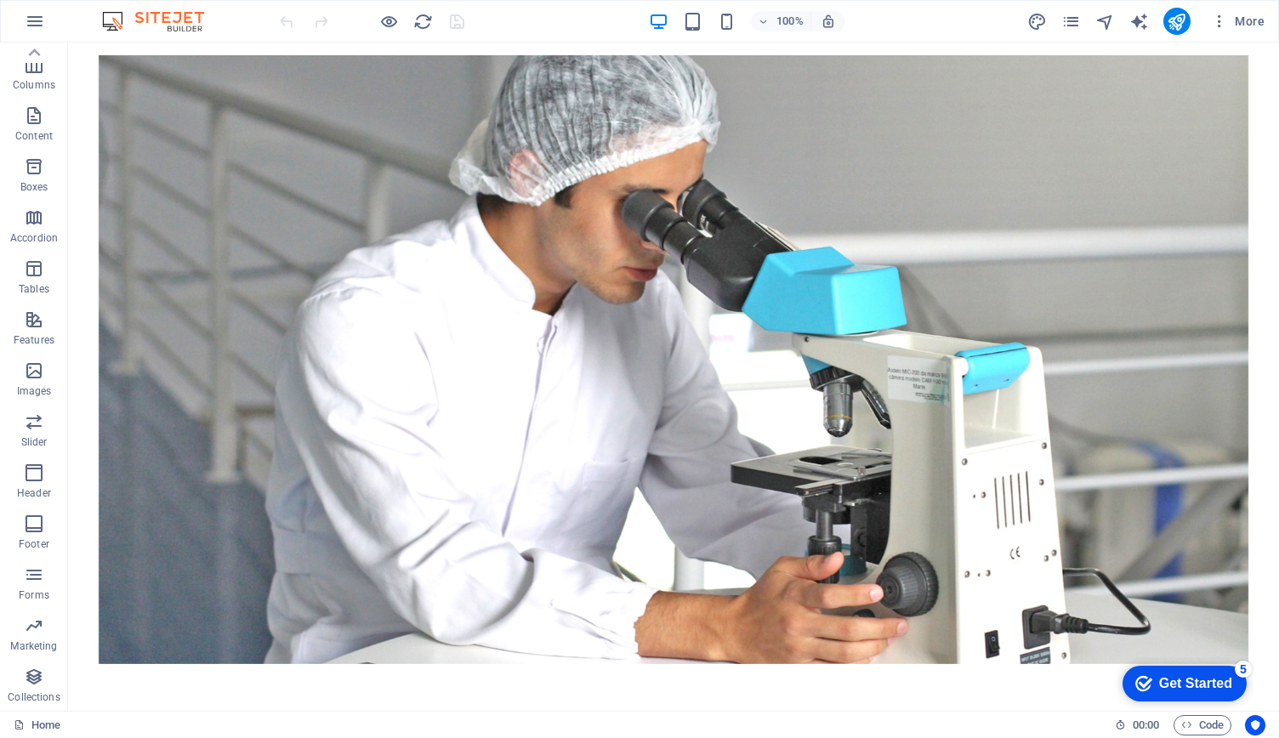
click at [1192, 673] on div "checkmark Get Started 5" at bounding box center [1185, 684] width 124 height 36
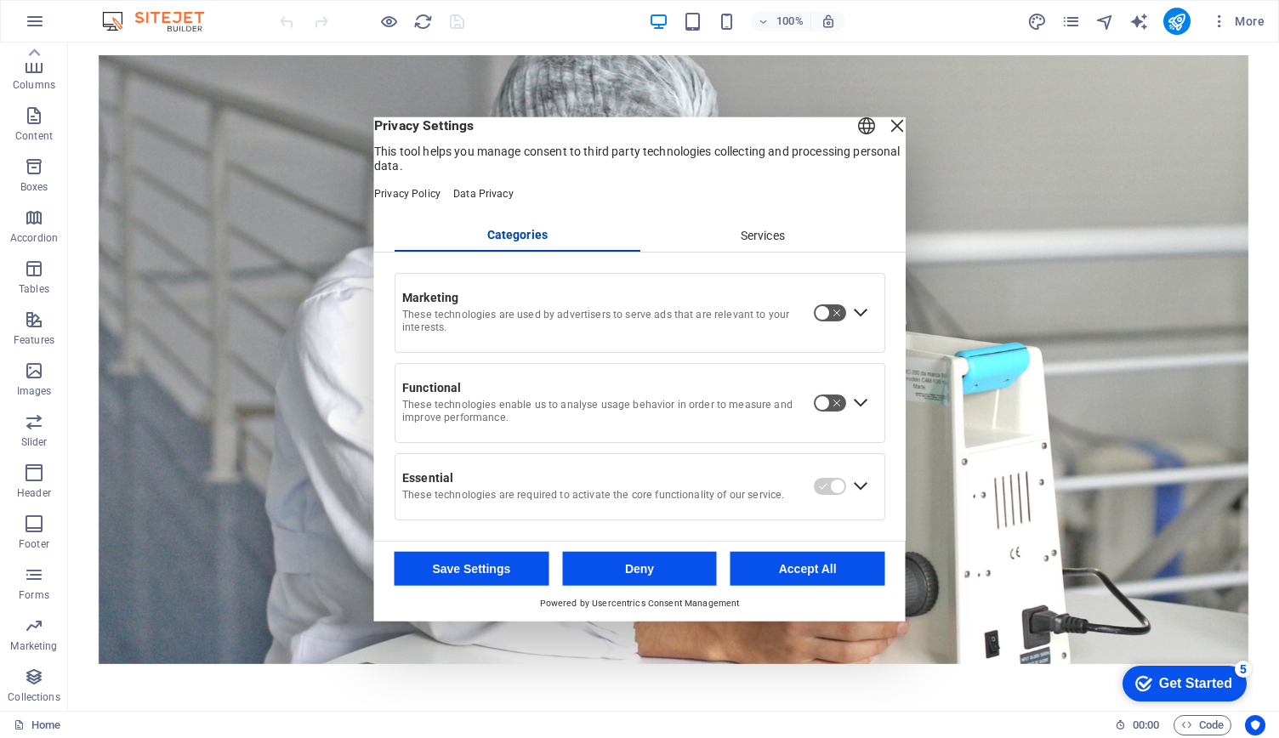
click at [885, 135] on div "Close Layer" at bounding box center [897, 126] width 24 height 24
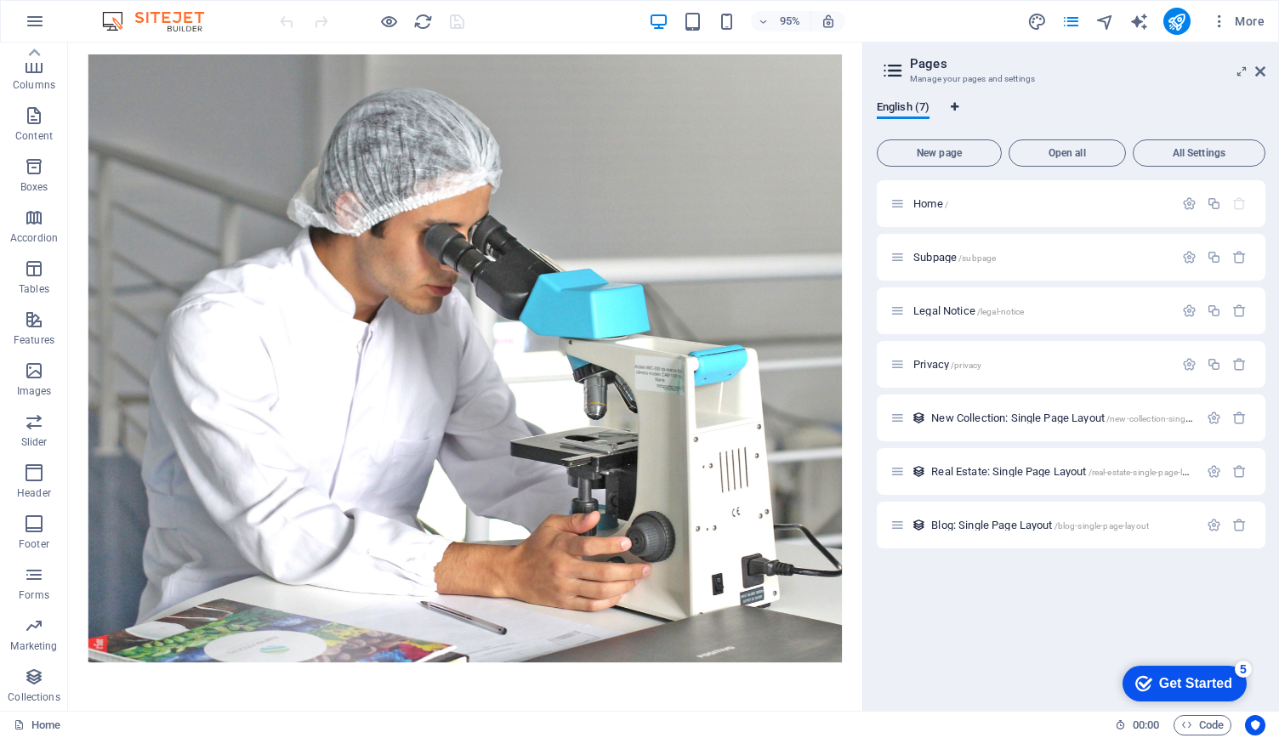
click at [959, 113] on span "Language Tabs" at bounding box center [955, 109] width 10 height 14
select select "41"
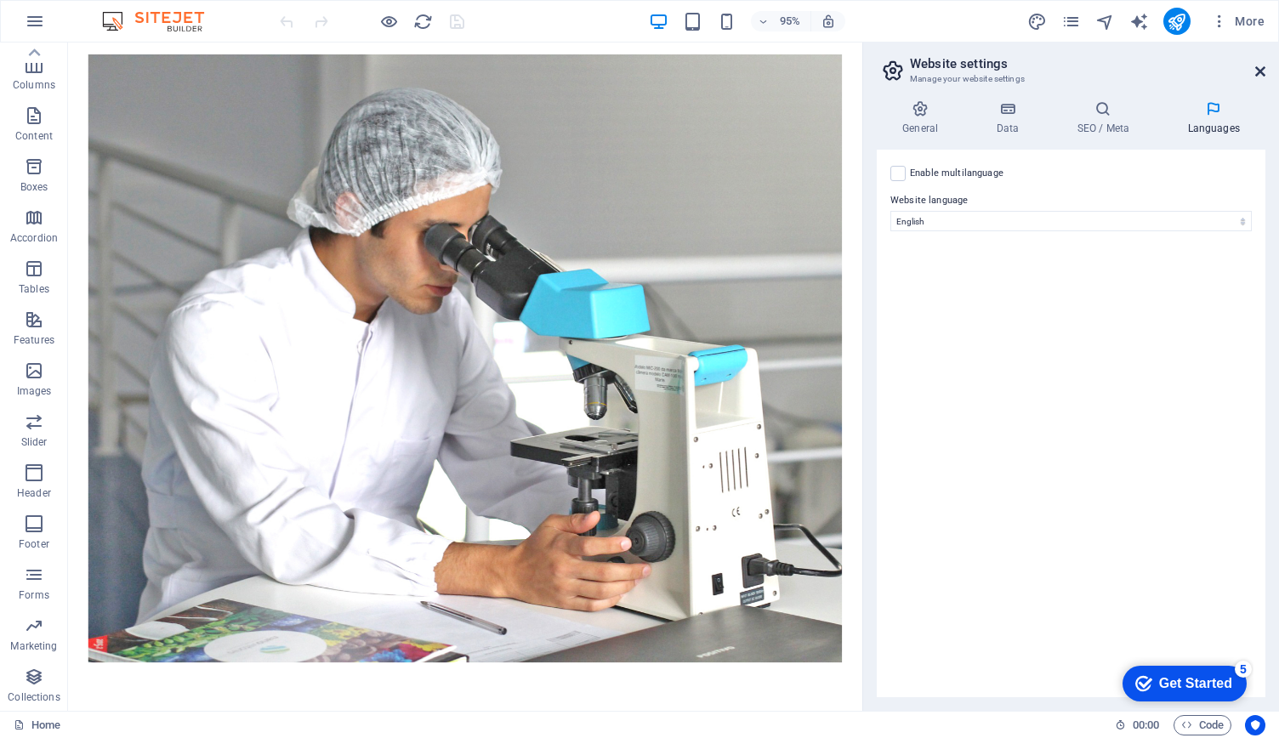
click at [1261, 66] on icon at bounding box center [1260, 72] width 10 height 14
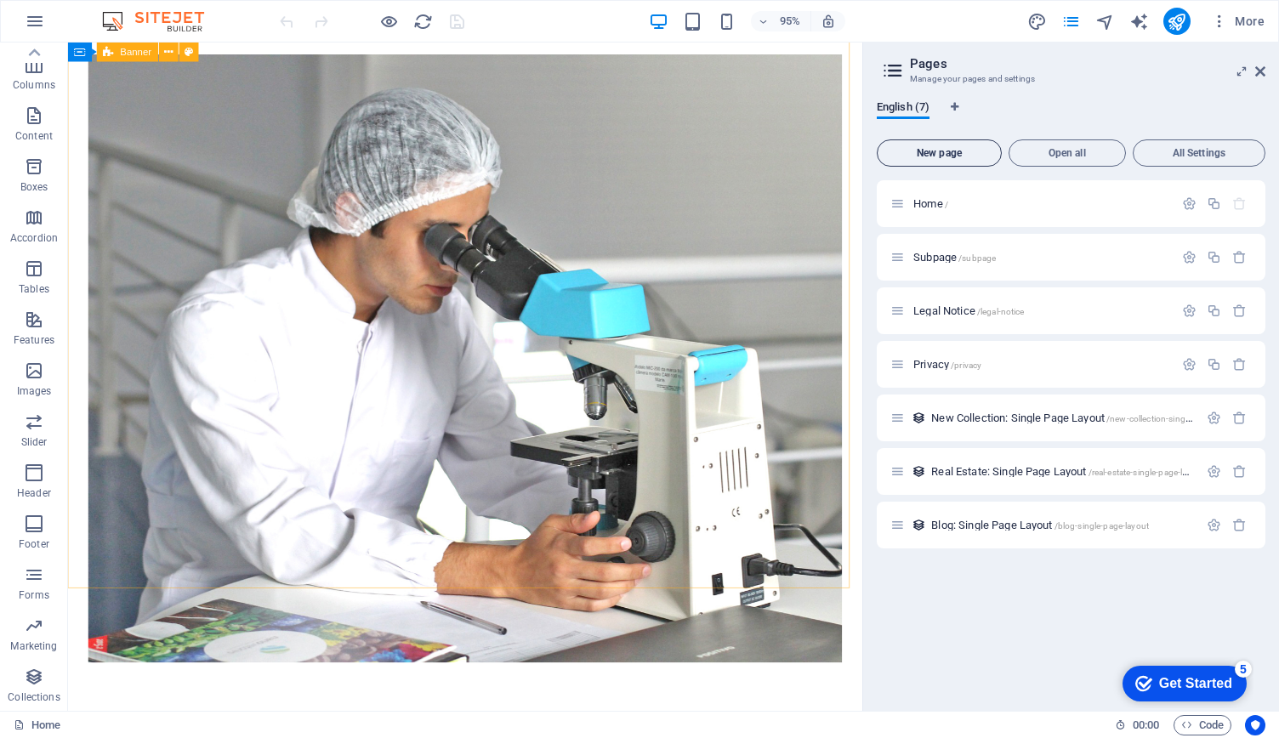
click at [944, 152] on span "New page" at bounding box center [939, 153] width 110 height 10
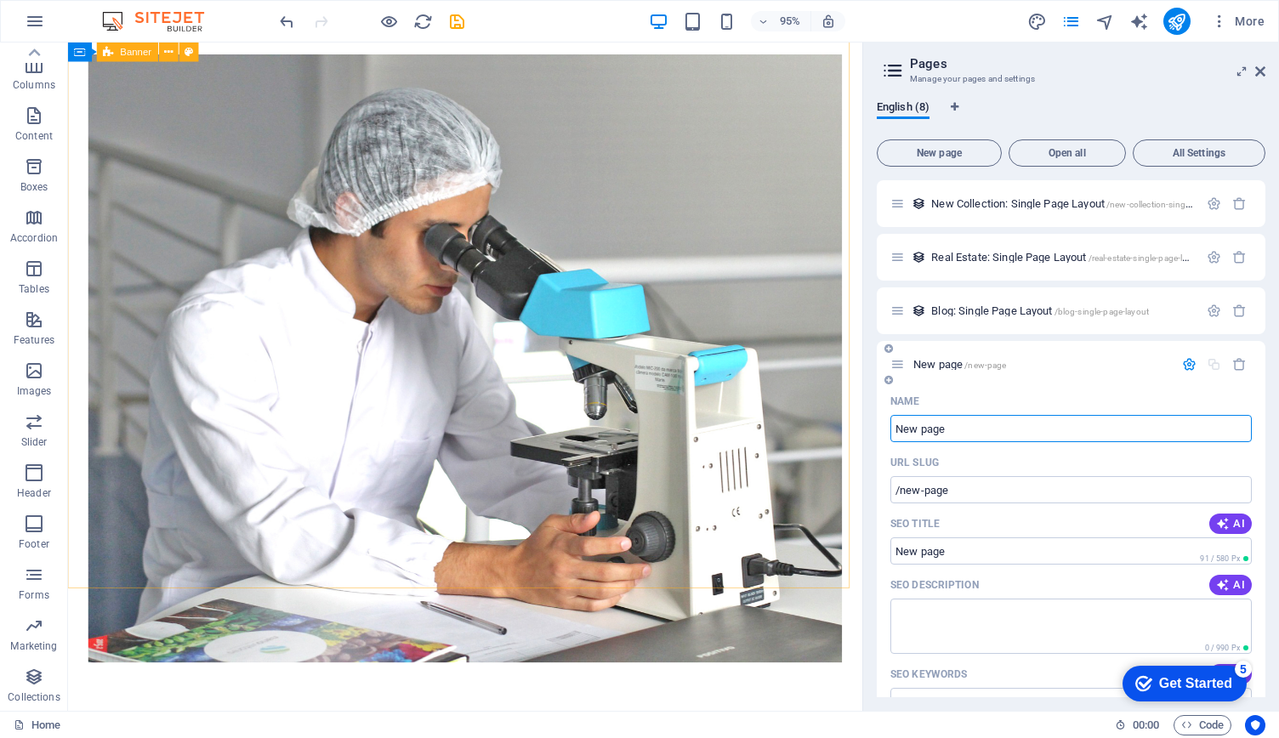
scroll to position [56, 0]
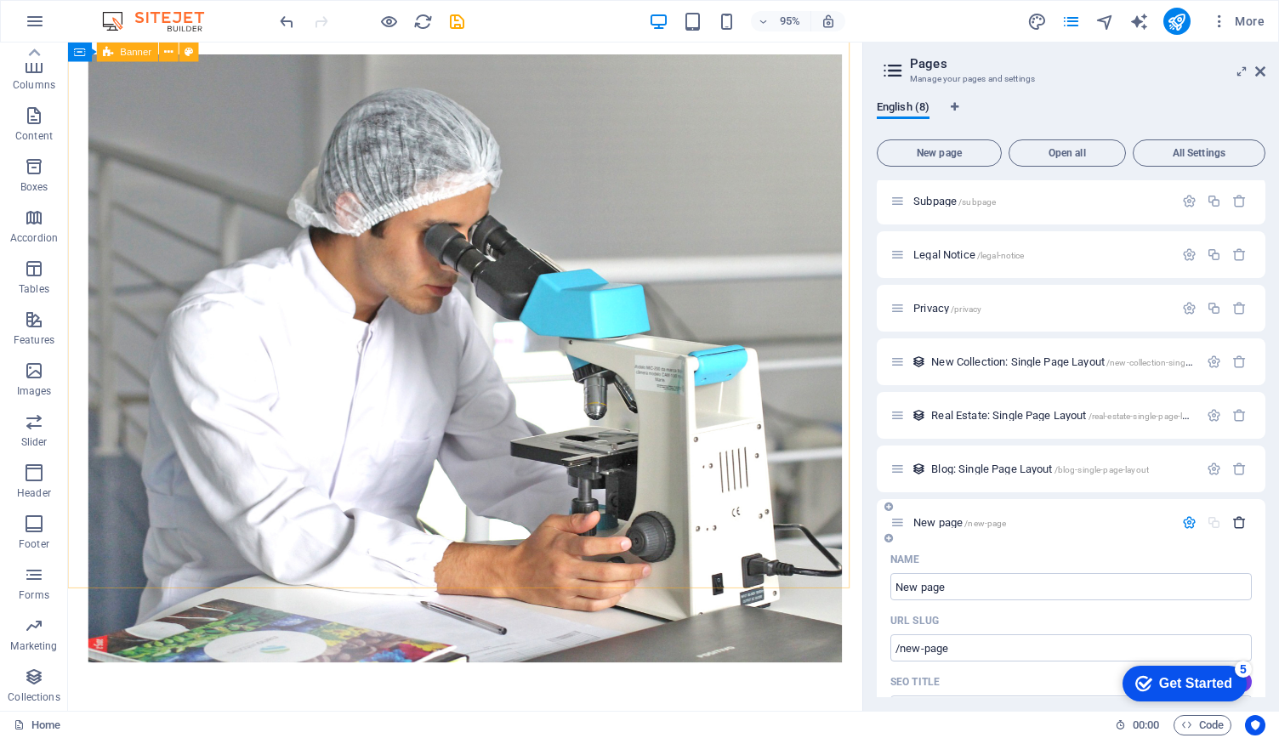
click at [1237, 518] on icon "button" at bounding box center [1239, 522] width 14 height 14
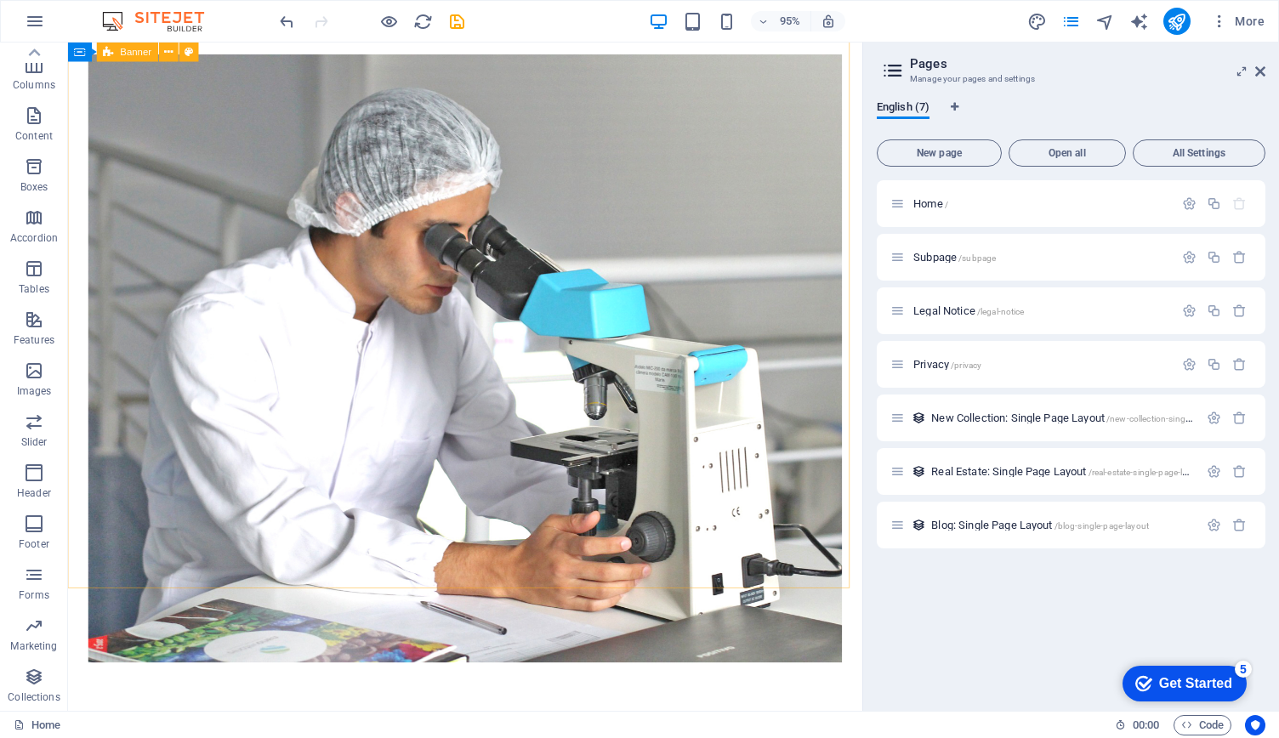
scroll to position [0, 0]
click at [1021, 595] on div "Home / Subpage /subpage Legal Notice /legal-notice Privacy /privacy New Collect…" at bounding box center [1071, 438] width 389 height 517
click at [950, 113] on span "Language Tabs" at bounding box center [955, 109] width 10 height 14
select select "41"
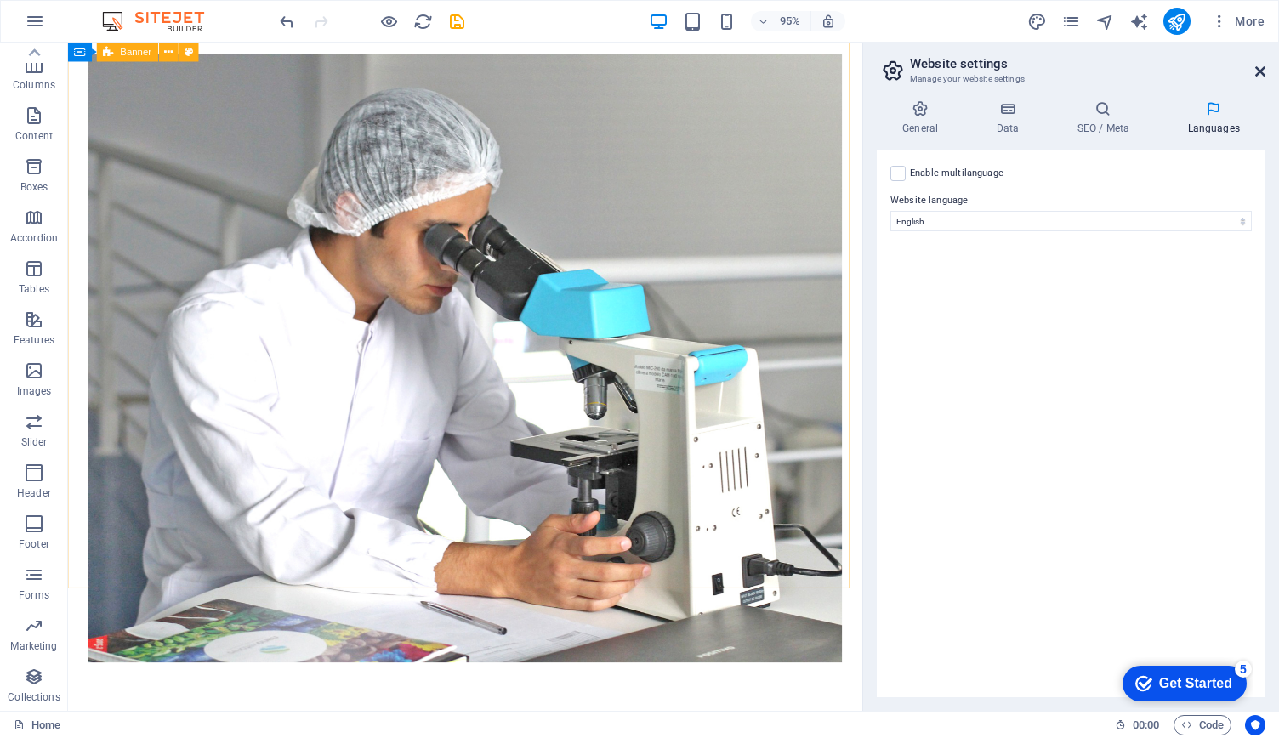
click at [1257, 65] on icon at bounding box center [1260, 72] width 10 height 14
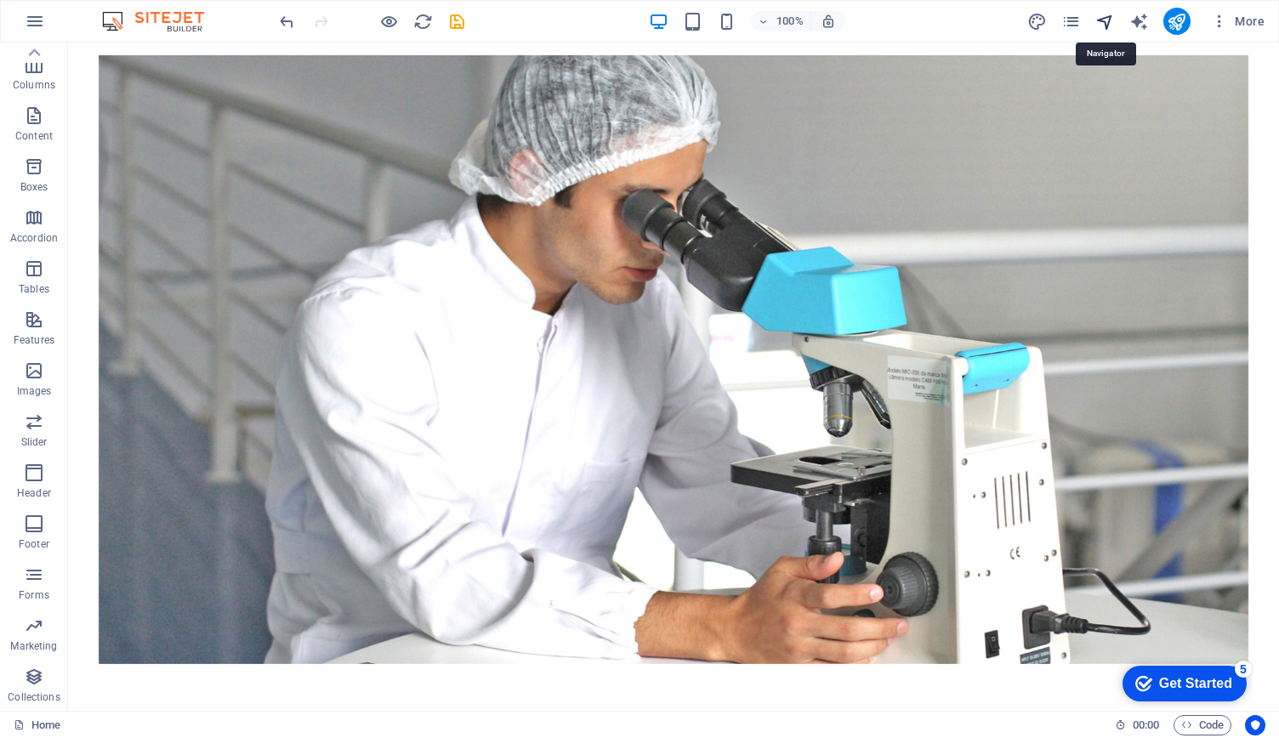
click at [0, 0] on icon "navigator" at bounding box center [0, 0] width 0 height 0
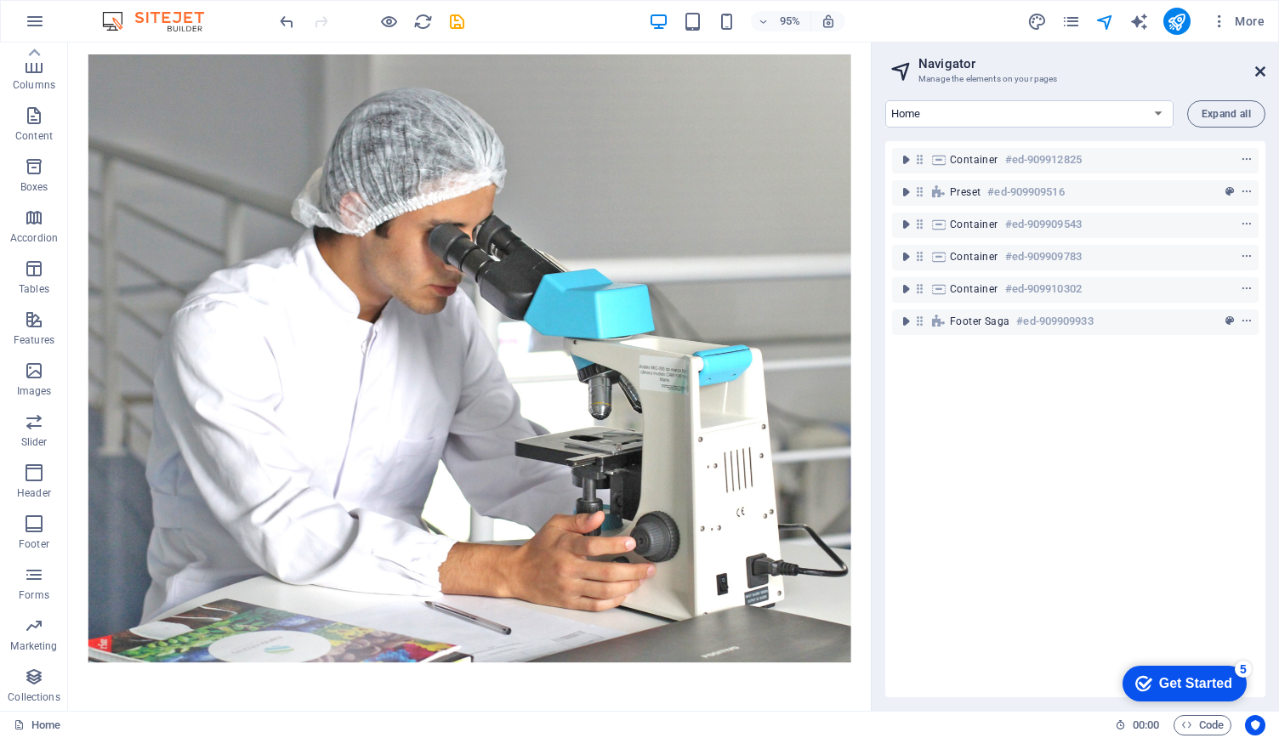
click at [1259, 77] on icon at bounding box center [1260, 72] width 10 height 14
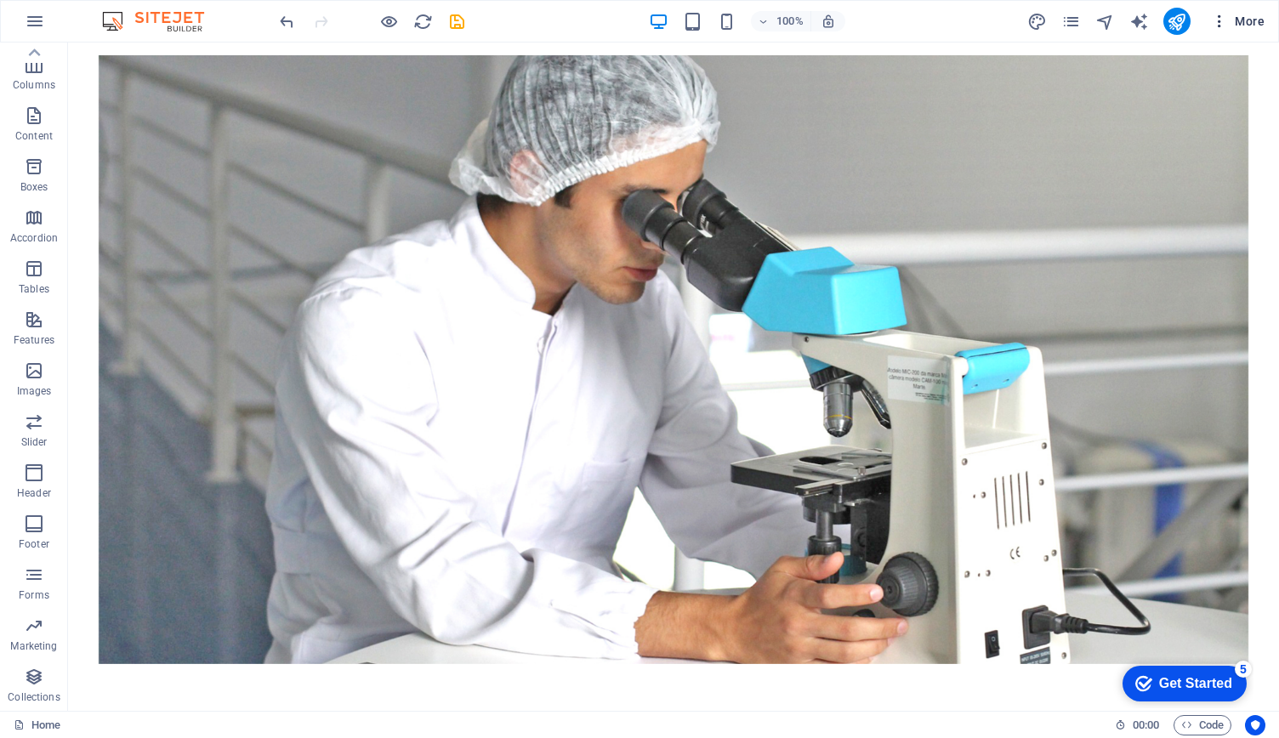
click at [1216, 20] on icon "button" at bounding box center [1219, 21] width 17 height 17
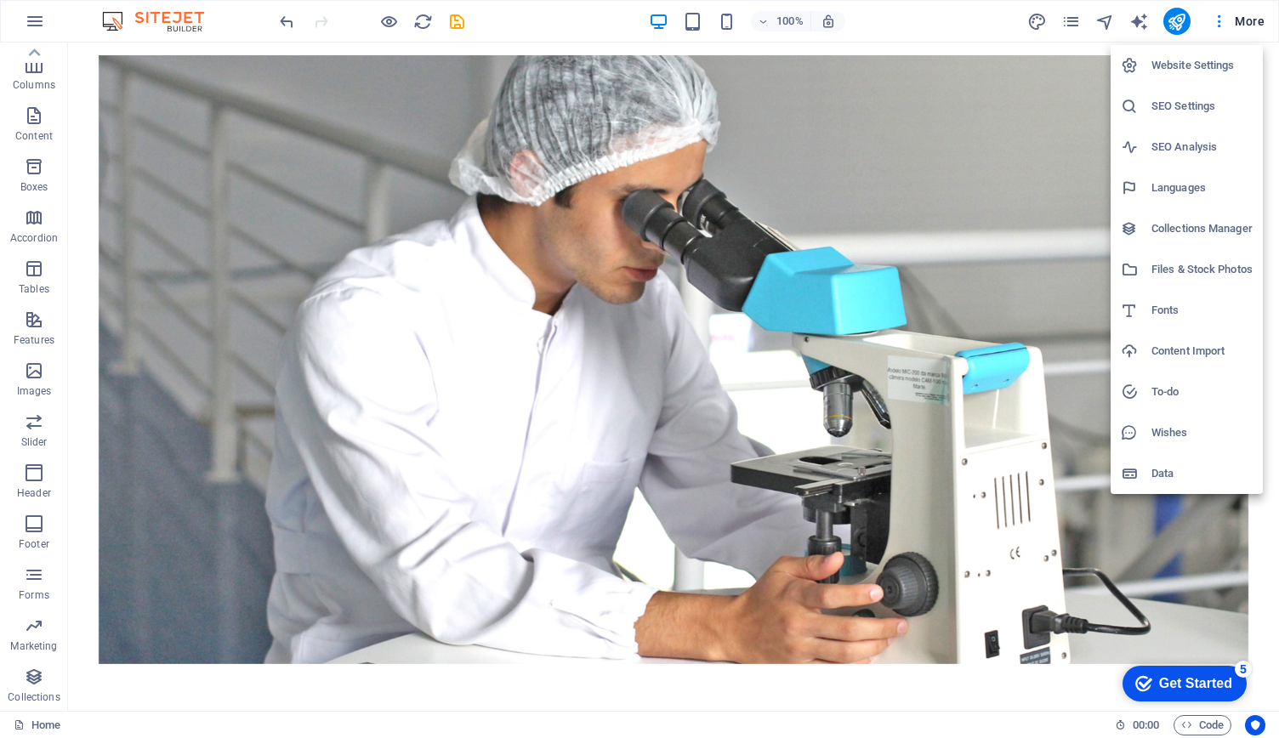
click at [1179, 60] on h6 "Website Settings" at bounding box center [1201, 65] width 101 height 20
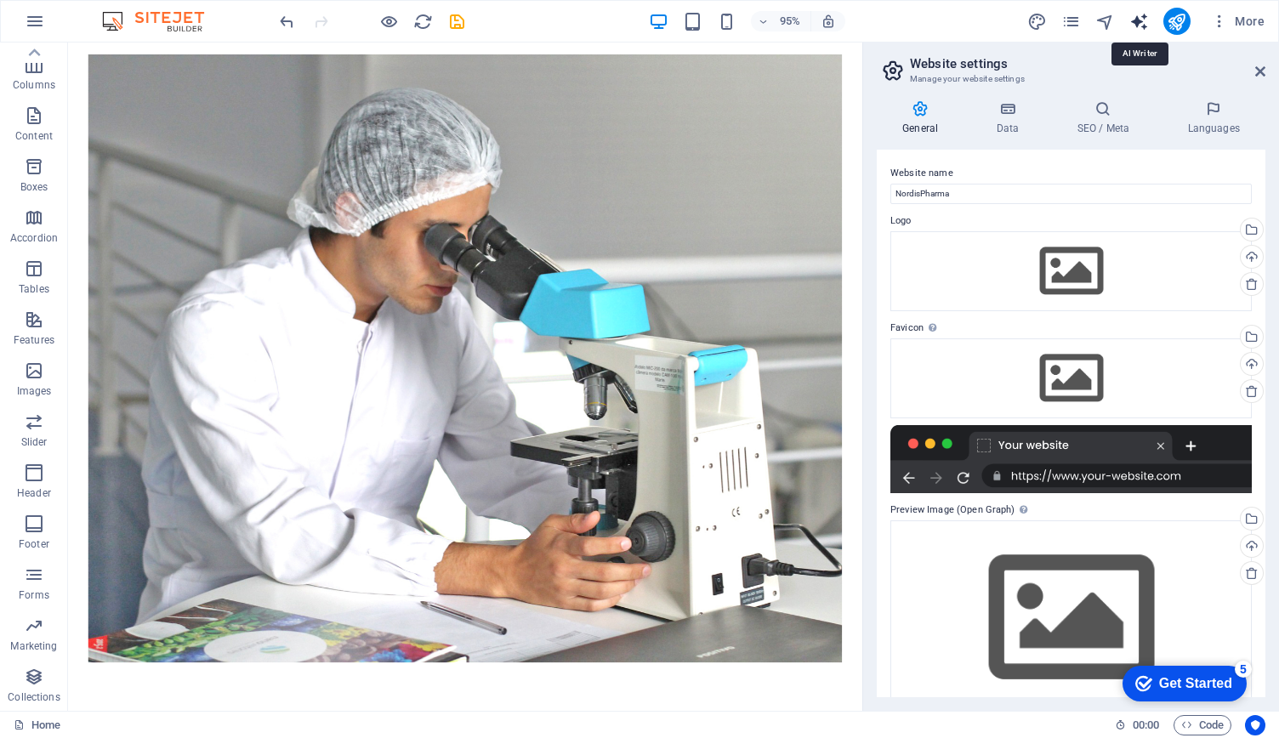
click at [1136, 13] on icon "text_generator" at bounding box center [1139, 22] width 20 height 20
select select "English"
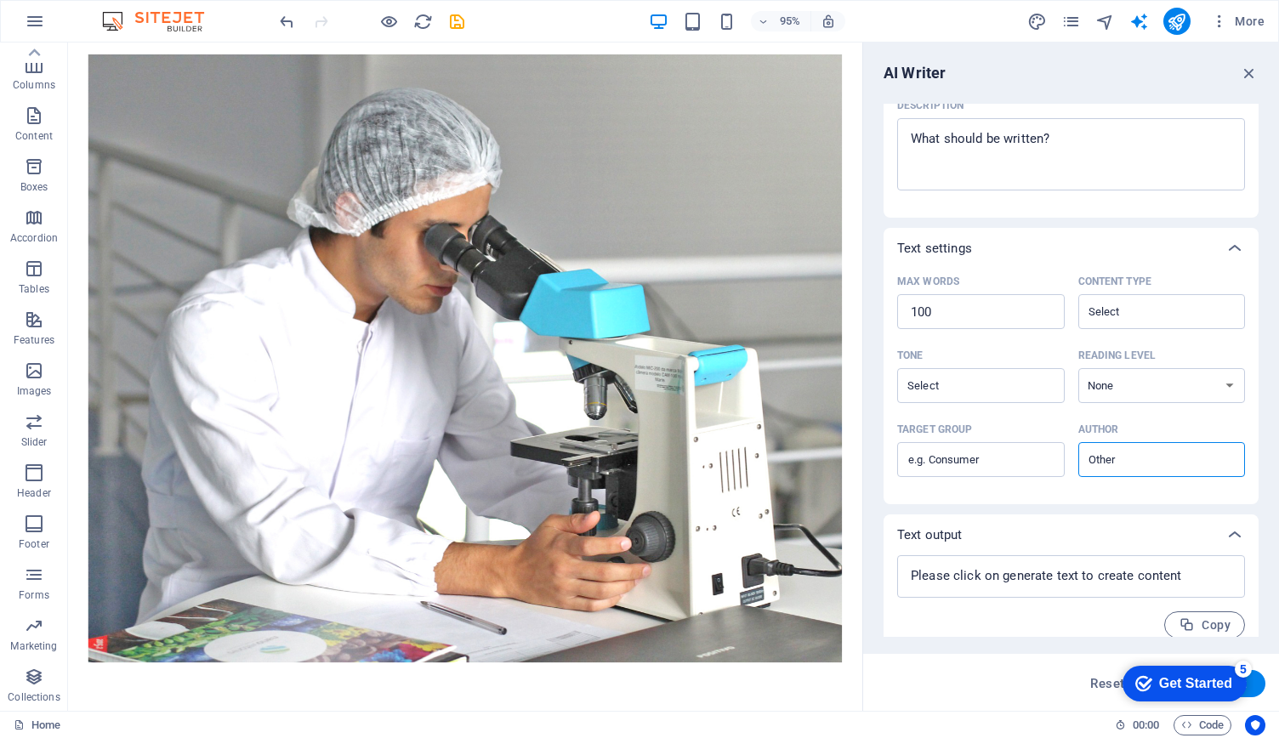
scroll to position [245, 0]
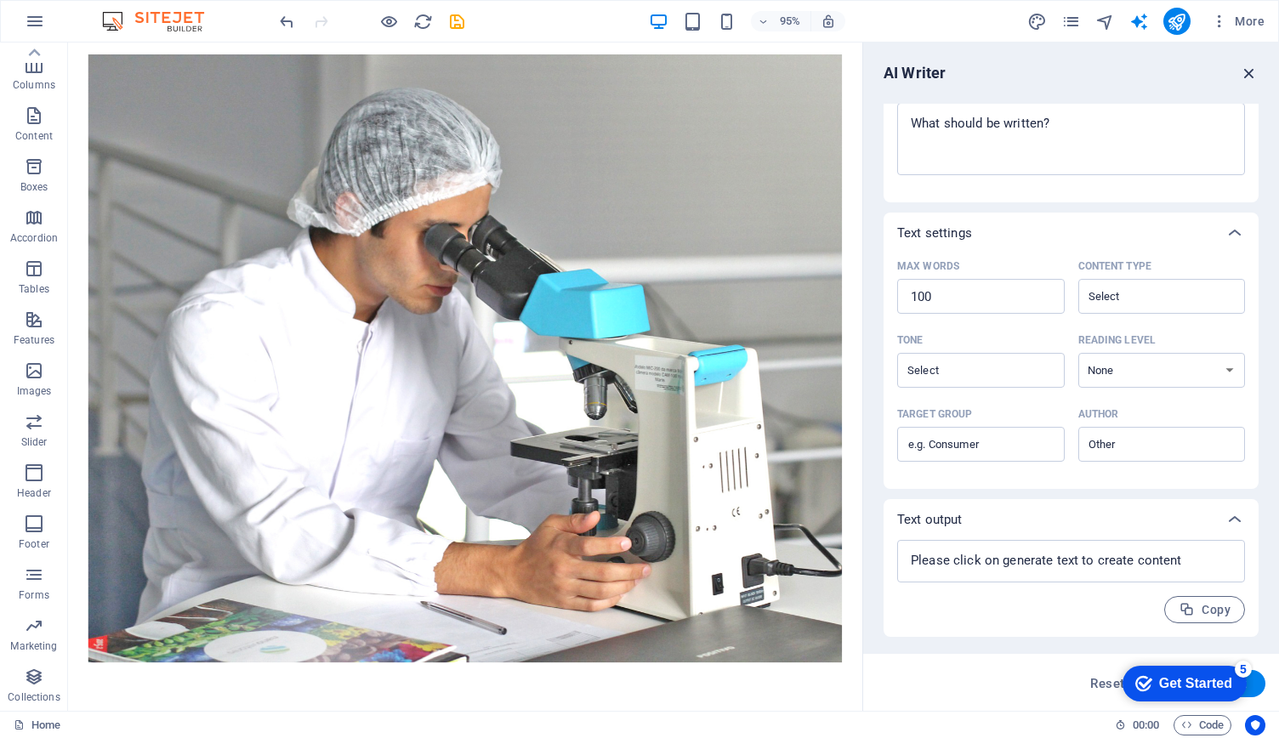
click at [1246, 77] on icon "button" at bounding box center [1249, 73] width 19 height 19
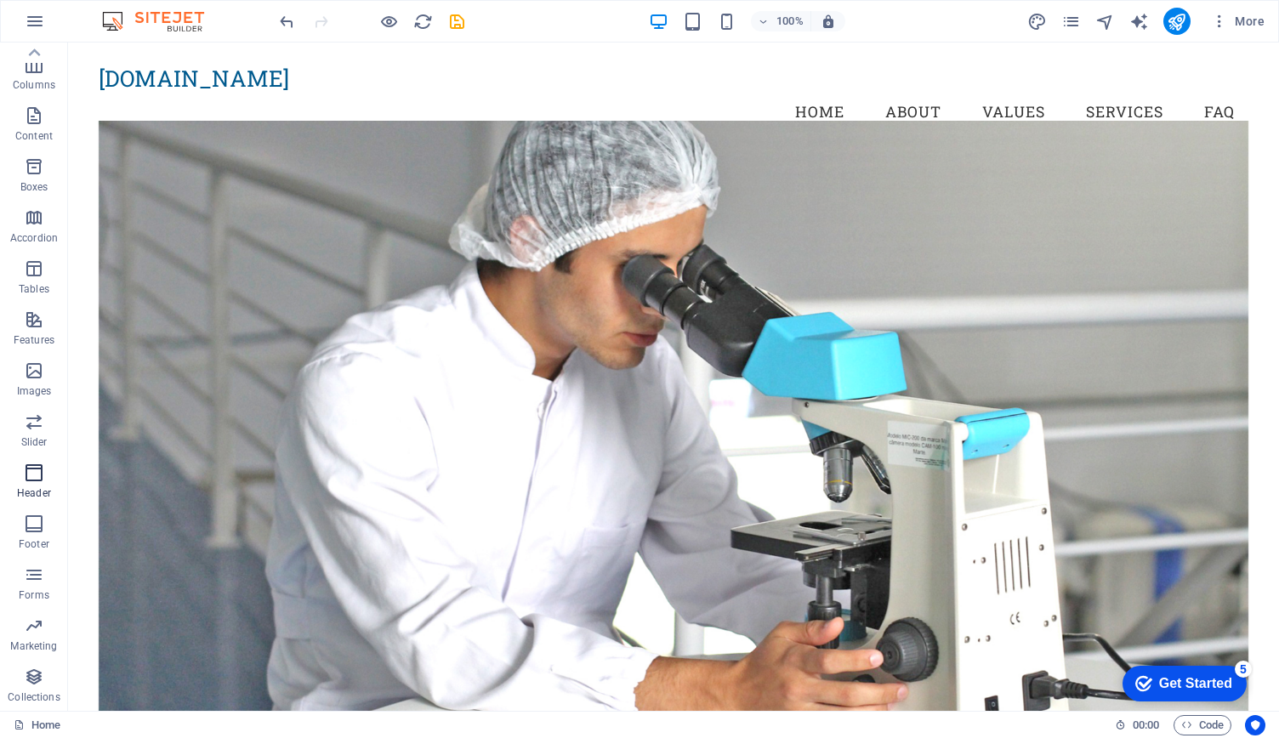
scroll to position [0, 0]
click at [31, 122] on span "Elements" at bounding box center [34, 120] width 68 height 41
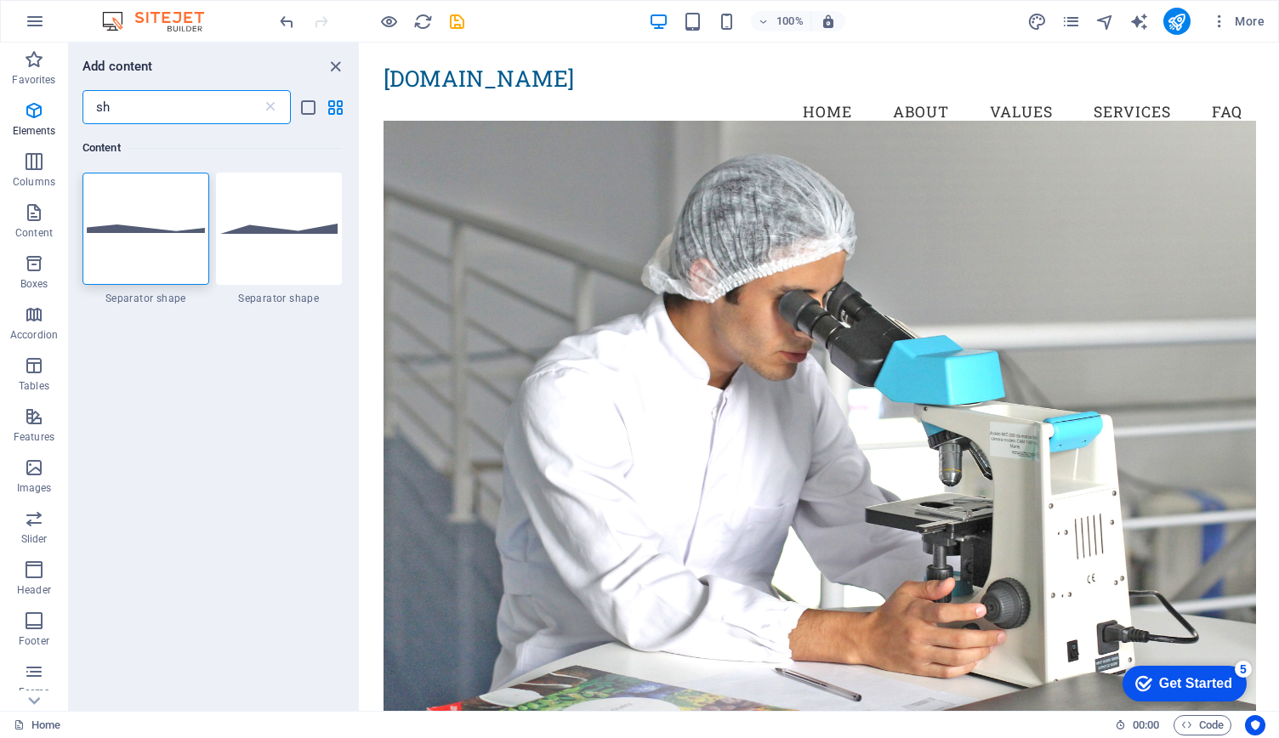
type input "s"
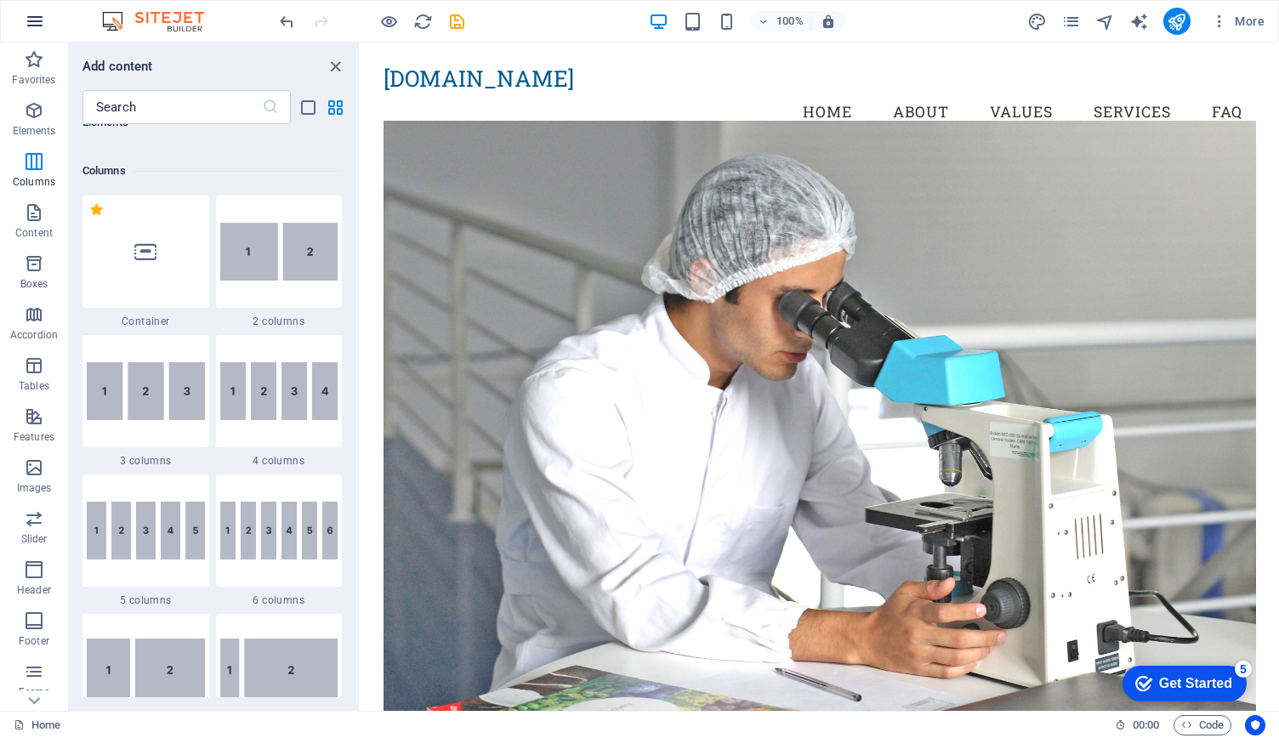
click at [0, 0] on button "button" at bounding box center [0, 0] width 0 height 0
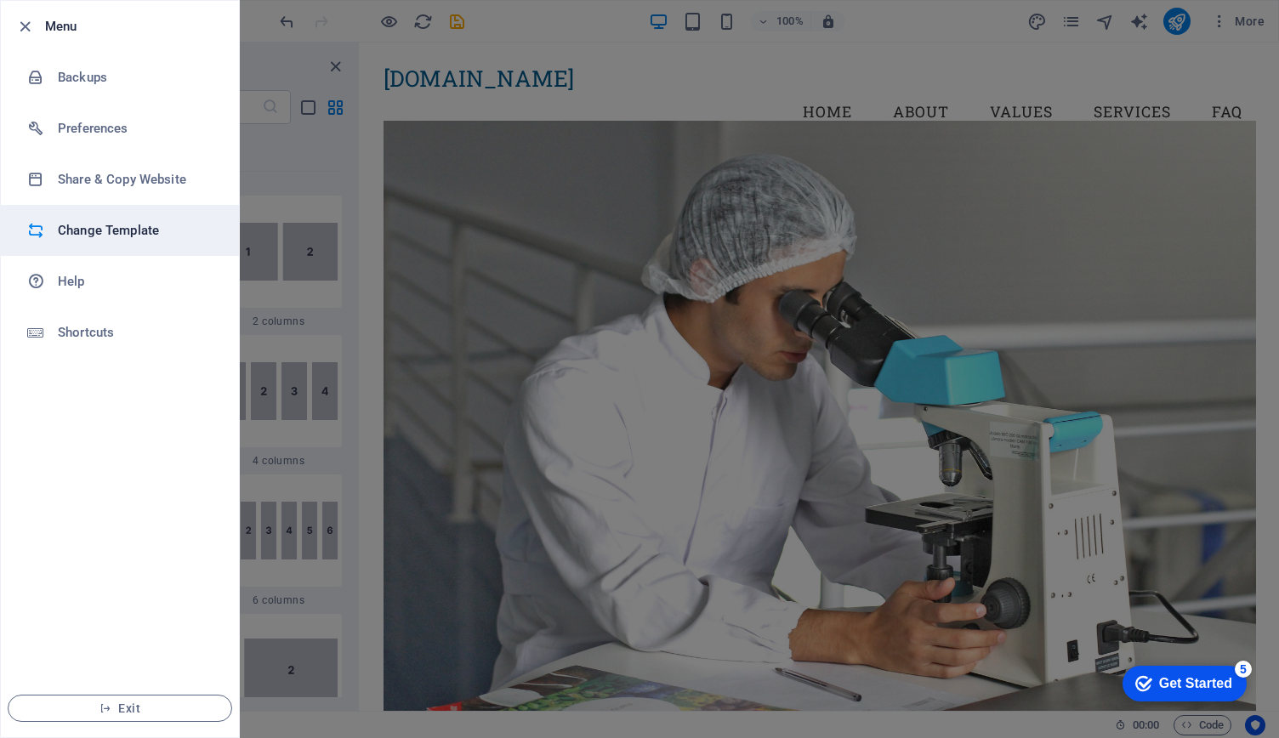
click at [141, 232] on h6 "Change Template" at bounding box center [136, 230] width 157 height 20
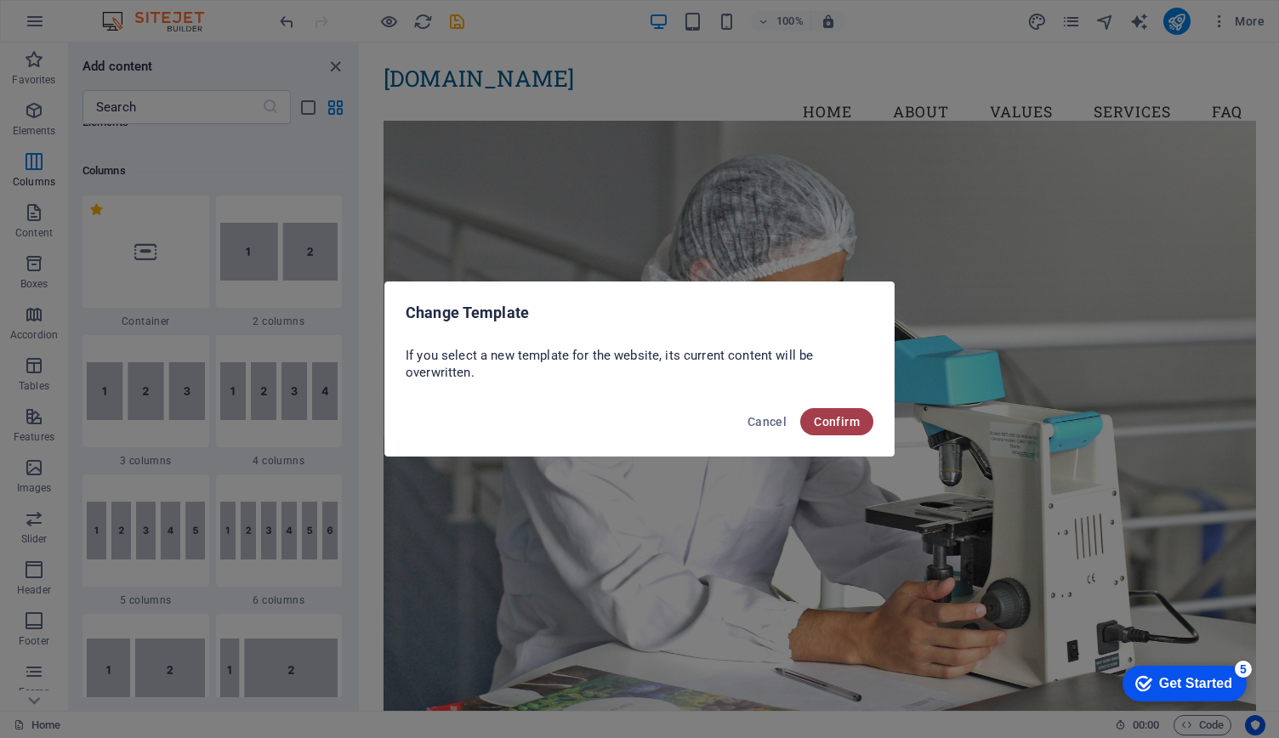
click at [837, 418] on span "Confirm" at bounding box center [837, 422] width 46 height 14
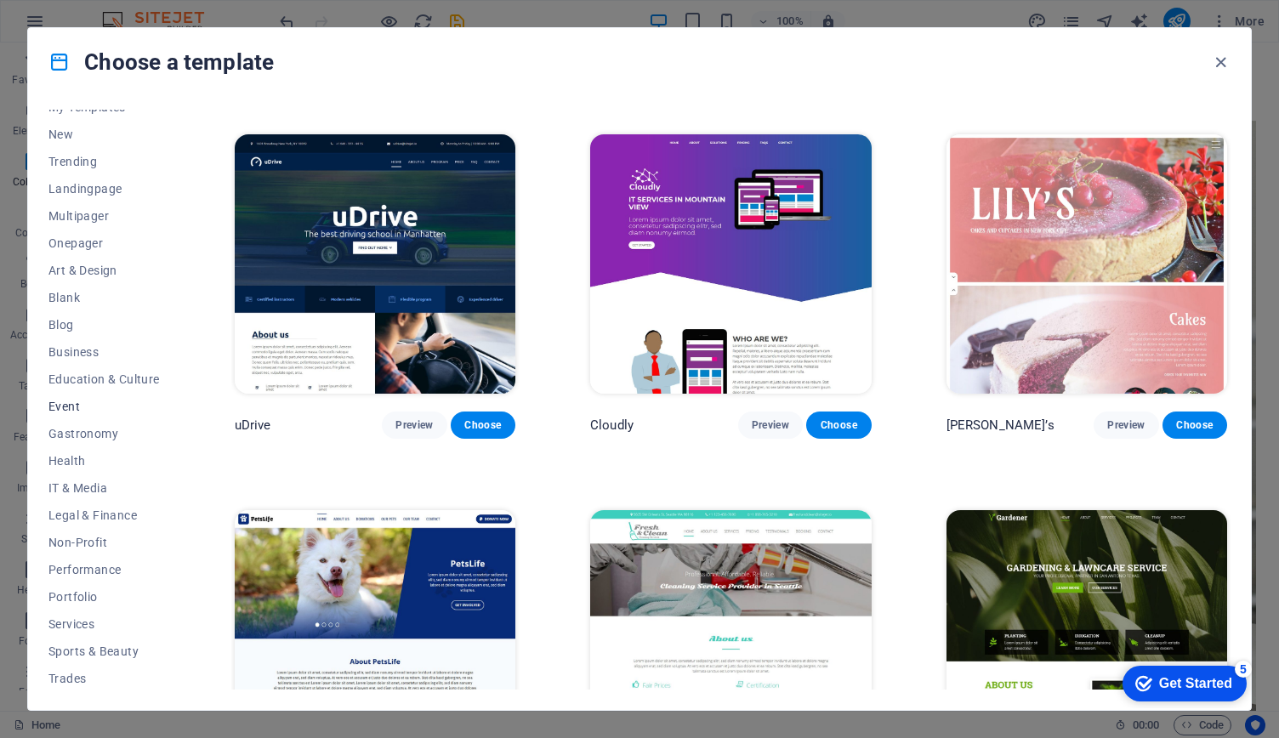
scroll to position [43, 0]
click at [87, 351] on span "Business" at bounding box center [103, 353] width 111 height 14
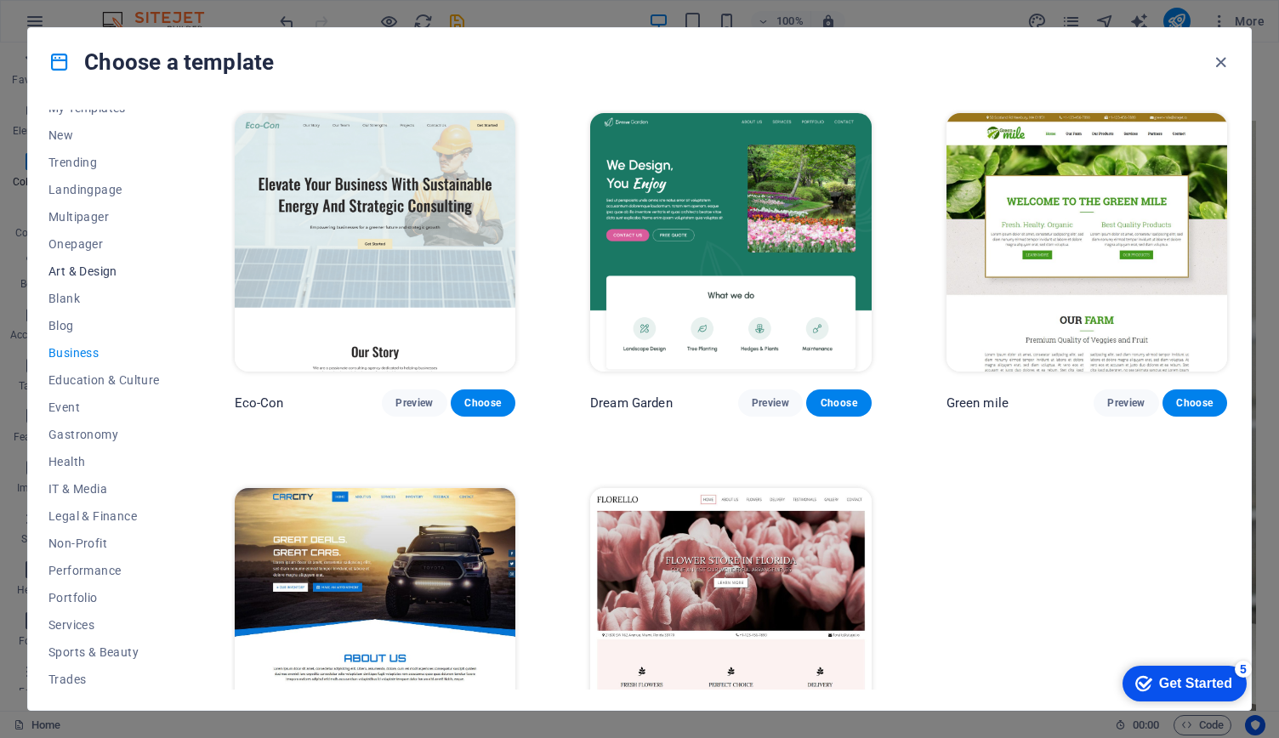
scroll to position [0, 0]
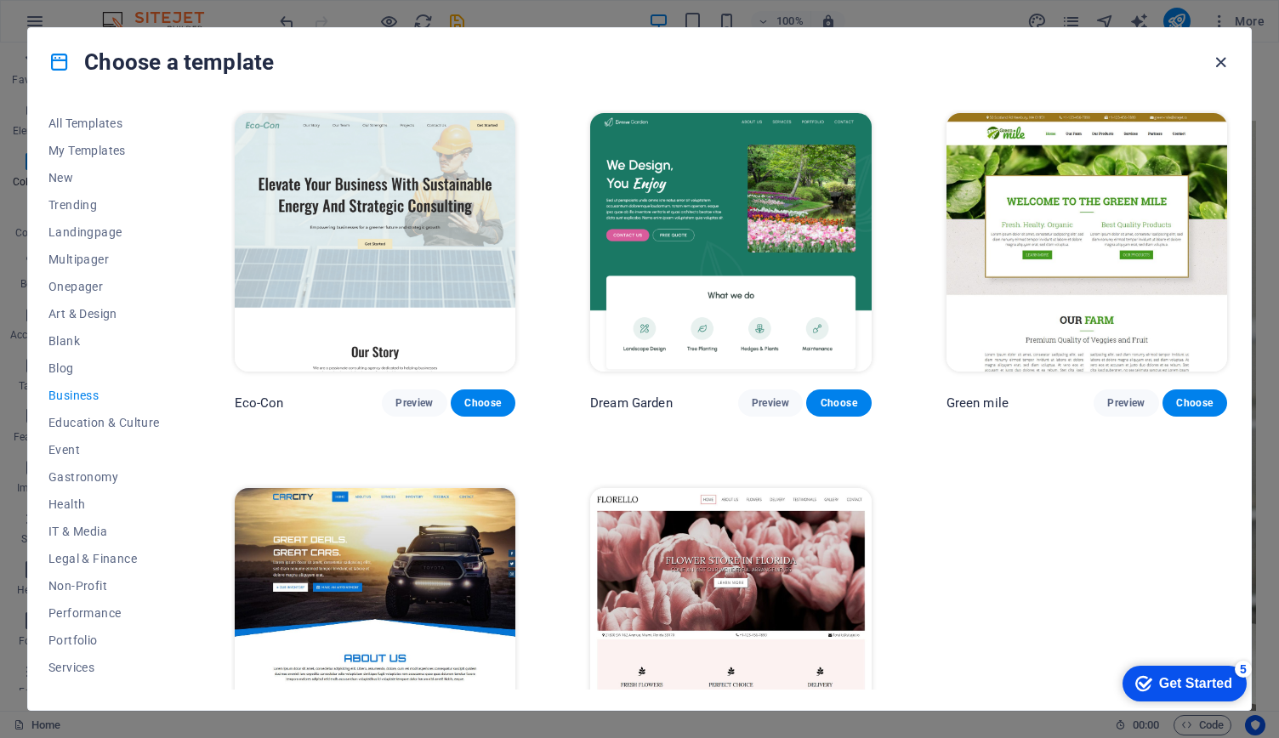
click at [1225, 64] on icon "button" at bounding box center [1221, 63] width 20 height 20
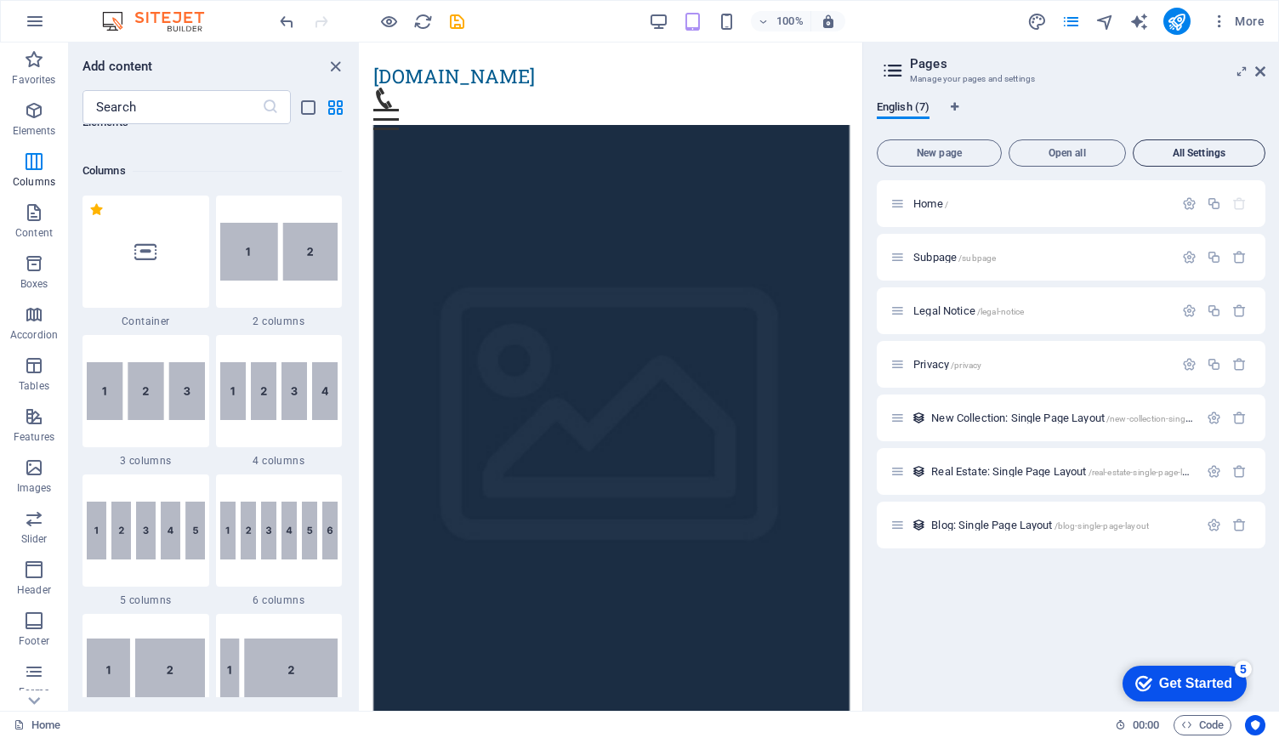
click at [1163, 151] on span "All Settings" at bounding box center [1198, 153] width 117 height 10
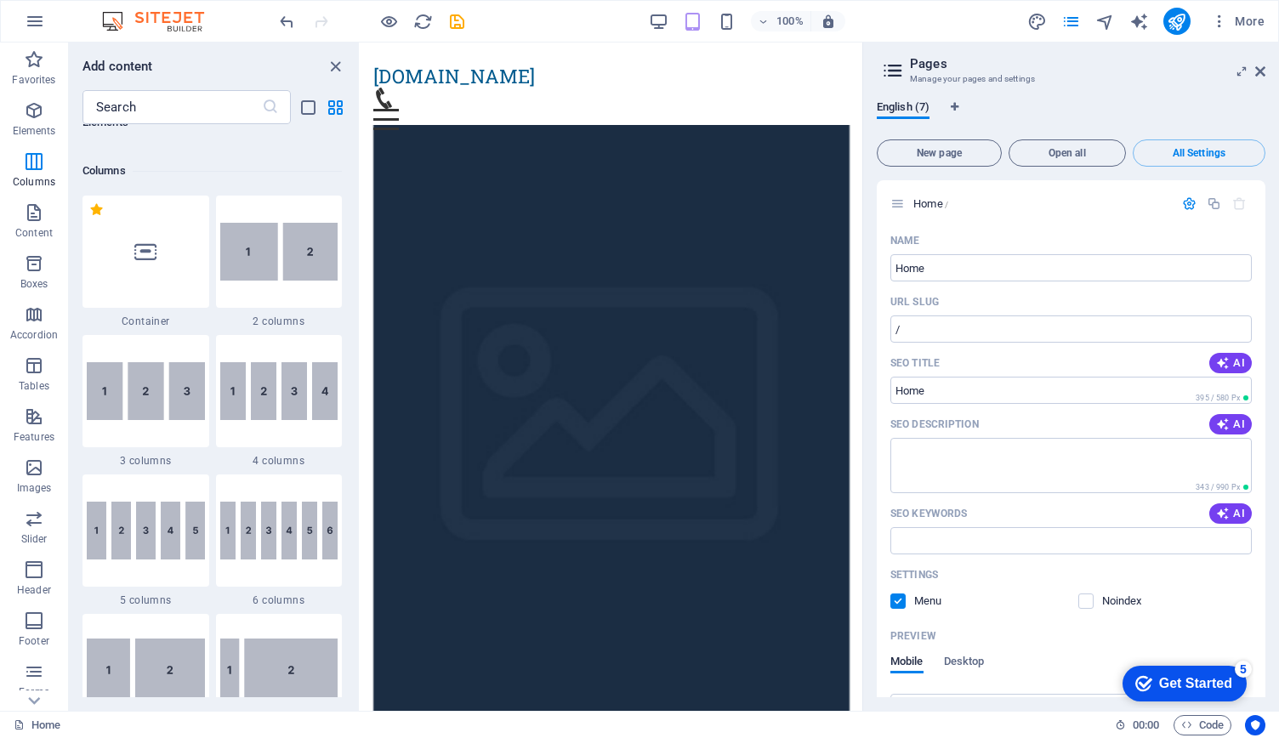
click at [1262, 63] on h2 "Pages" at bounding box center [1087, 63] width 355 height 15
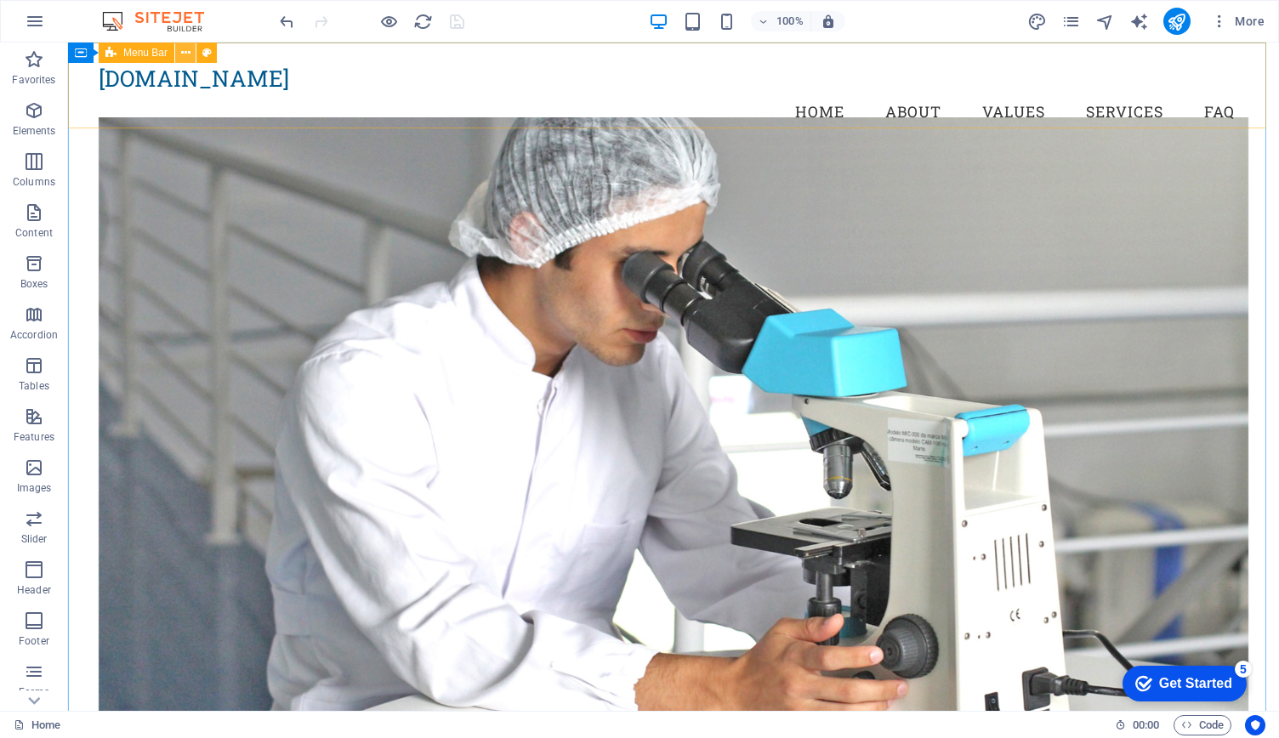
click at [185, 54] on icon at bounding box center [185, 53] width 9 height 18
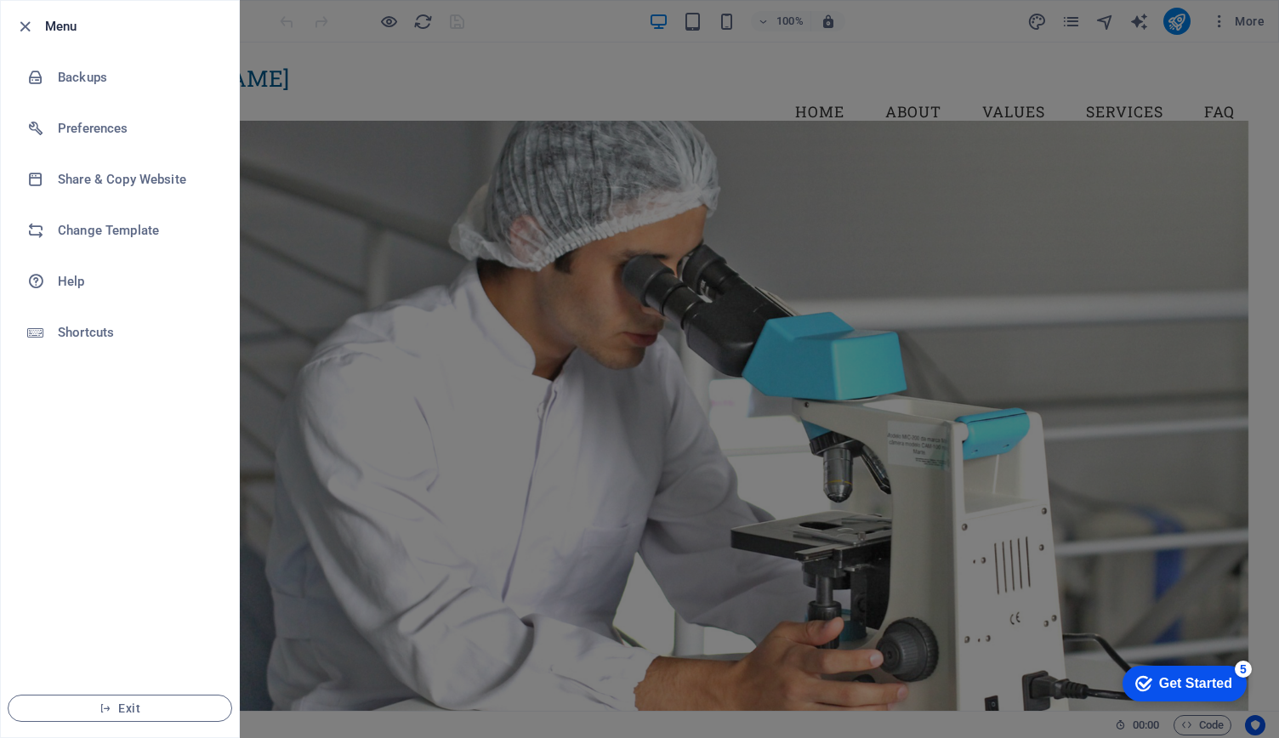
click at [443, 76] on div at bounding box center [639, 369] width 1279 height 738
